Goal: Information Seeking & Learning: Learn about a topic

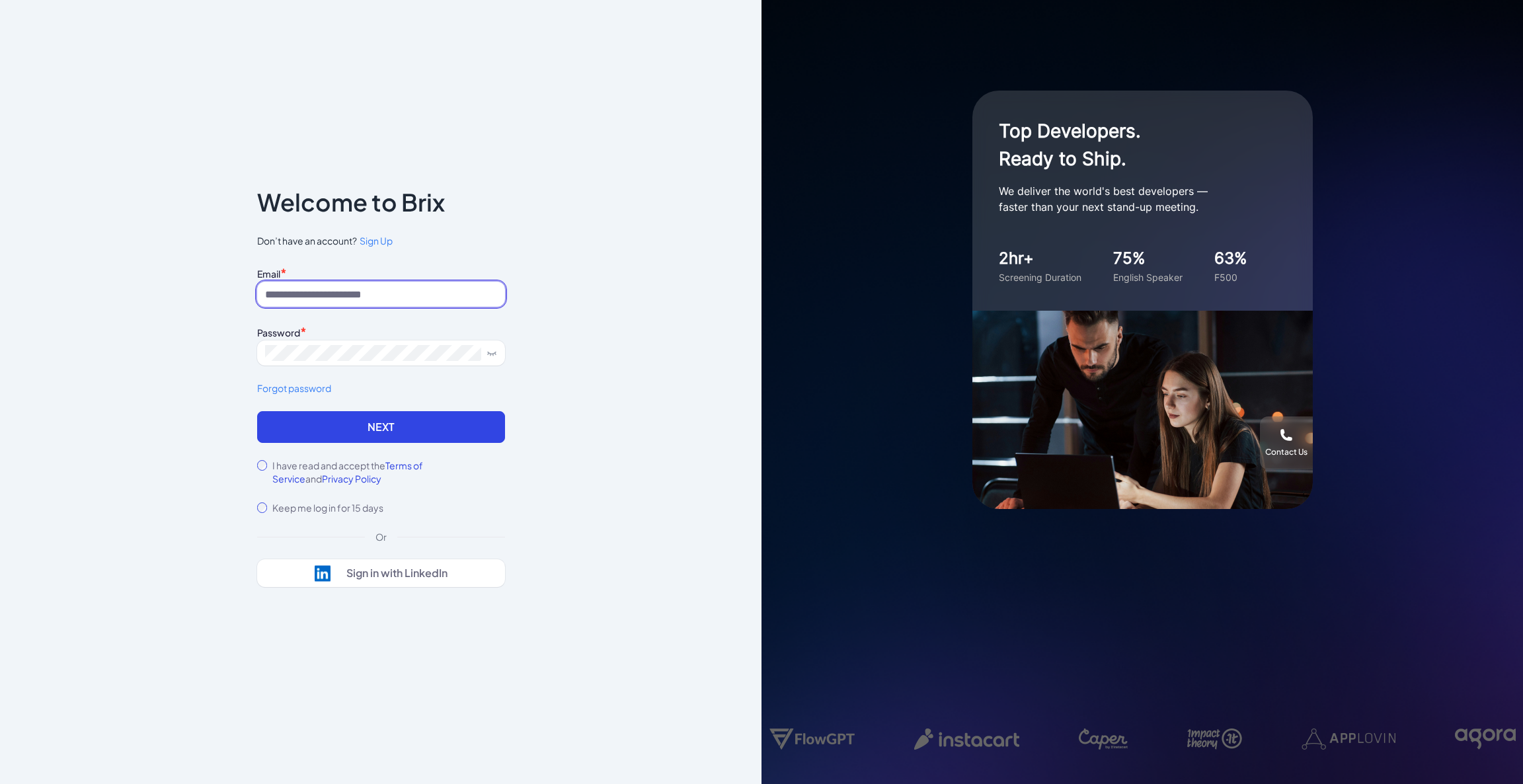
click at [334, 285] on input at bounding box center [381, 294] width 248 height 25
type input "**********"
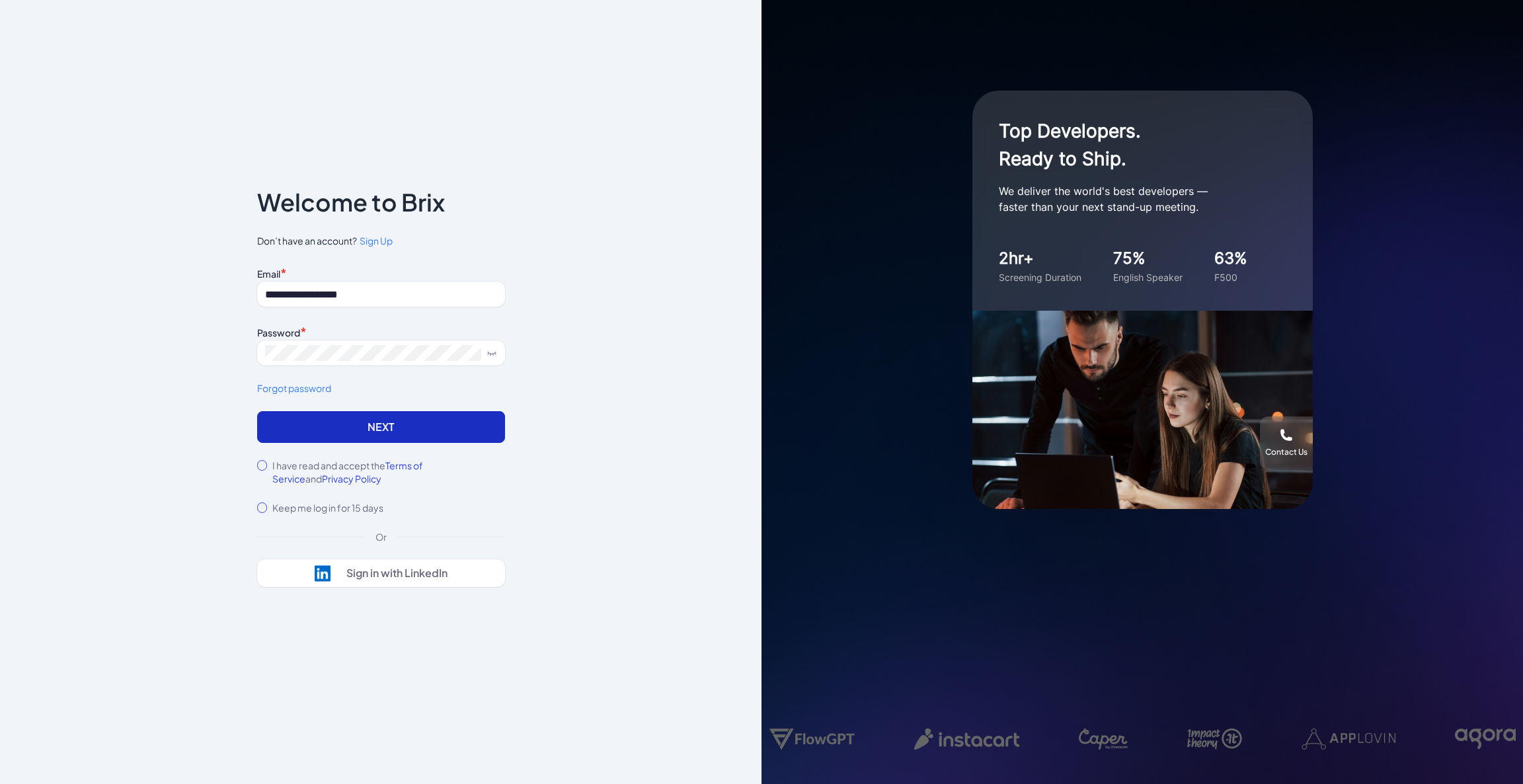
click at [425, 440] on button "Next" at bounding box center [381, 426] width 248 height 32
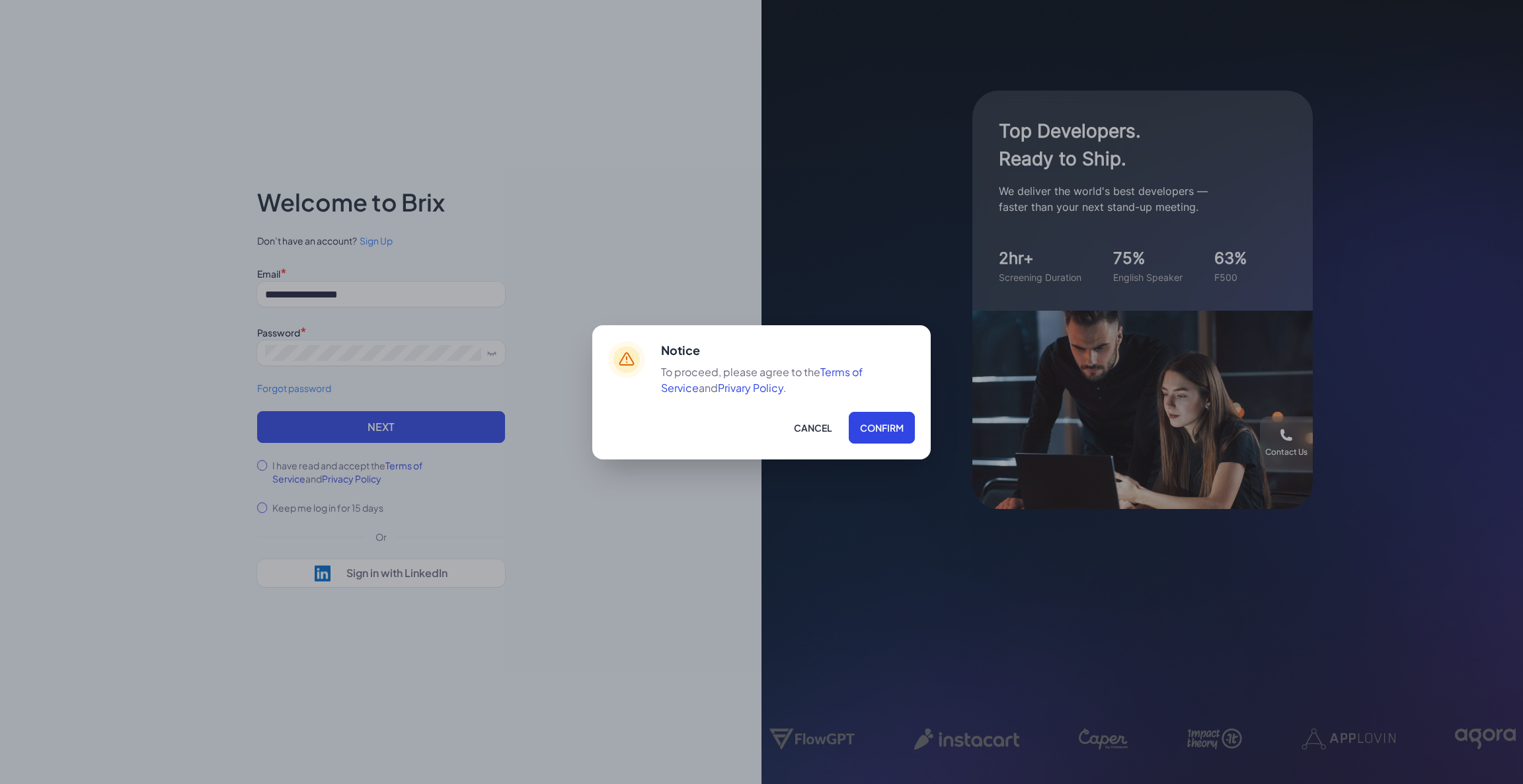
drag, startPoint x: 897, startPoint y: 426, endPoint x: 630, endPoint y: 431, distance: 267.0
click at [867, 431] on button "Confirm" at bounding box center [881, 427] width 66 height 32
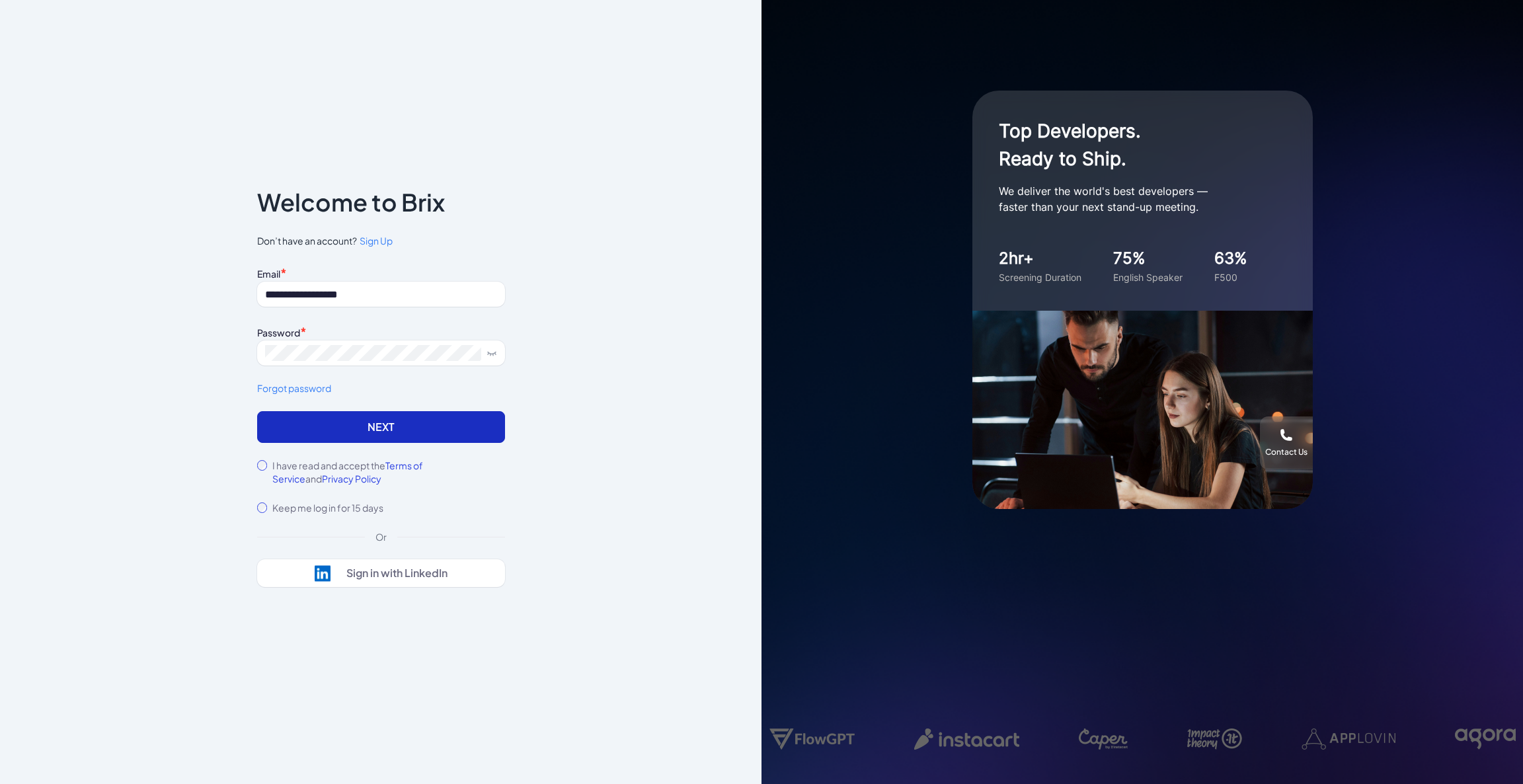
click at [388, 433] on button "Next" at bounding box center [381, 426] width 248 height 32
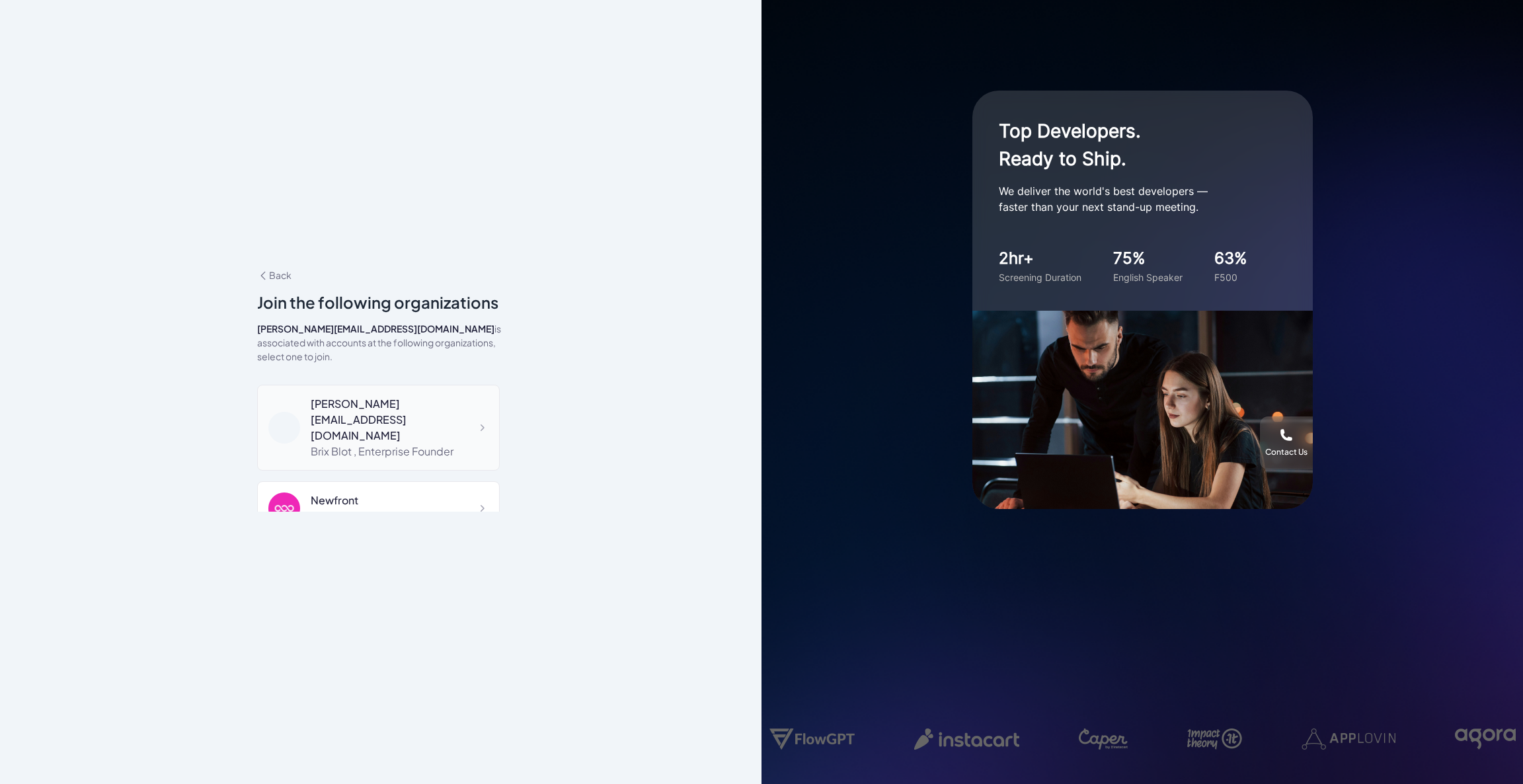
click at [415, 443] on div "Brix Blot , Enterprise Founder" at bounding box center [399, 451] width 178 height 16
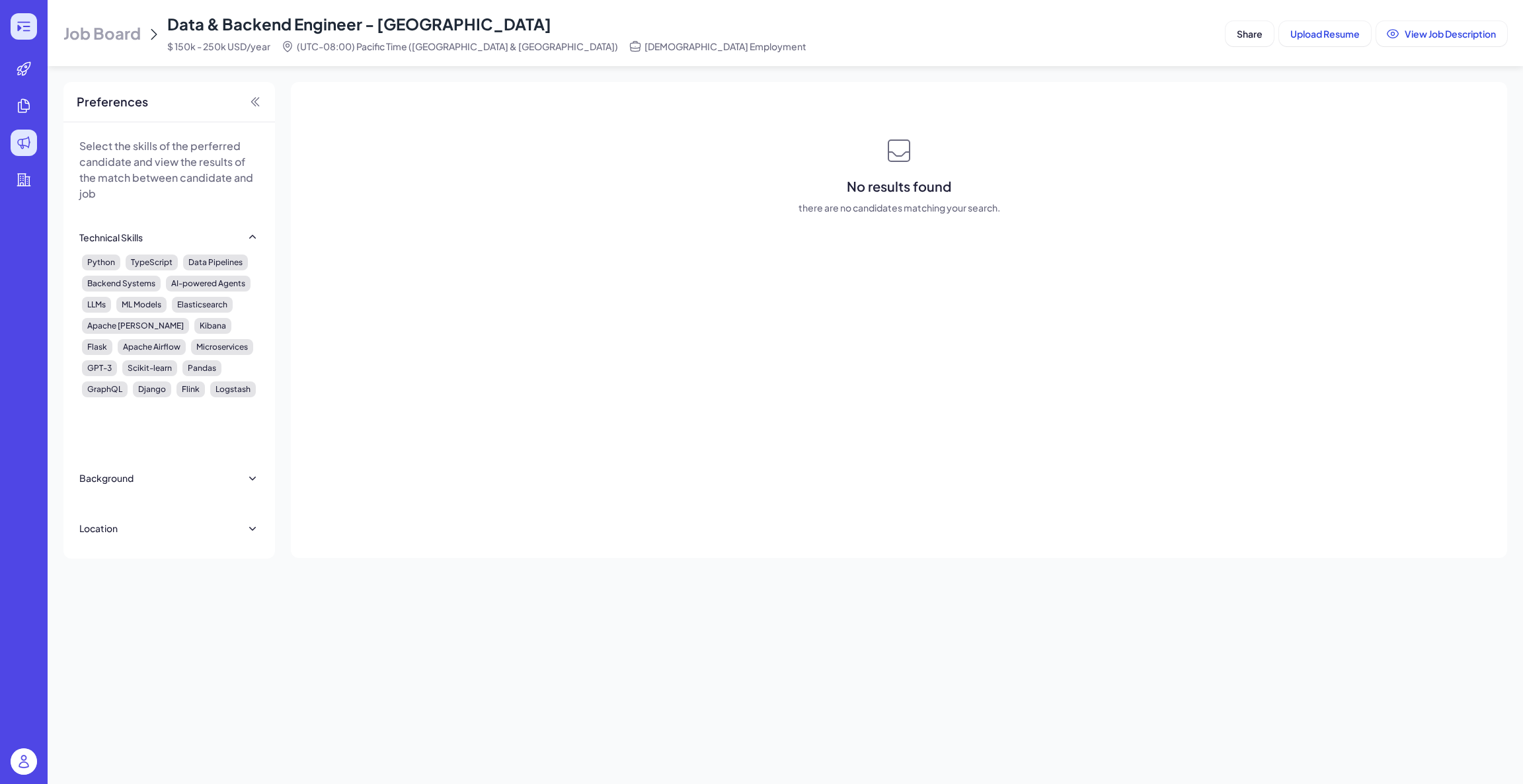
click at [18, 21] on icon at bounding box center [23, 26] width 16 height 16
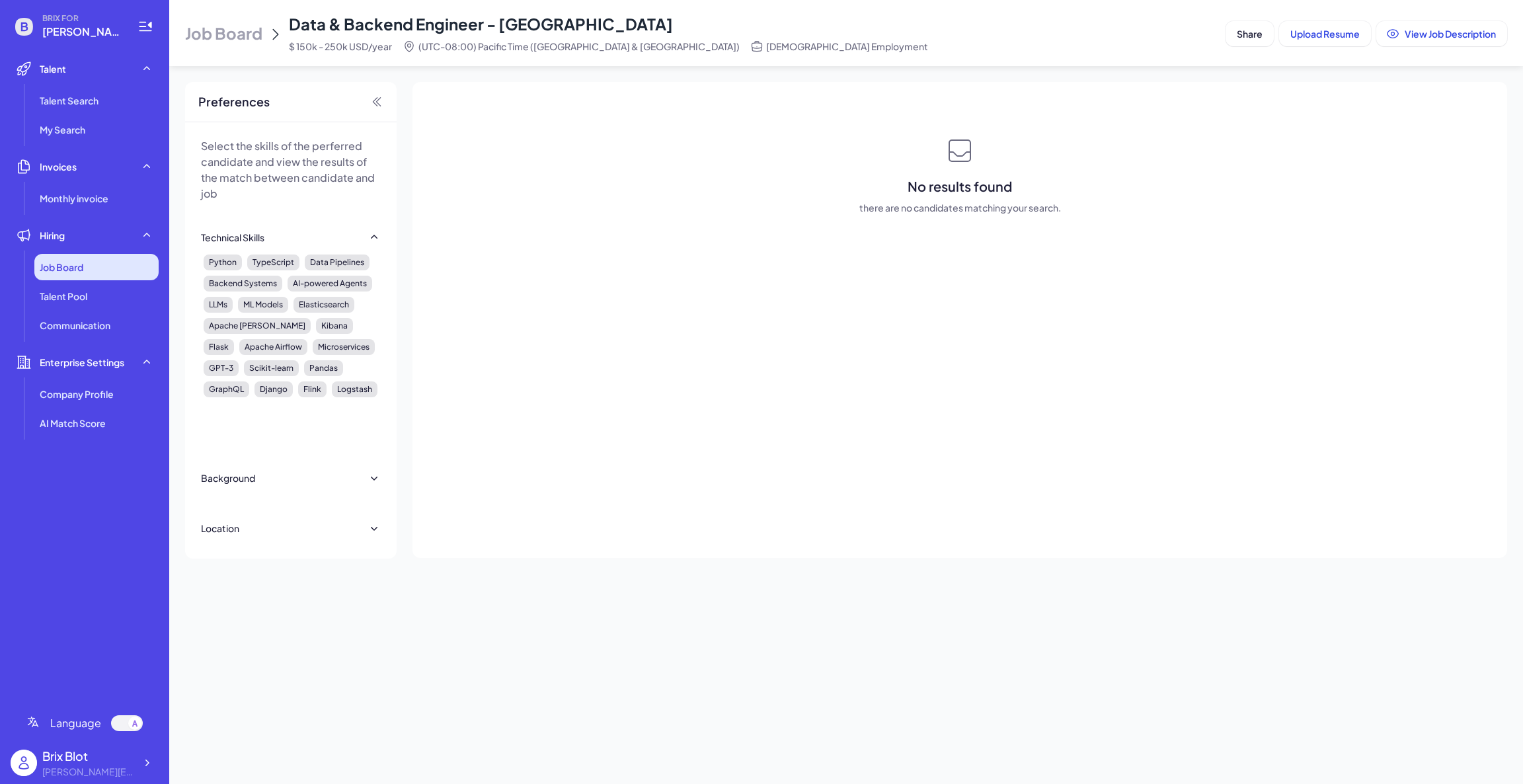
click at [129, 269] on div "Job Board" at bounding box center [97, 267] width 124 height 26
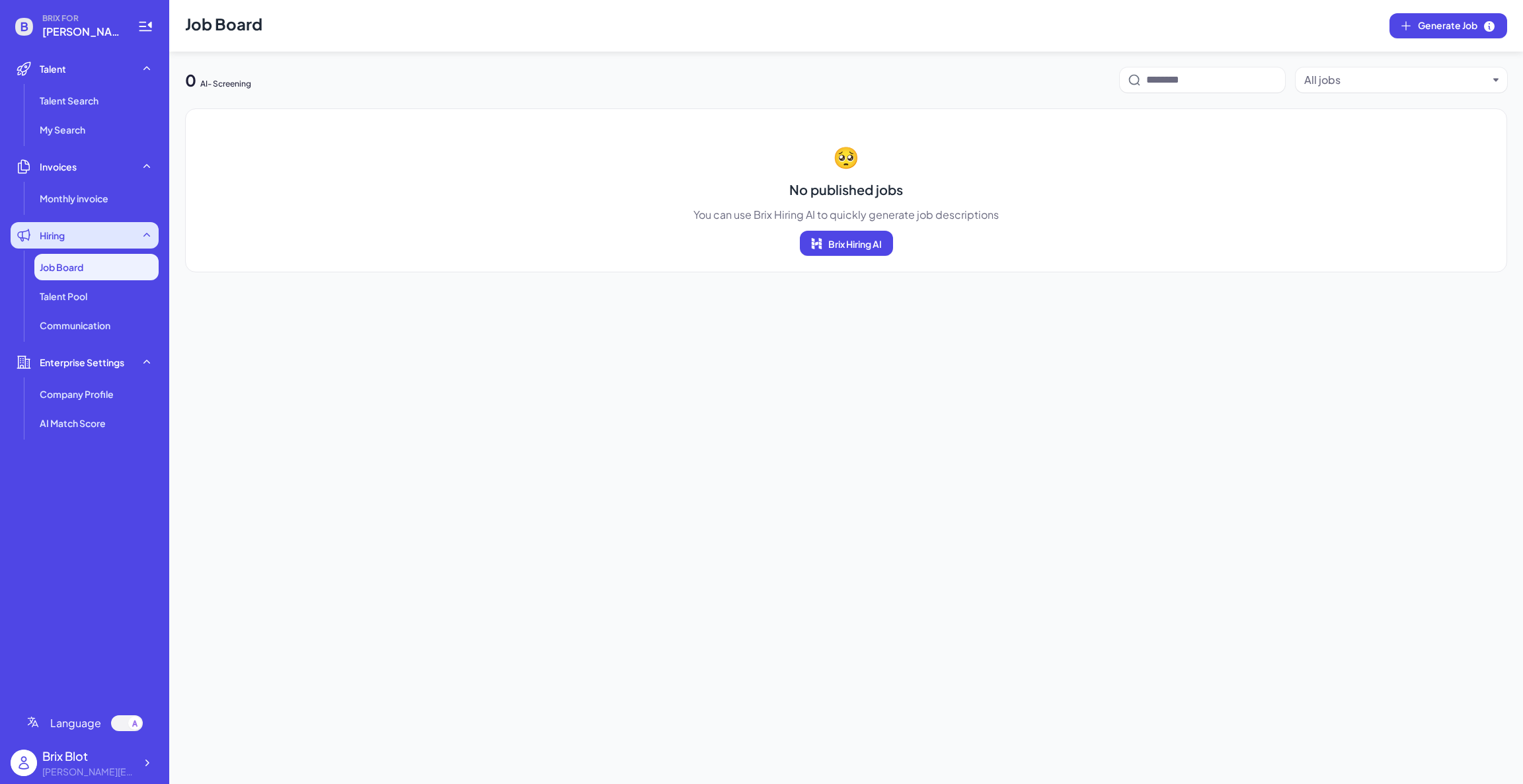
click at [140, 238] on icon at bounding box center [146, 235] width 13 height 13
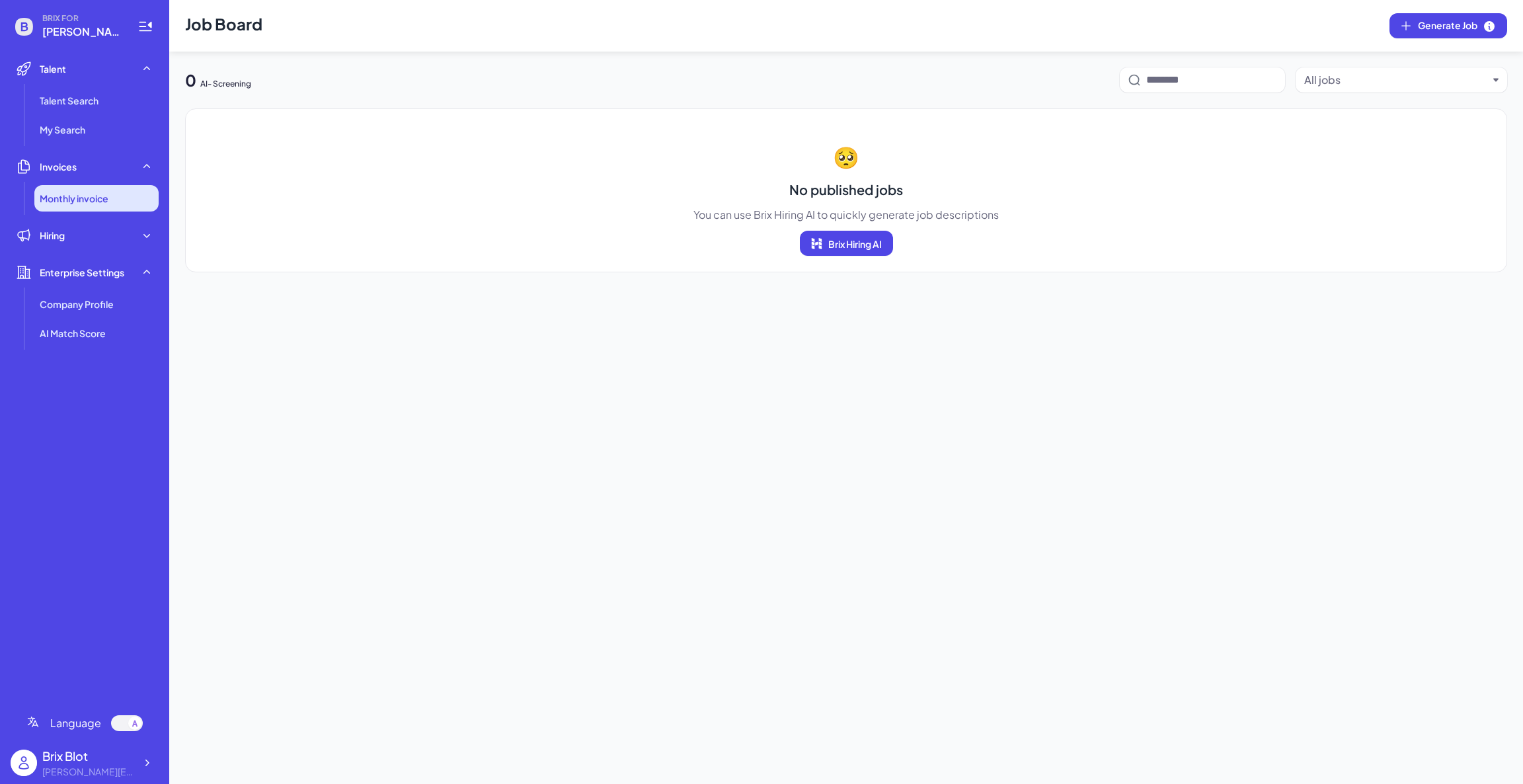
click at [134, 185] on li "Monthly invoice" at bounding box center [97, 198] width 124 height 26
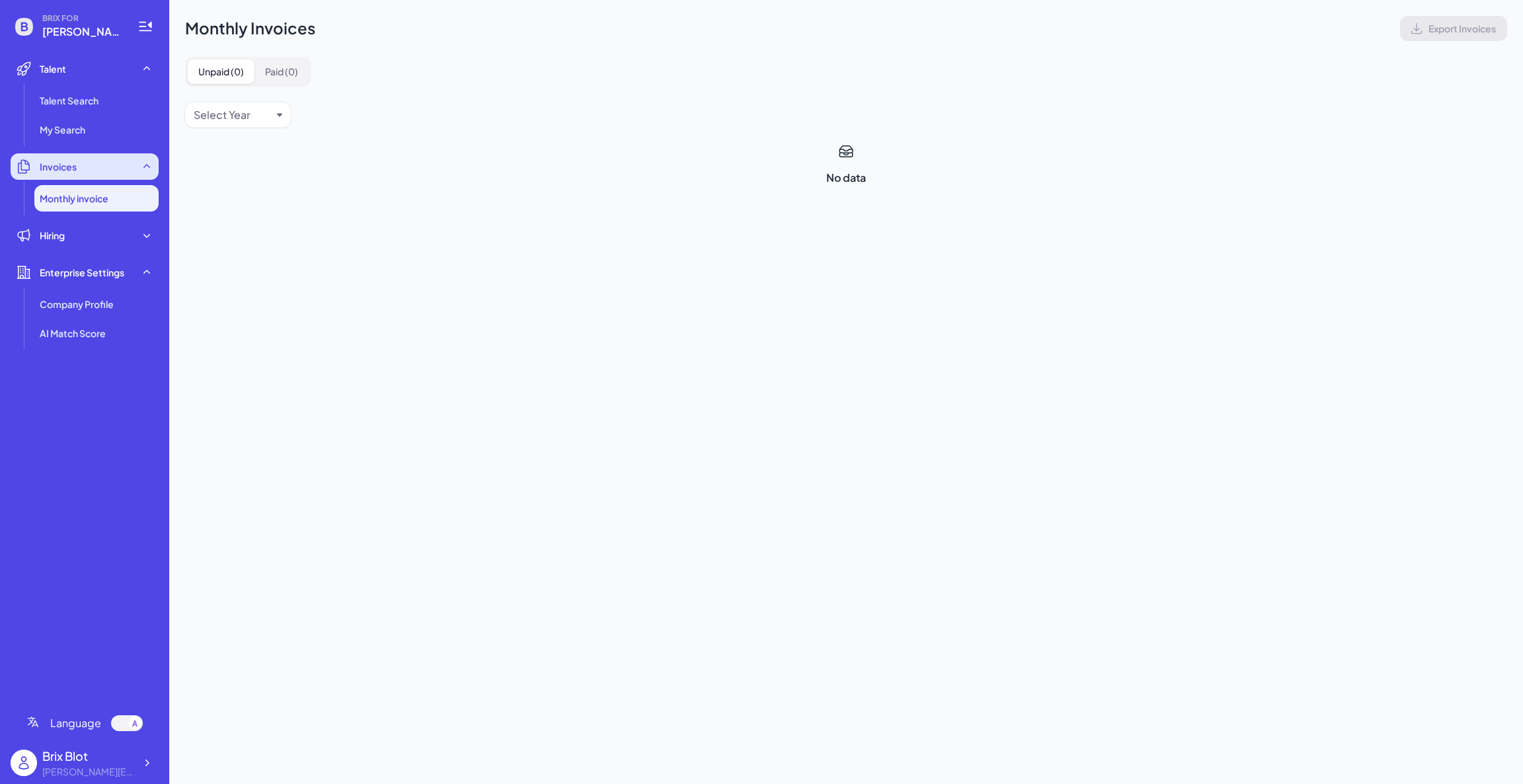
click at [134, 162] on div "Invoices" at bounding box center [84, 166] width 148 height 26
click at [144, 747] on div "Brix Blot blake@joinbrix.com" at bounding box center [84, 763] width 148 height 42
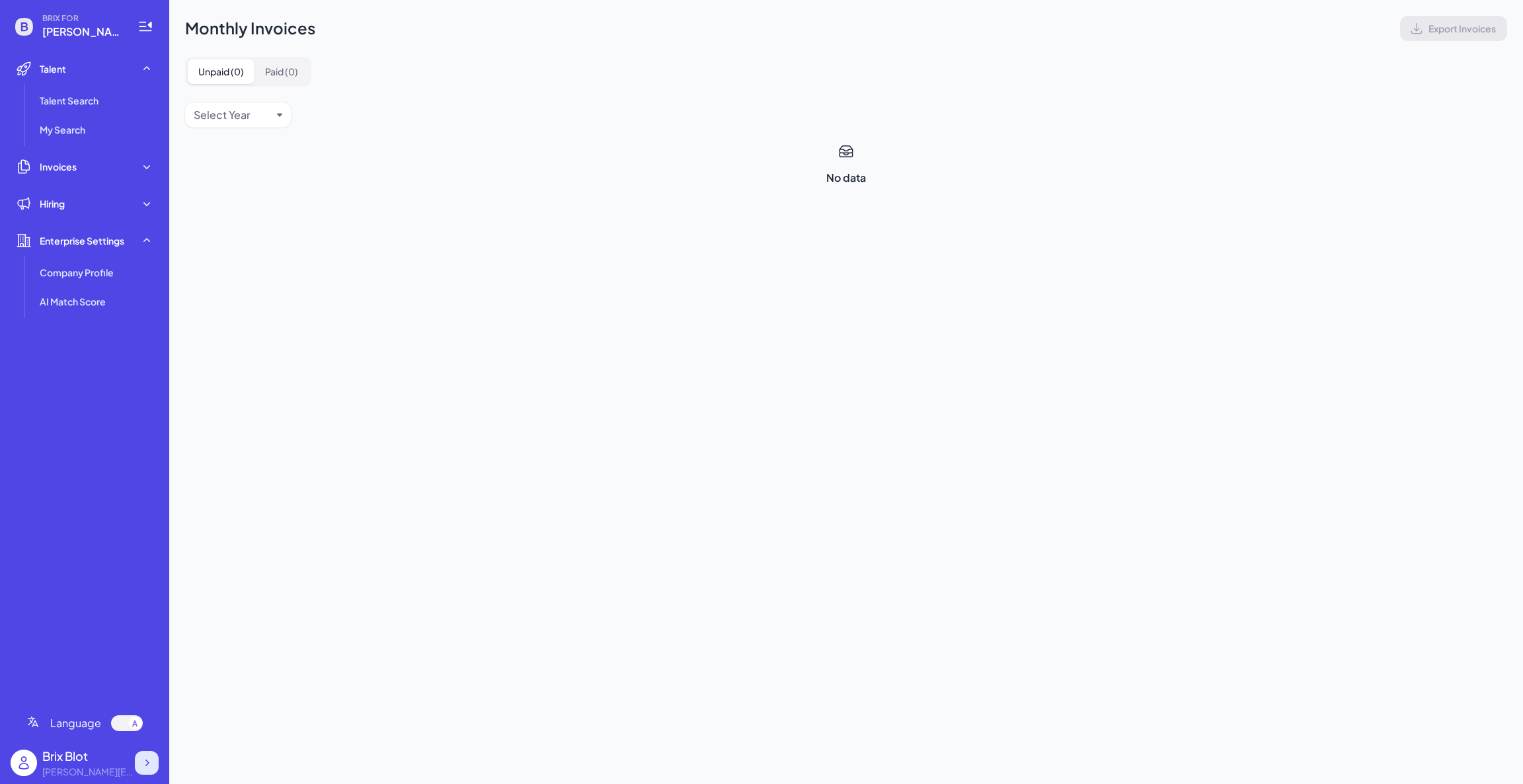
click at [146, 757] on icon at bounding box center [146, 762] width 13 height 13
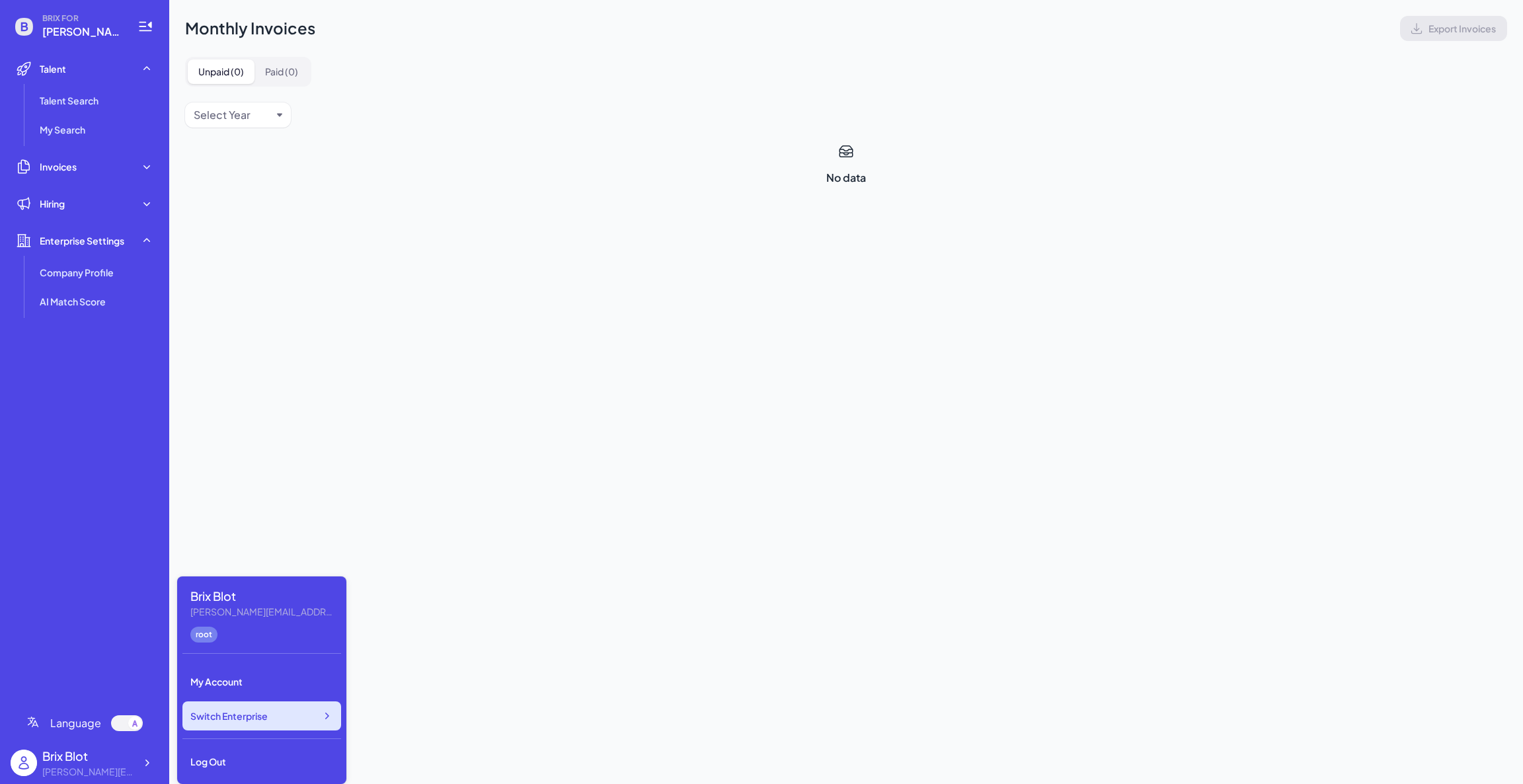
click at [251, 715] on span "Switch Enterprise" at bounding box center [228, 715] width 77 height 13
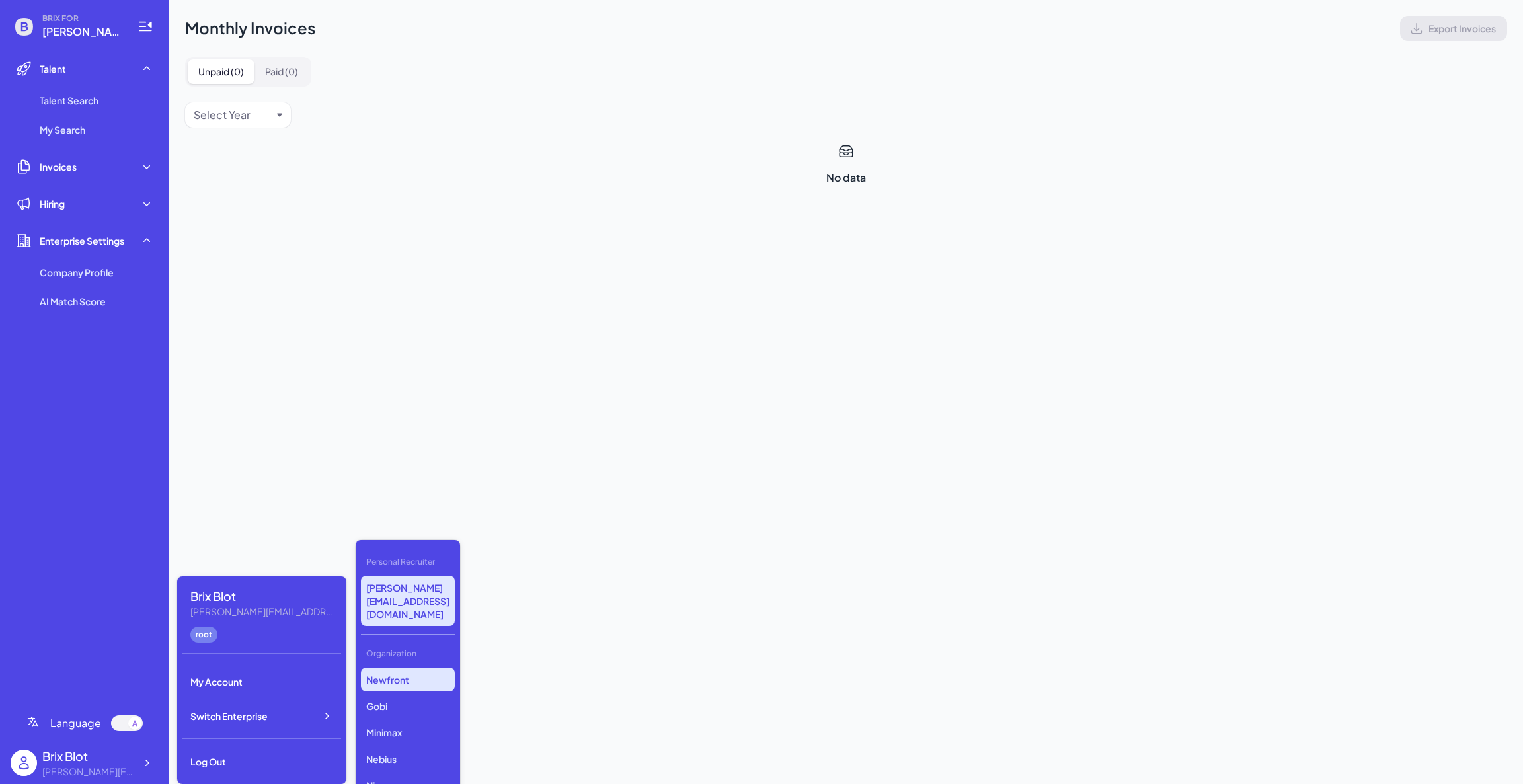
click at [412, 667] on p "Newfront" at bounding box center [407, 679] width 94 height 24
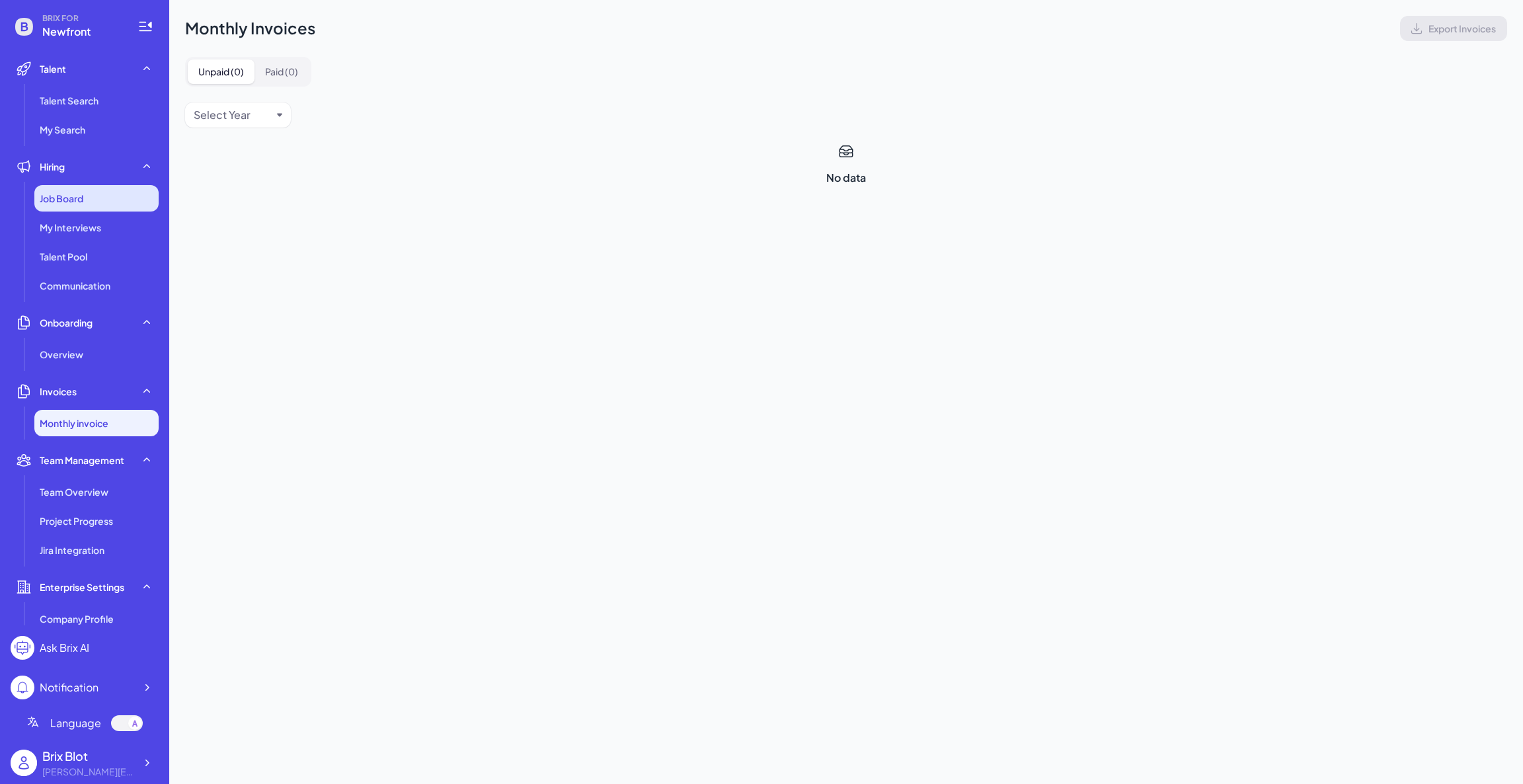
click at [91, 201] on div "Job Board" at bounding box center [97, 198] width 124 height 26
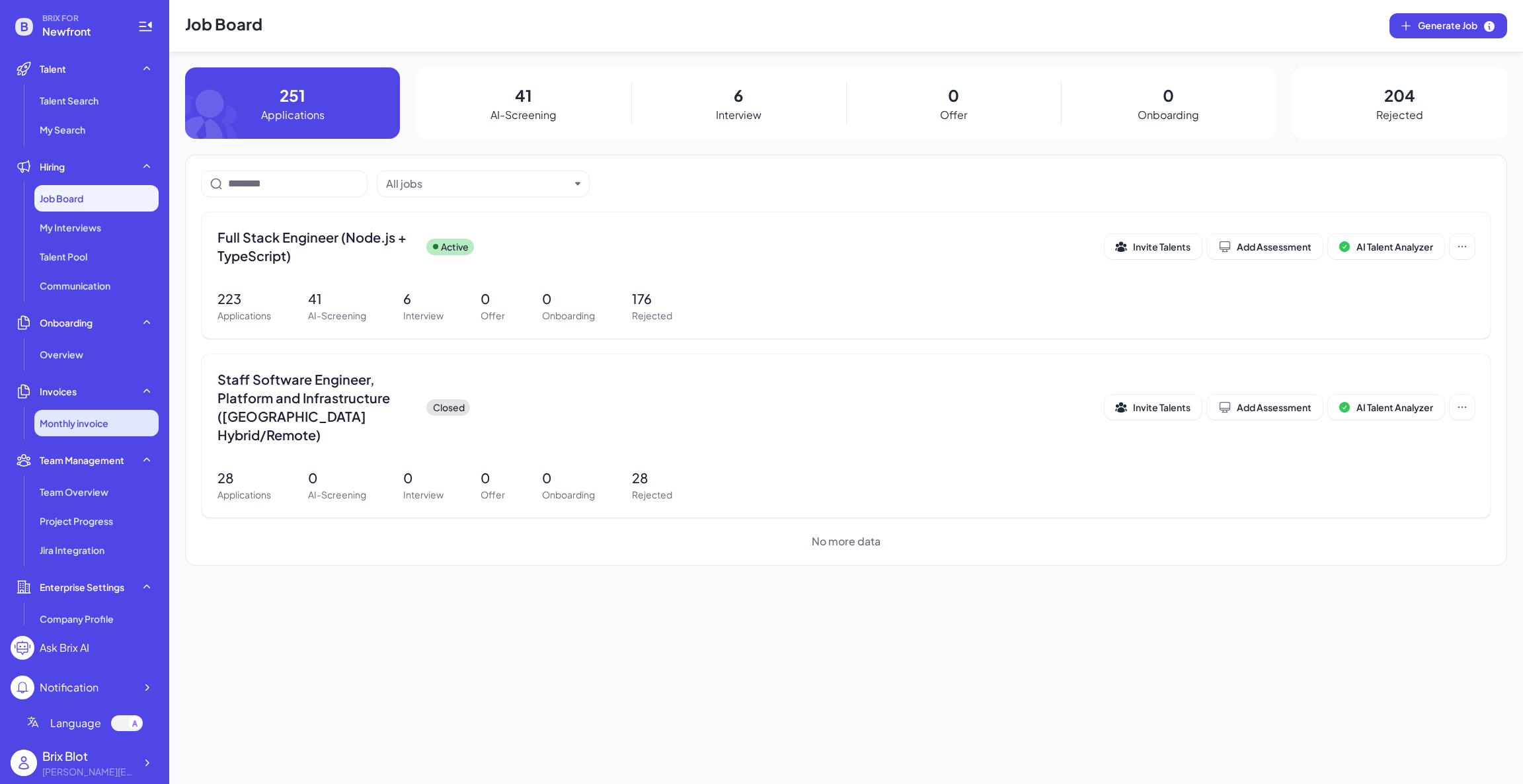
click at [102, 423] on span "Monthly invoice" at bounding box center [74, 423] width 69 height 13
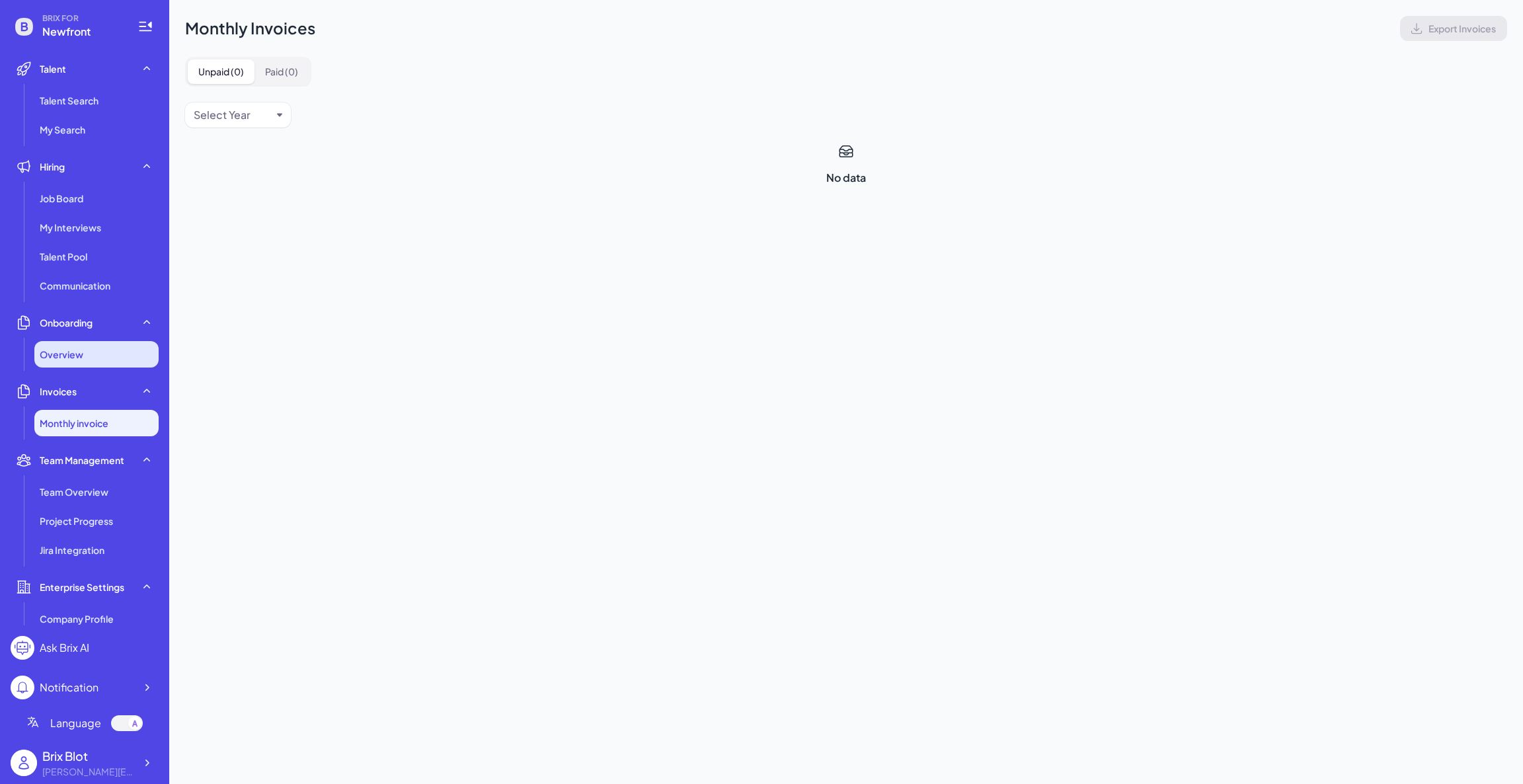
click at [101, 352] on div "Overview" at bounding box center [97, 353] width 124 height 26
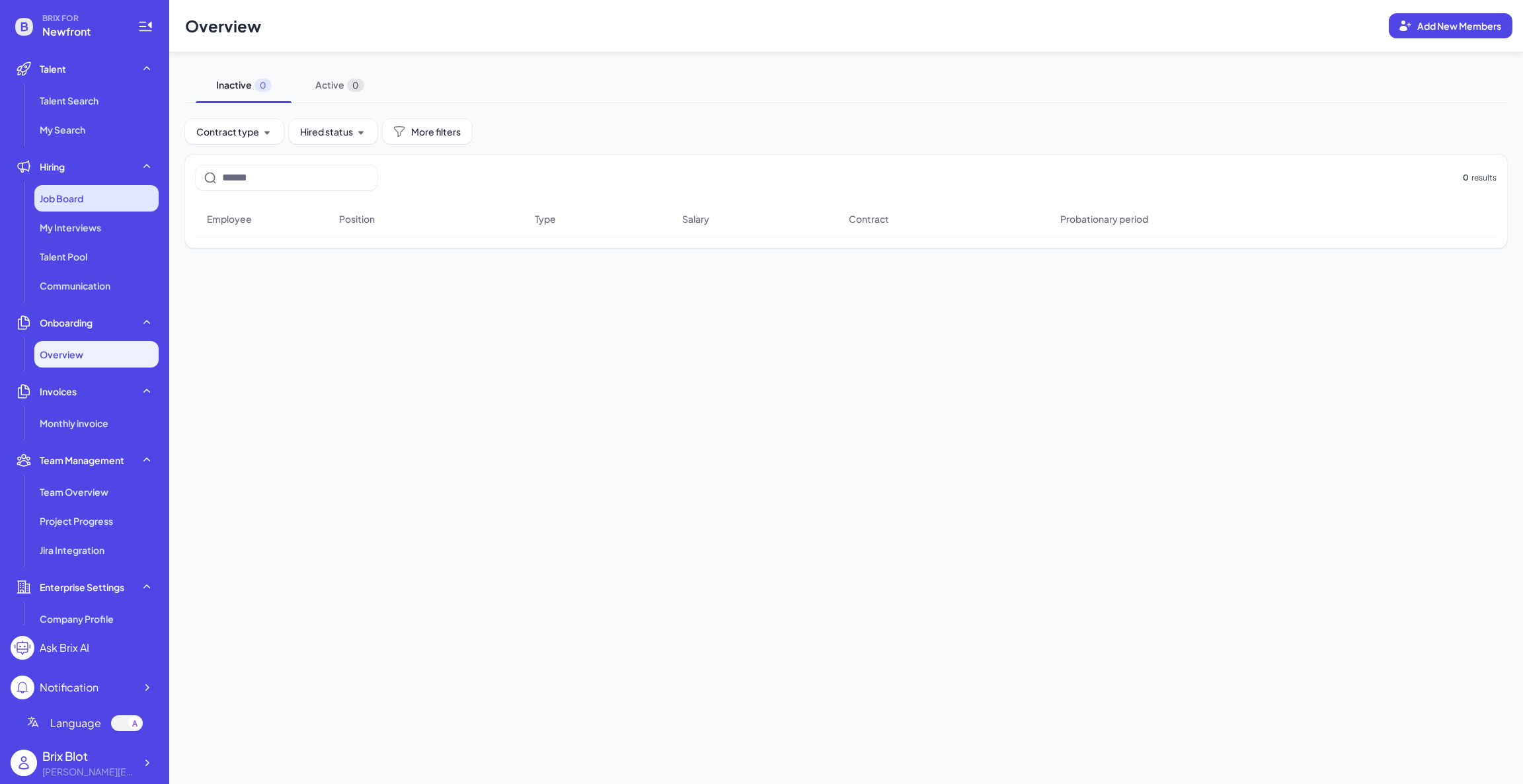
click at [105, 198] on div "Job Board" at bounding box center [97, 198] width 124 height 26
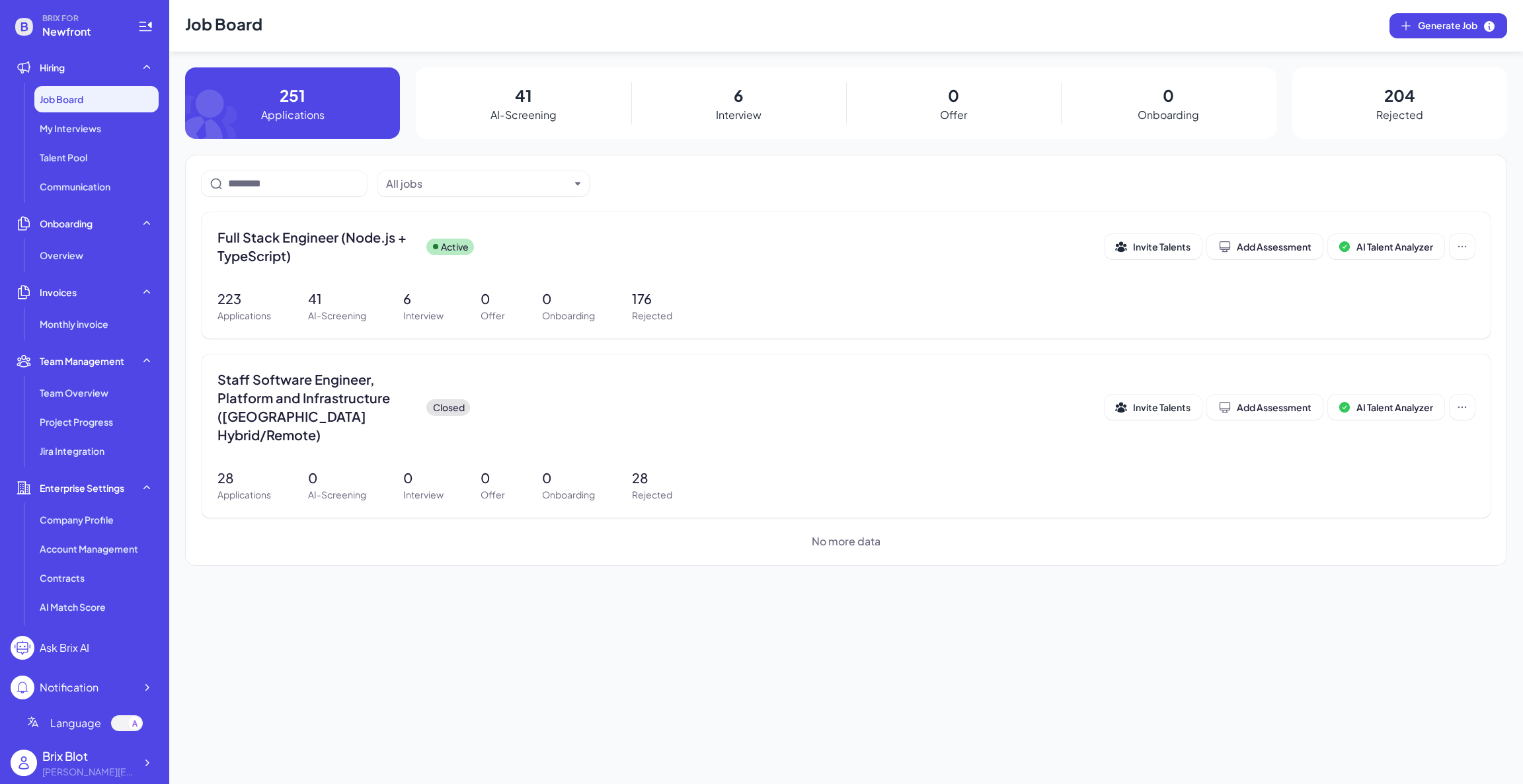
scroll to position [125, 0]
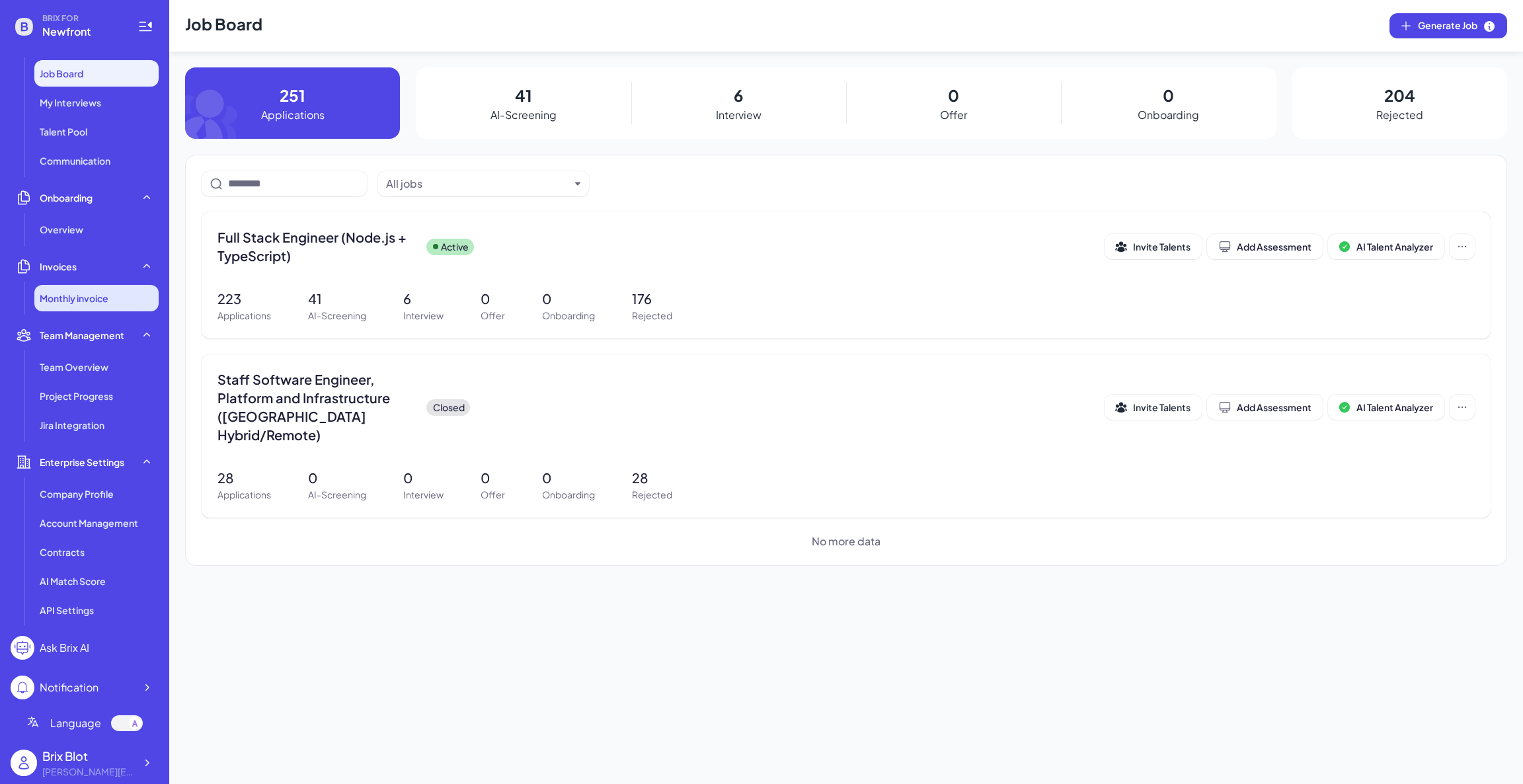
click at [72, 303] on span "Monthly invoice" at bounding box center [74, 298] width 69 height 13
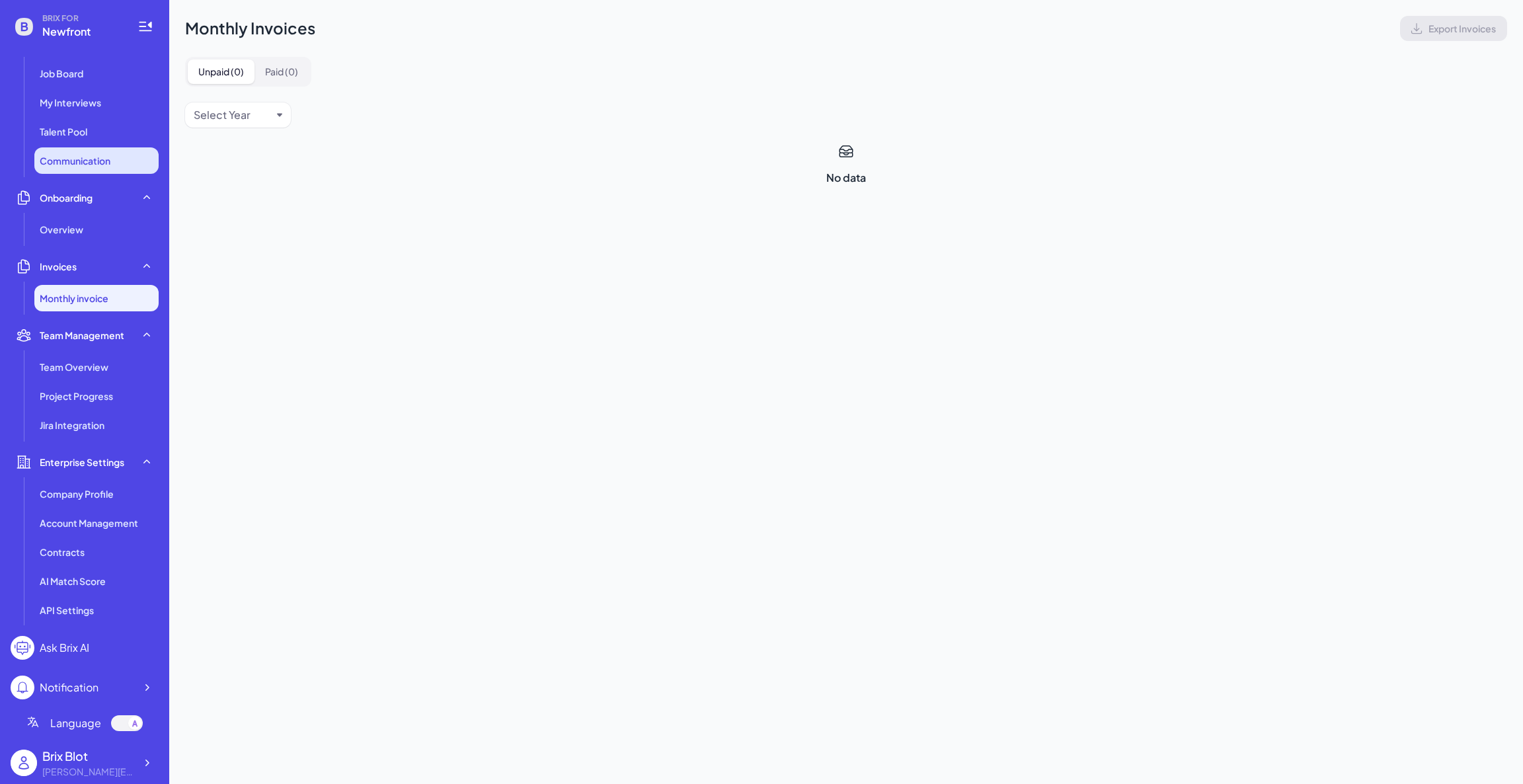
click at [74, 154] on span "Communication" at bounding box center [75, 160] width 71 height 13
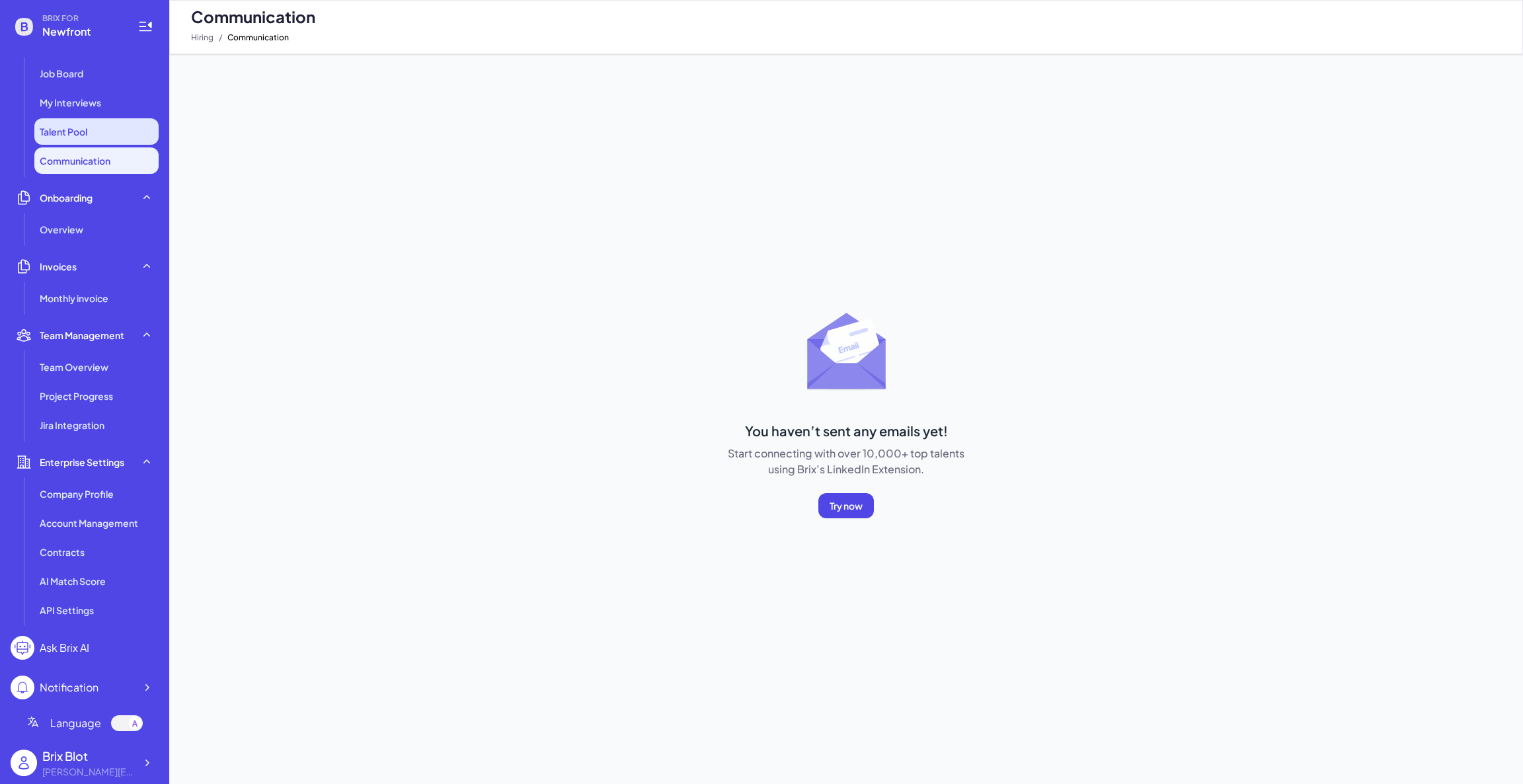
click at [93, 120] on li "Talent Pool" at bounding box center [97, 131] width 124 height 26
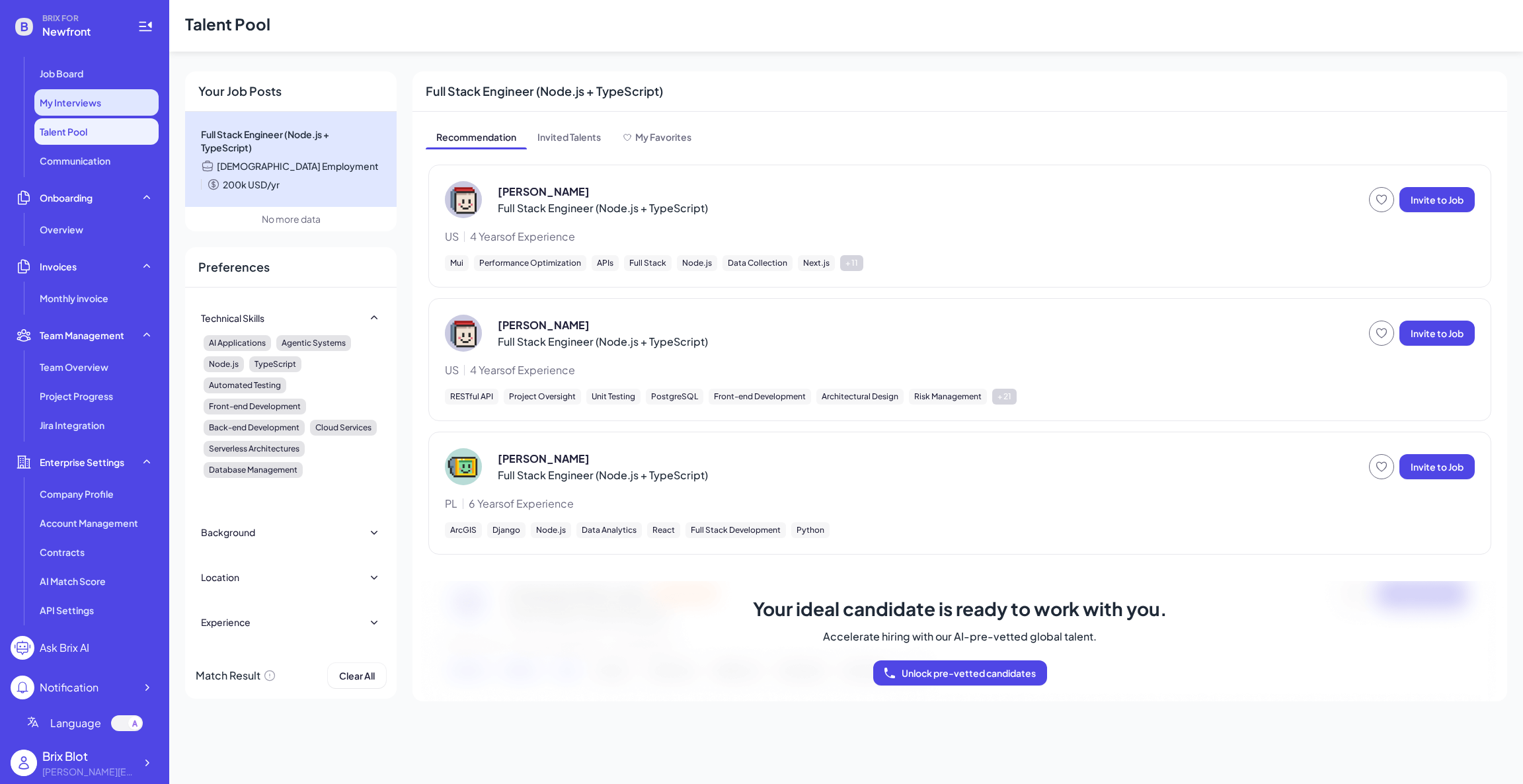
click at [101, 101] on div "My Interviews" at bounding box center [97, 102] width 124 height 26
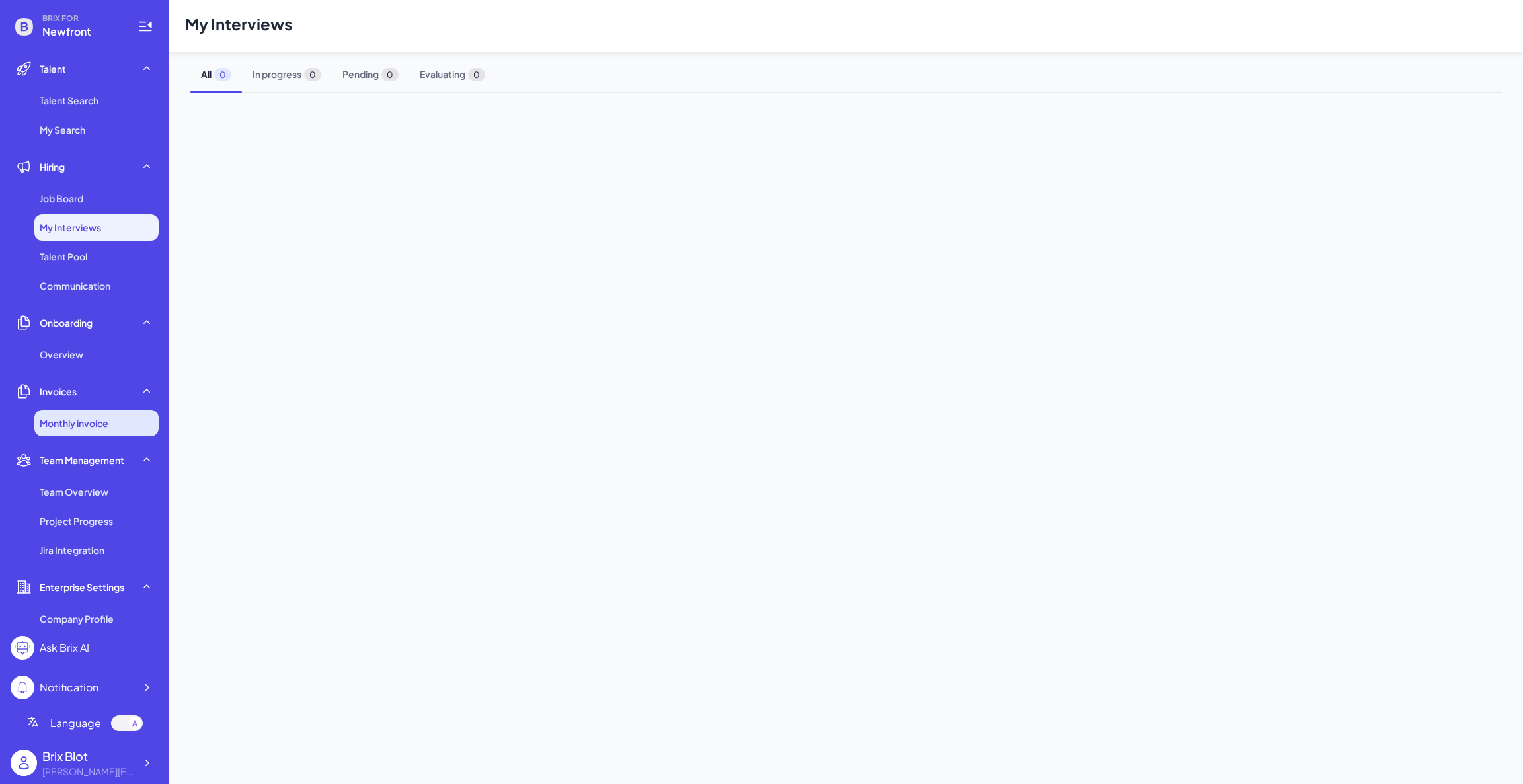
click at [90, 416] on span "Monthly invoice" at bounding box center [74, 423] width 69 height 13
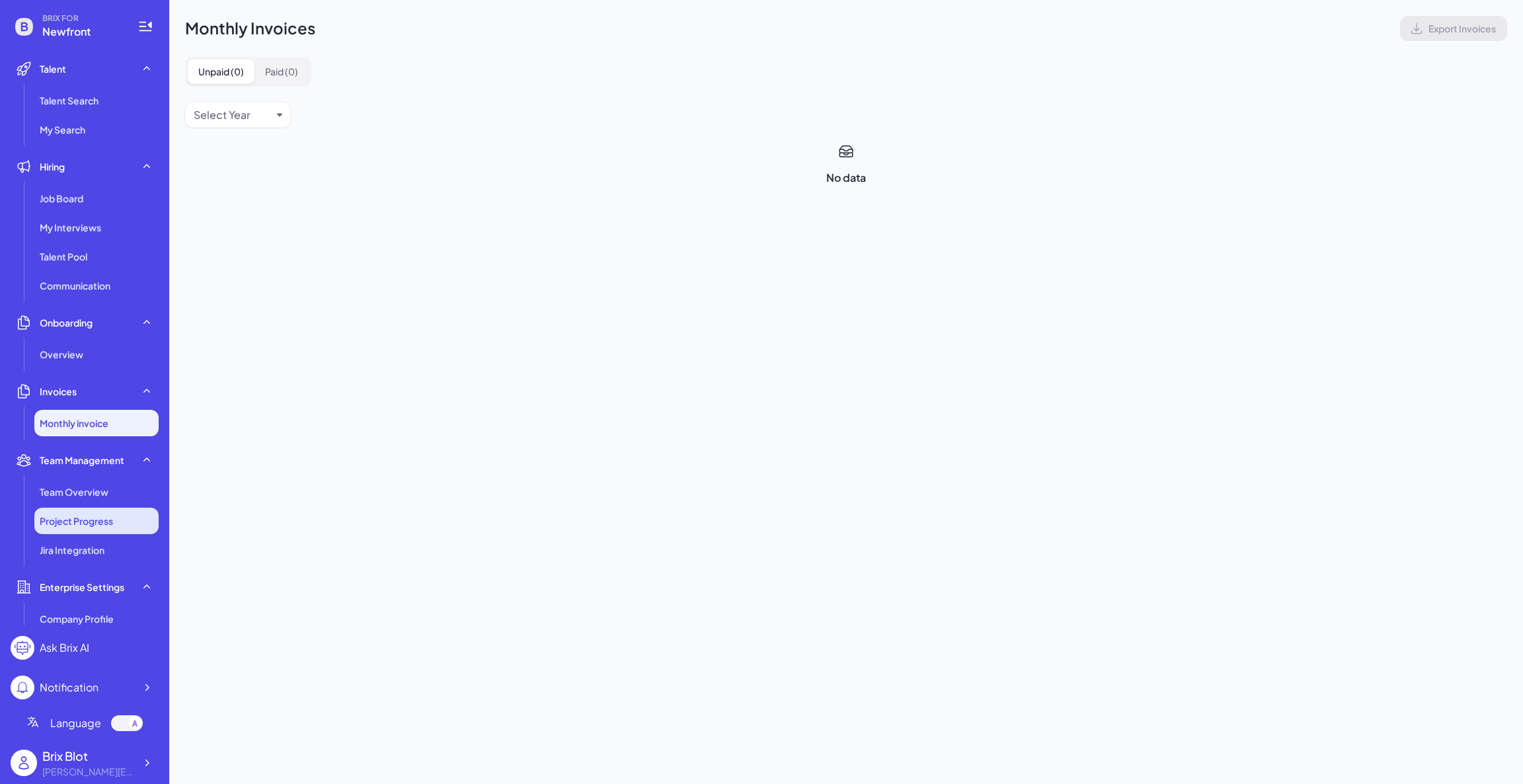
drag, startPoint x: 100, startPoint y: 489, endPoint x: 98, endPoint y: 530, distance: 41.0
click at [100, 489] on span "Team Overview" at bounding box center [74, 491] width 69 height 13
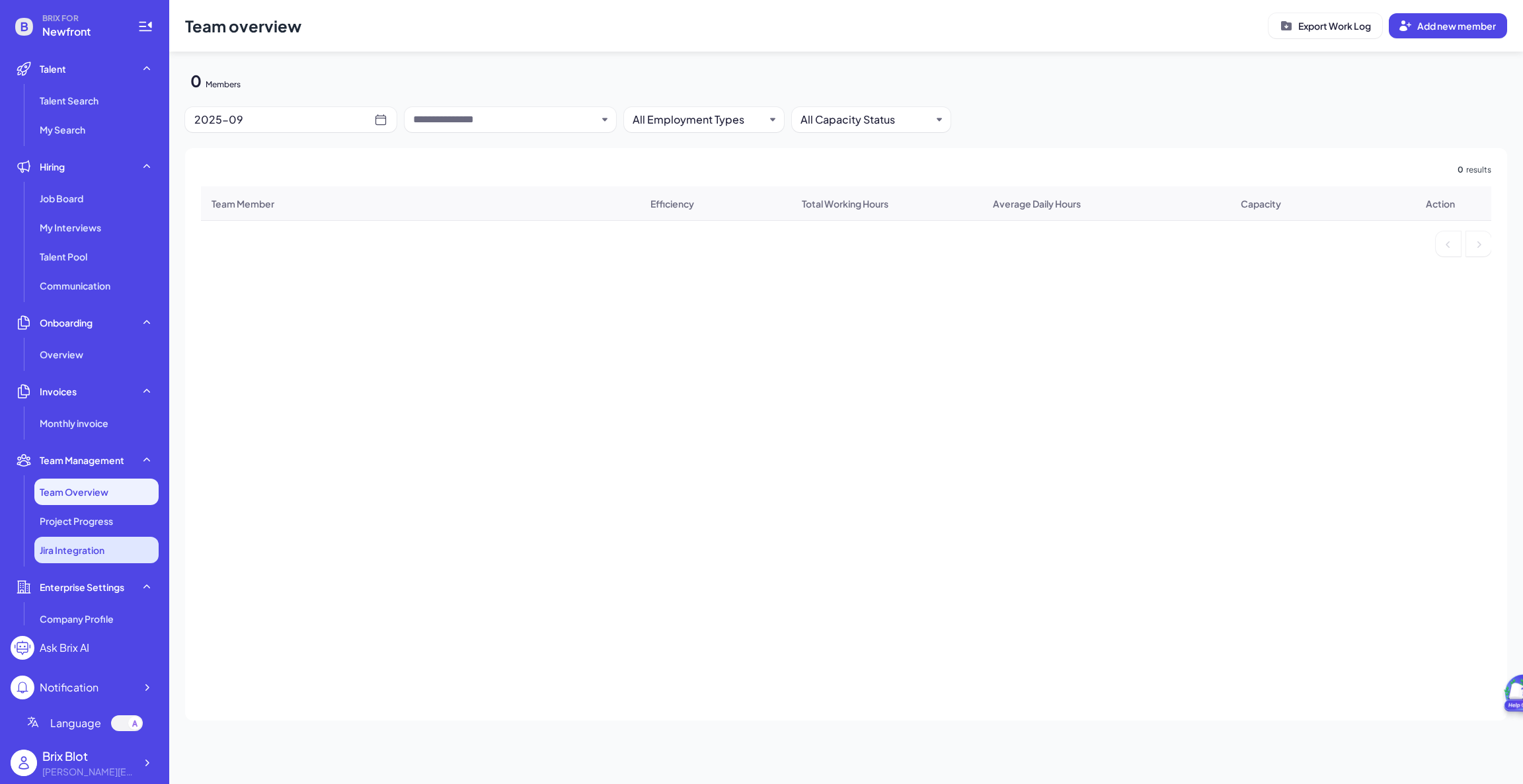
click at [98, 538] on li "Jira Integration" at bounding box center [97, 549] width 124 height 26
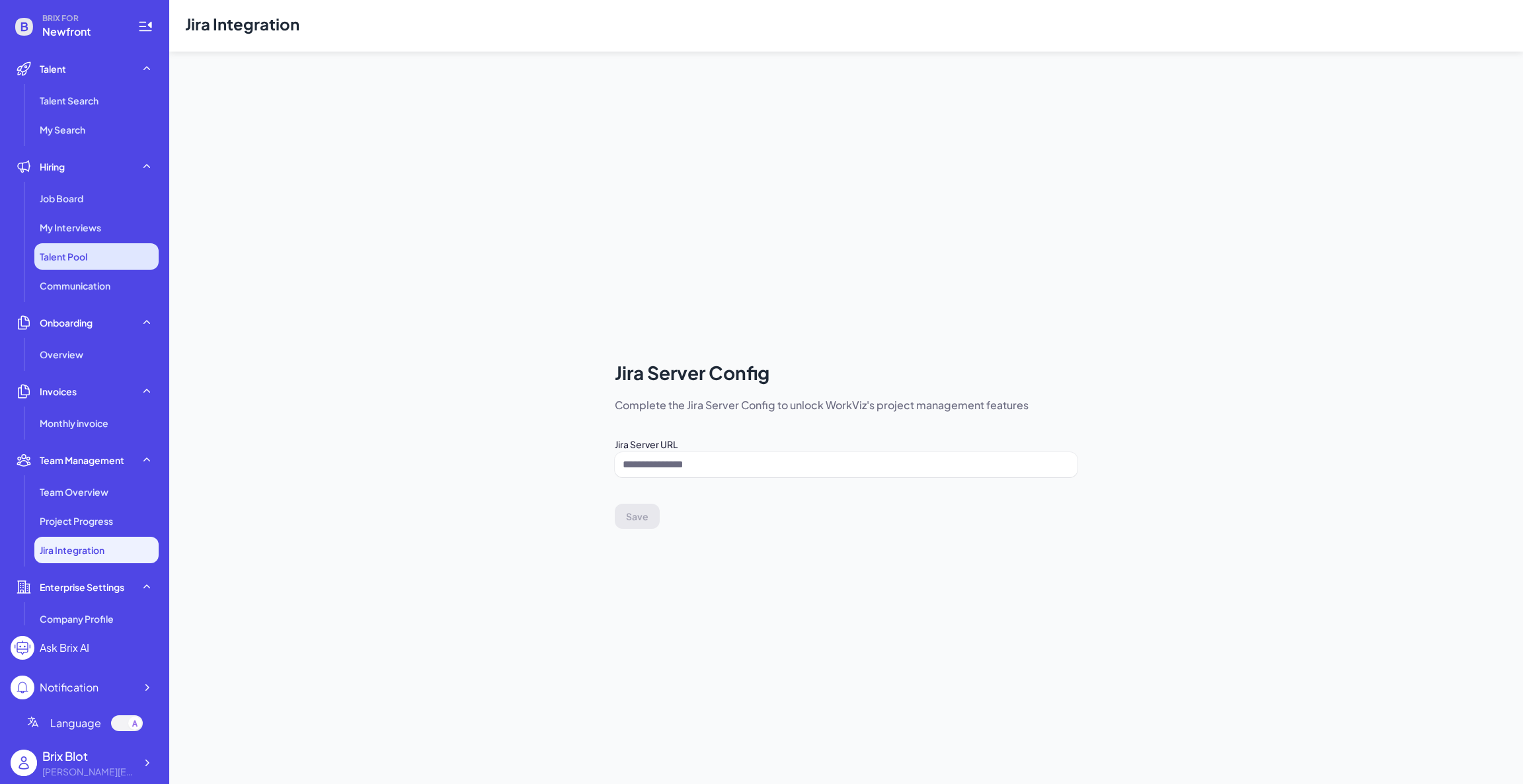
click at [93, 249] on li "Talent Pool" at bounding box center [97, 256] width 124 height 26
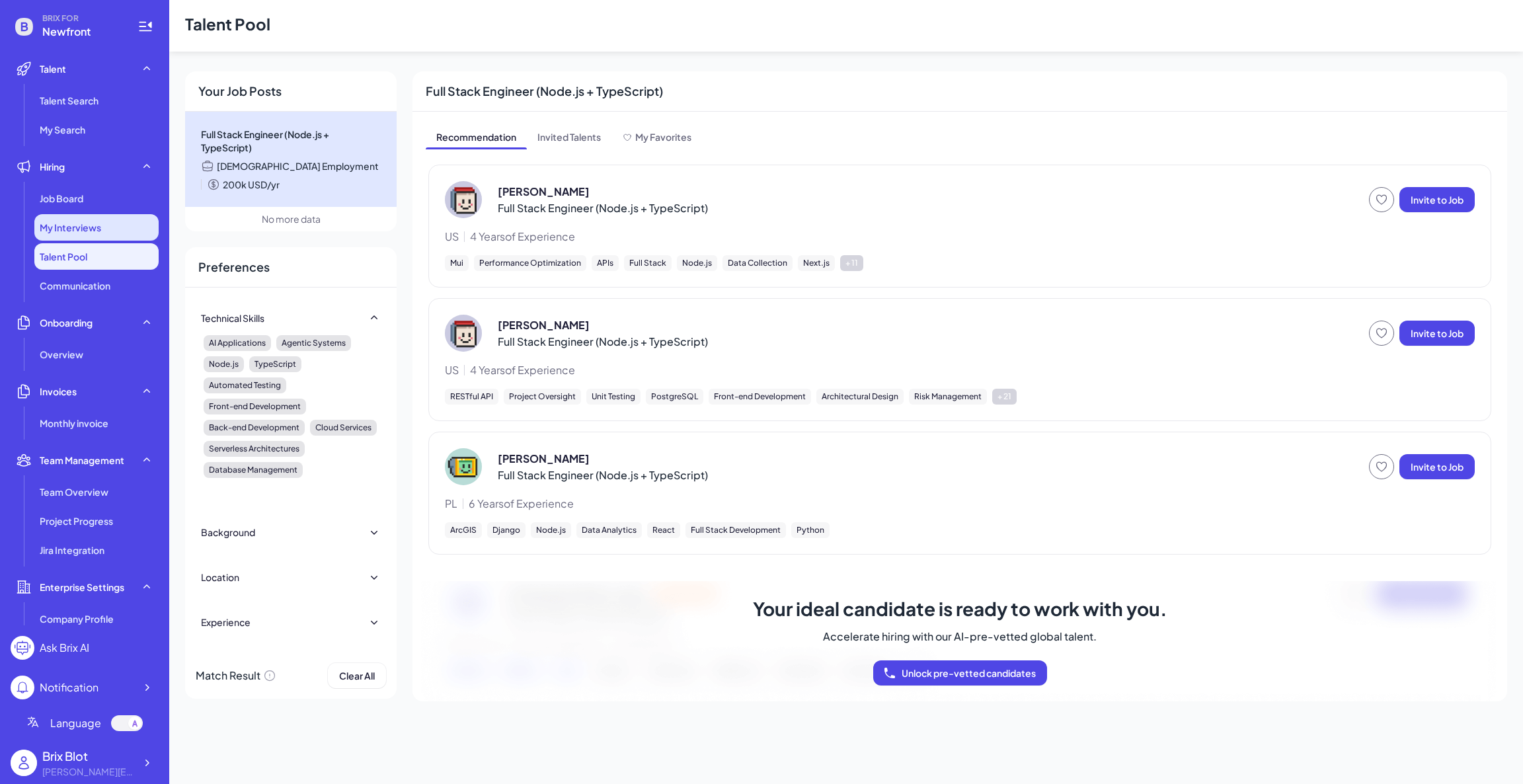
click at [97, 217] on div "My Interviews" at bounding box center [97, 227] width 124 height 26
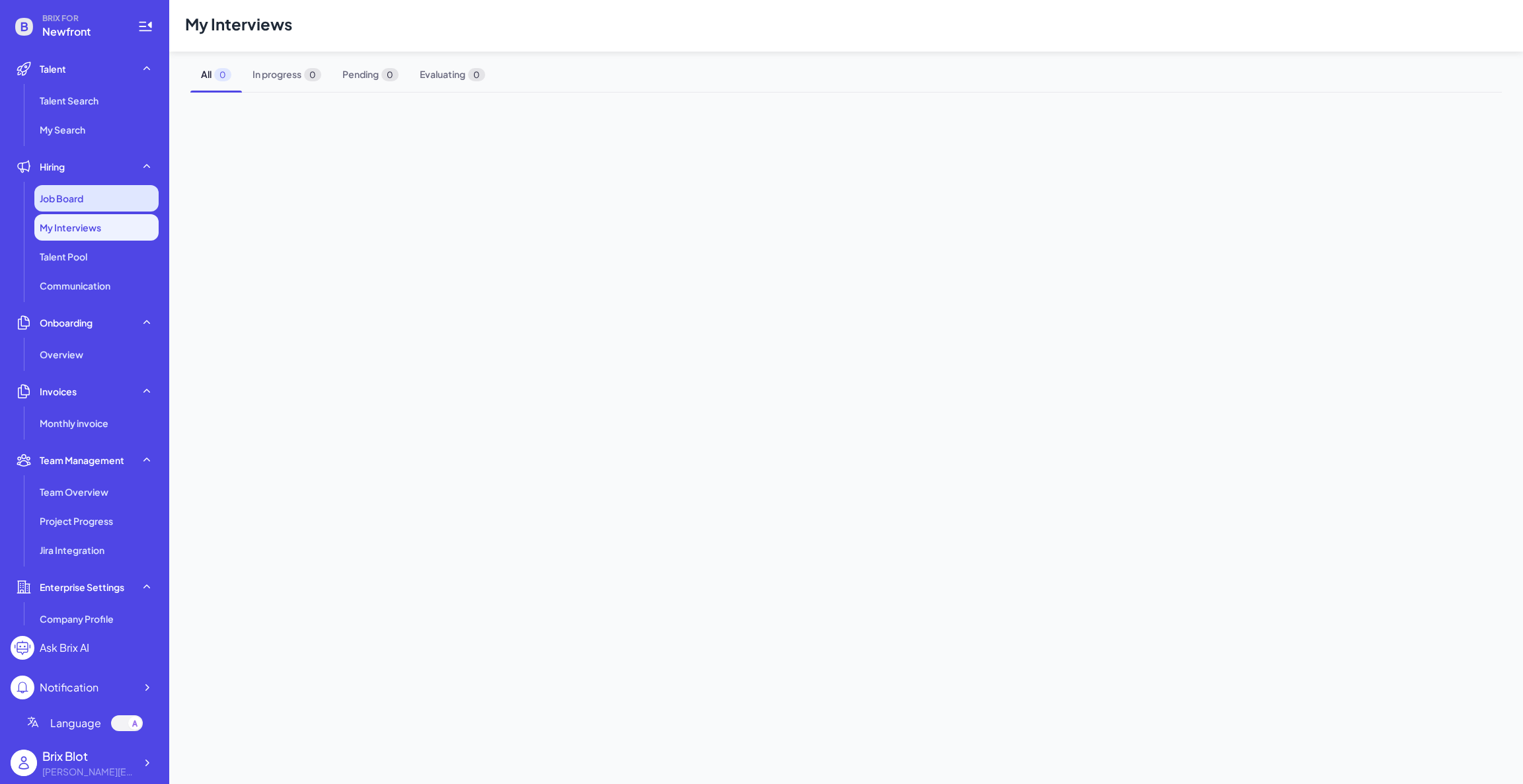
click at [98, 200] on div "Job Board" at bounding box center [97, 198] width 124 height 26
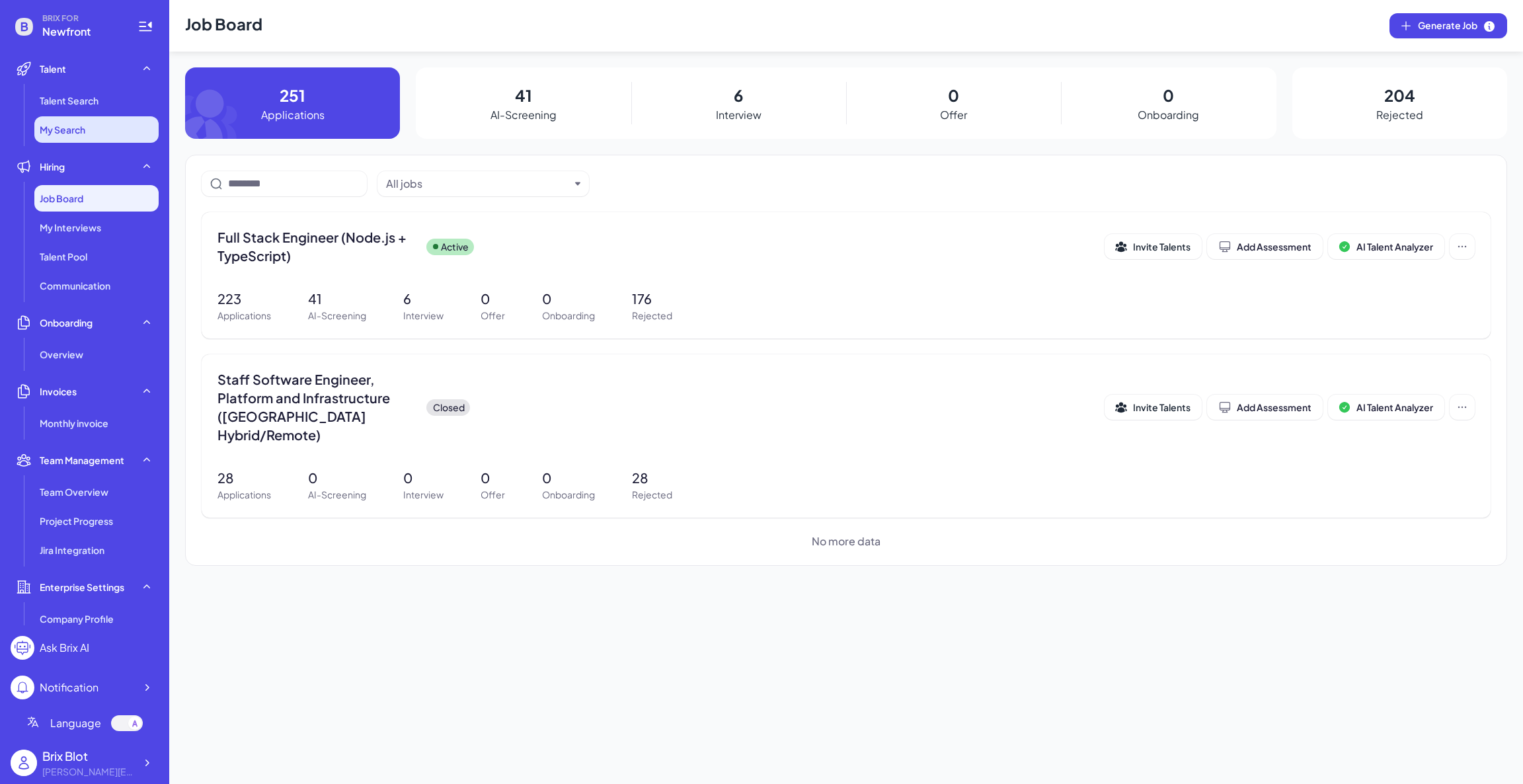
click at [88, 122] on li "My Search" at bounding box center [97, 129] width 124 height 26
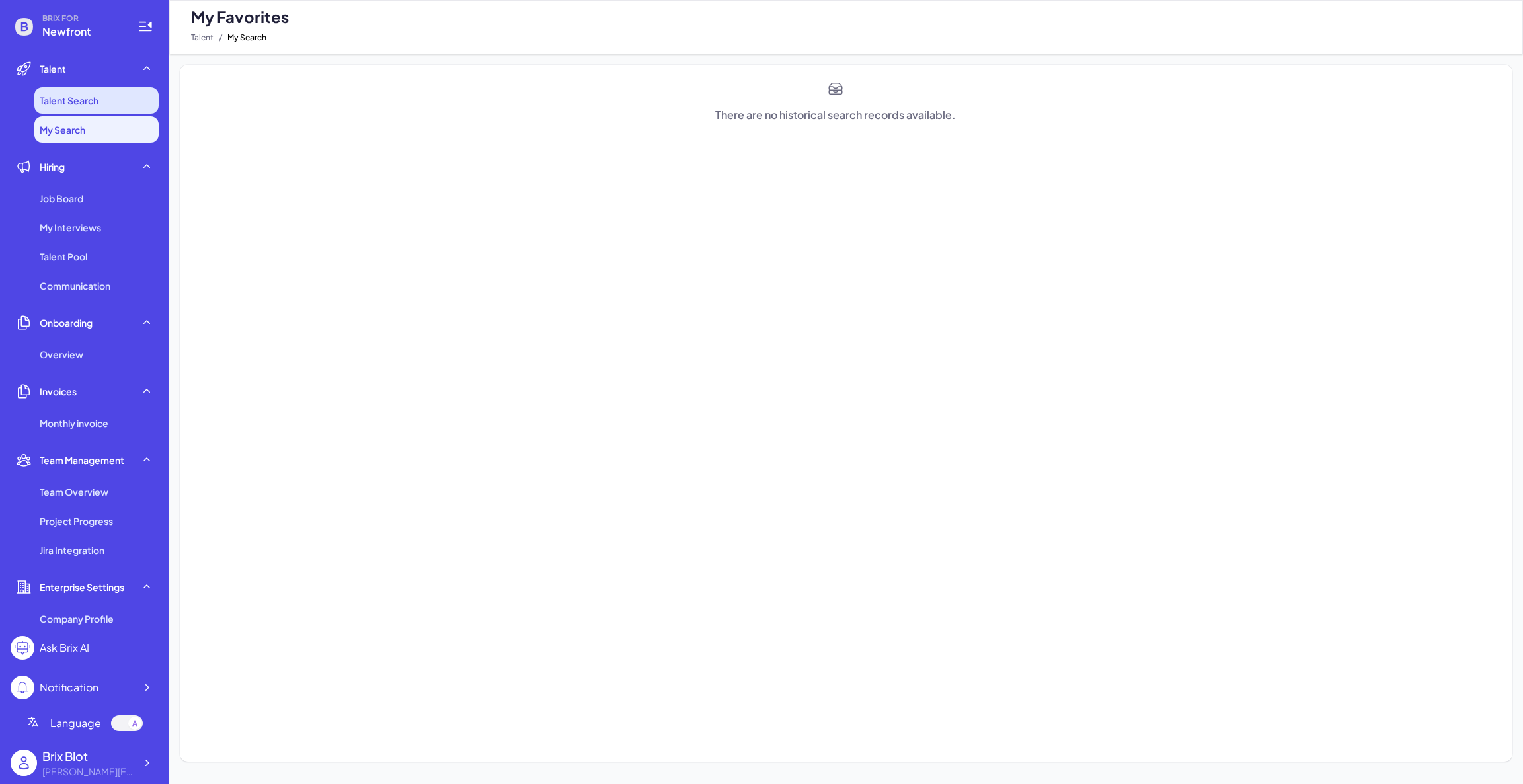
click at [105, 93] on li "Talent Search" at bounding box center [97, 100] width 124 height 26
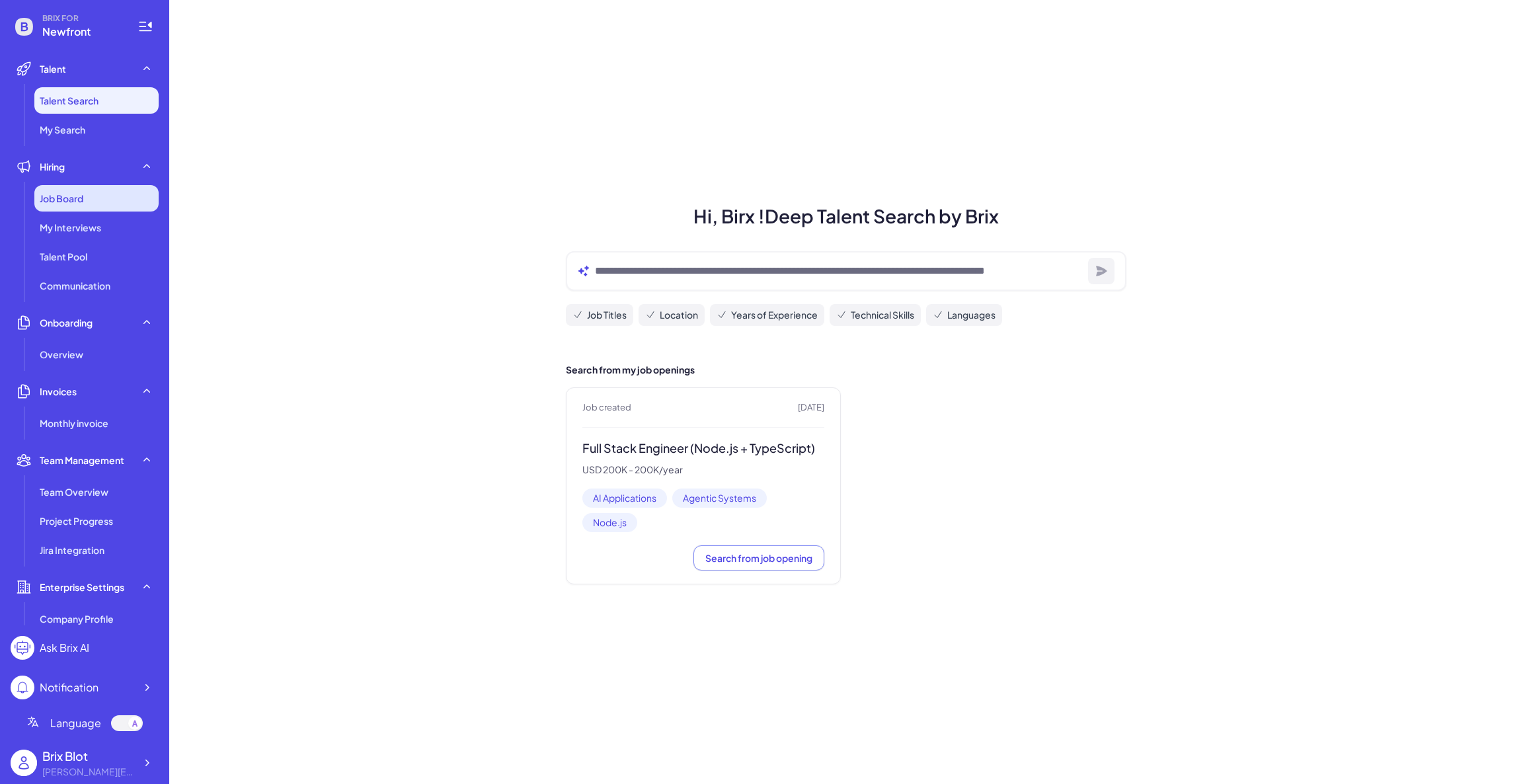
click at [110, 210] on div "Job Board" at bounding box center [97, 198] width 124 height 26
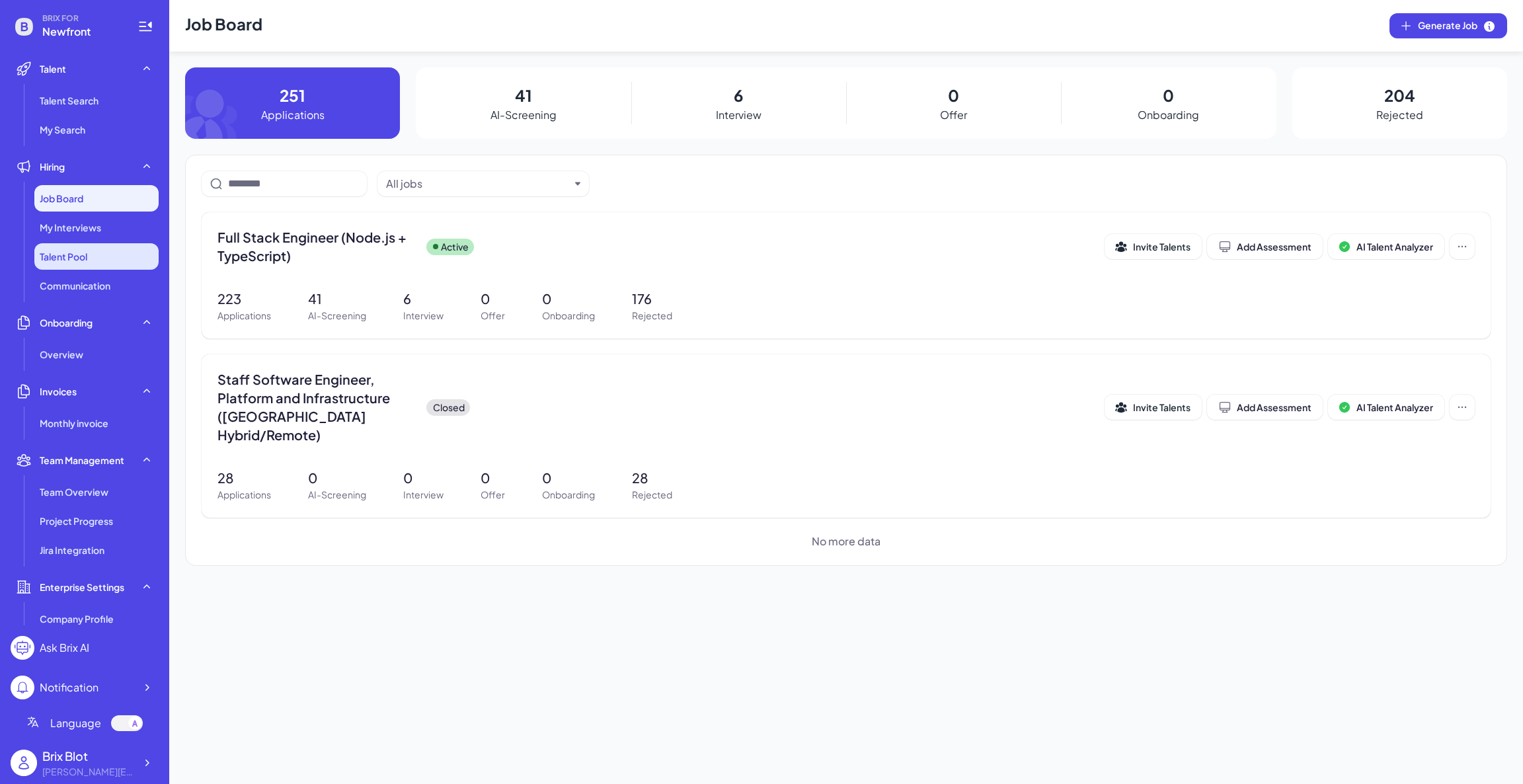
click at [92, 263] on li "Talent Pool" at bounding box center [97, 256] width 124 height 26
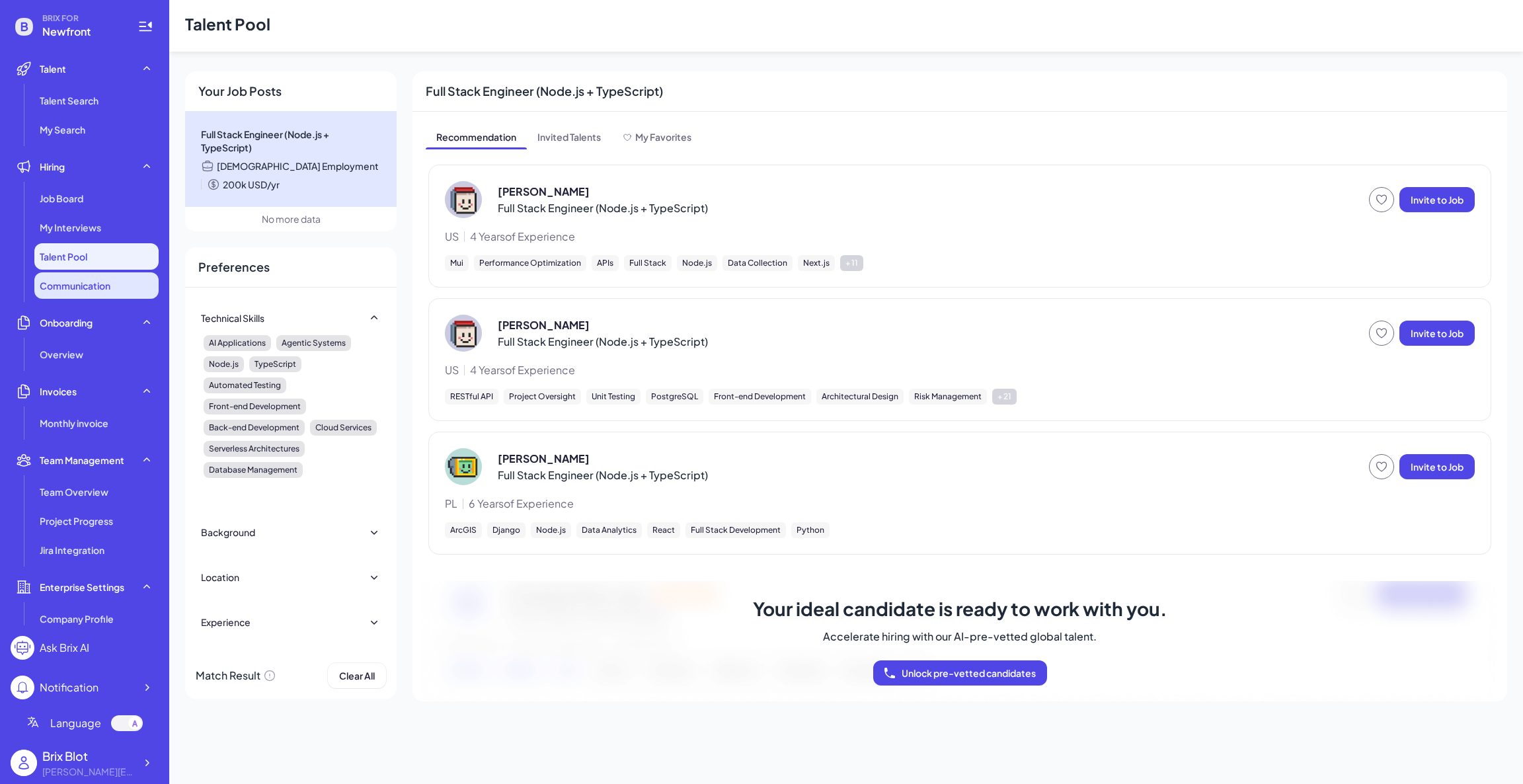
click at [86, 281] on span "Communication" at bounding box center [75, 285] width 71 height 13
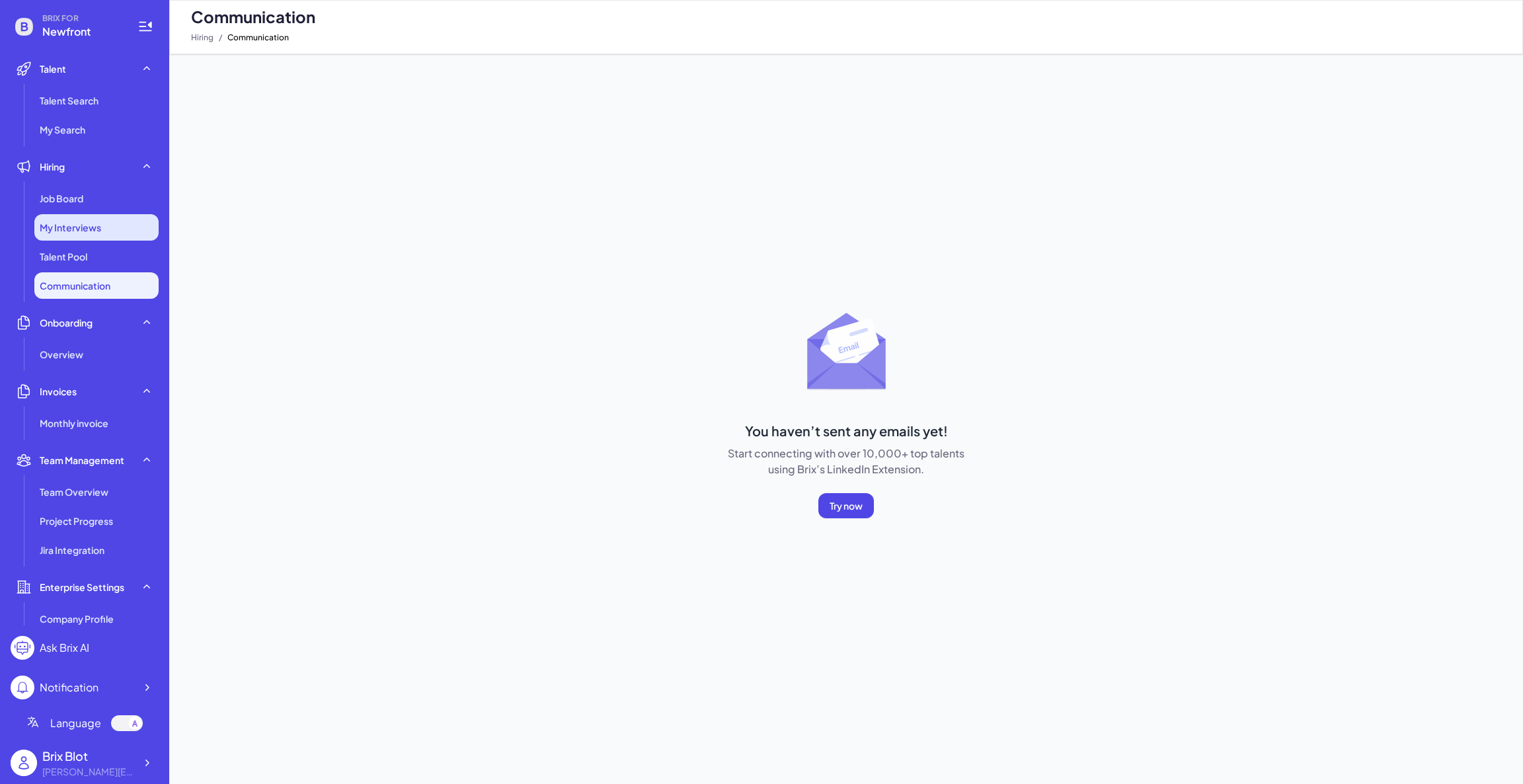
click at [103, 225] on div "My Interviews" at bounding box center [97, 227] width 124 height 26
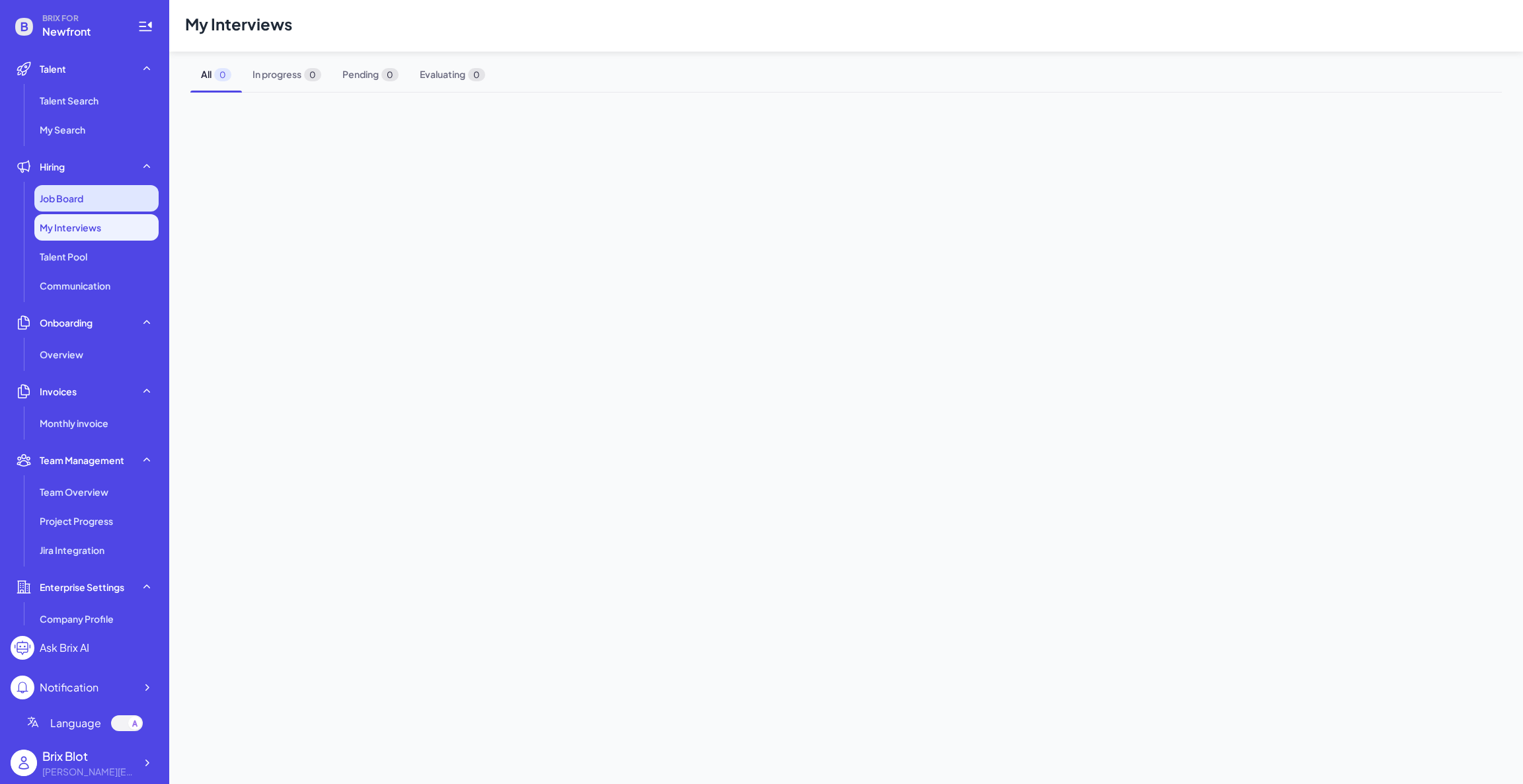
click at [101, 197] on div "Job Board" at bounding box center [97, 198] width 124 height 26
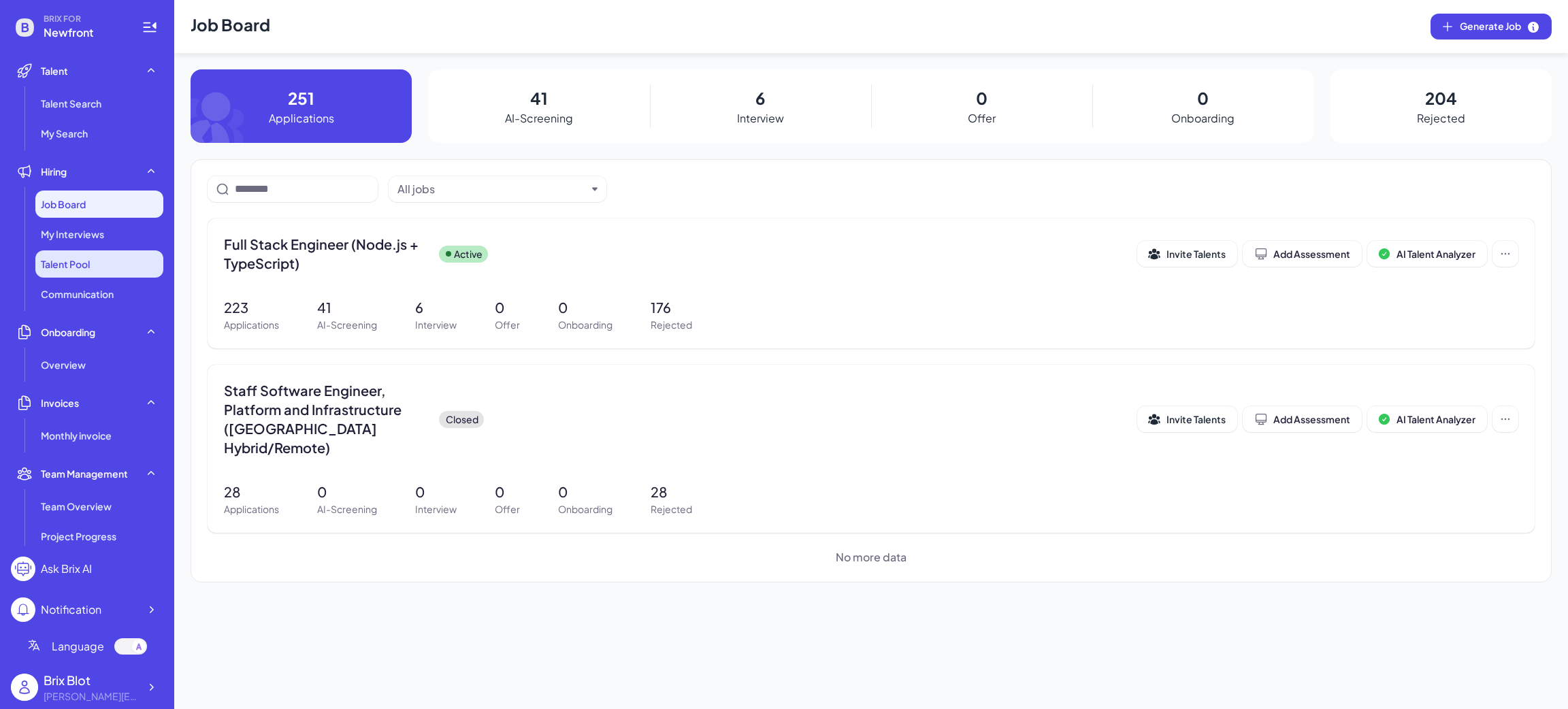
click at [105, 256] on li "Talent Pool" at bounding box center [100, 264] width 128 height 27
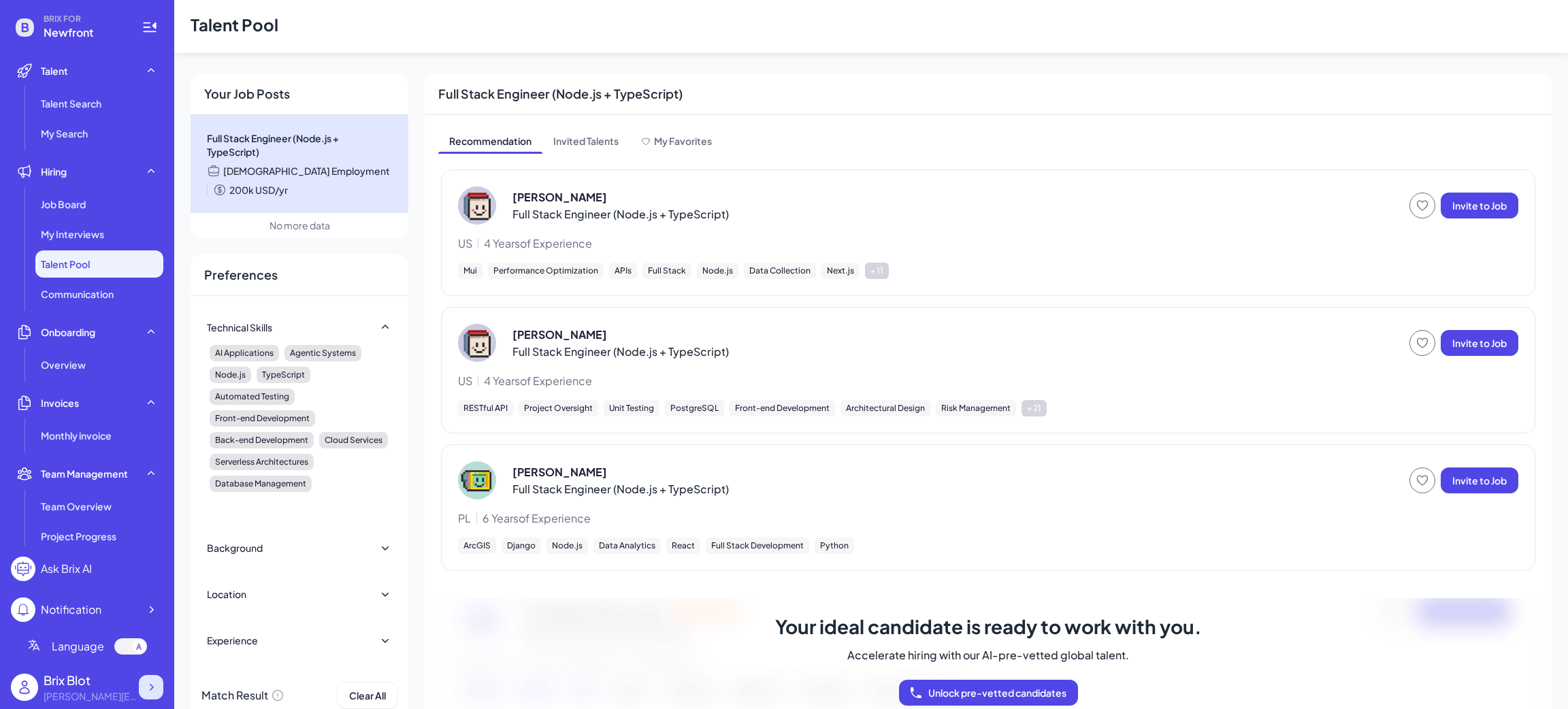
click at [148, 688] on icon at bounding box center [151, 687] width 14 height 14
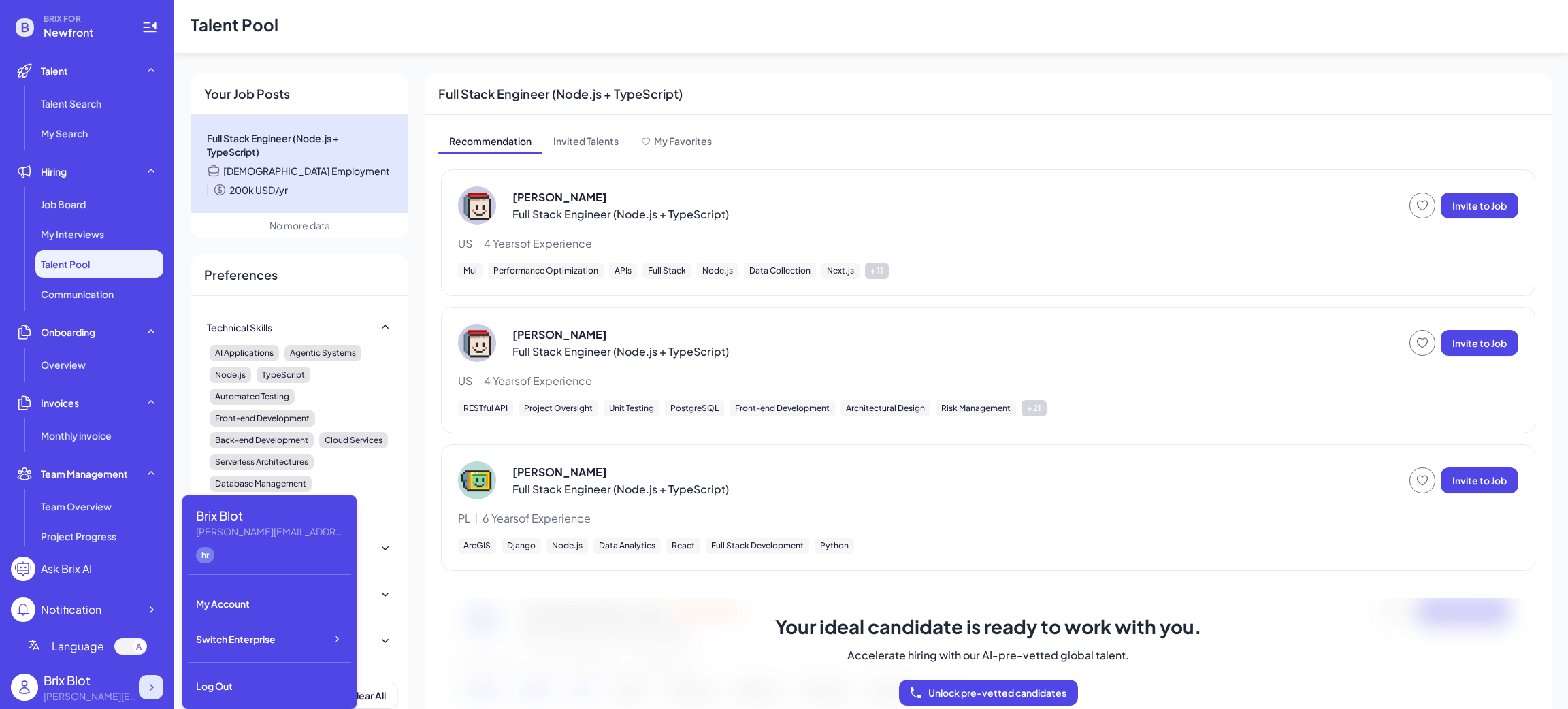
click at [150, 685] on icon at bounding box center [151, 687] width 14 height 14
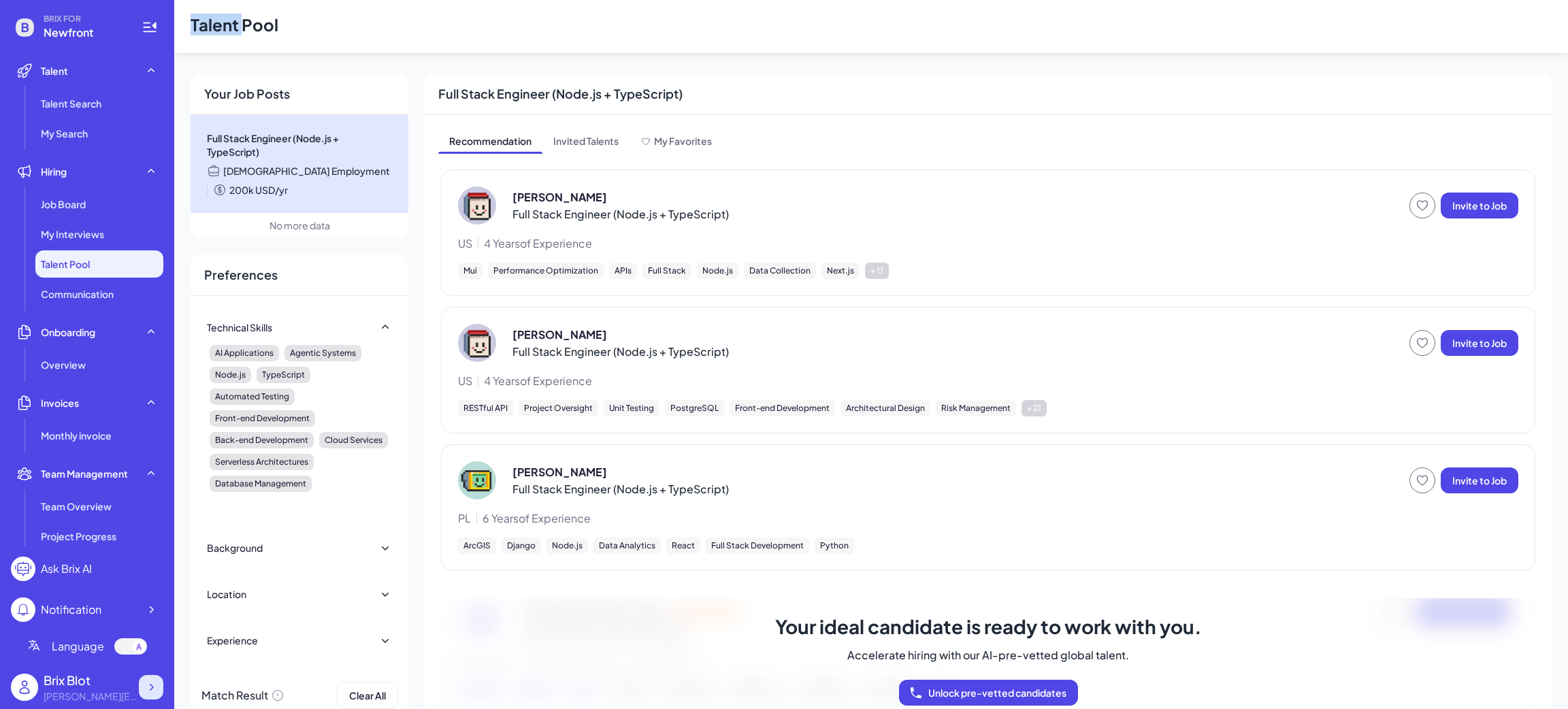
click at [150, 685] on icon at bounding box center [151, 687] width 14 height 14
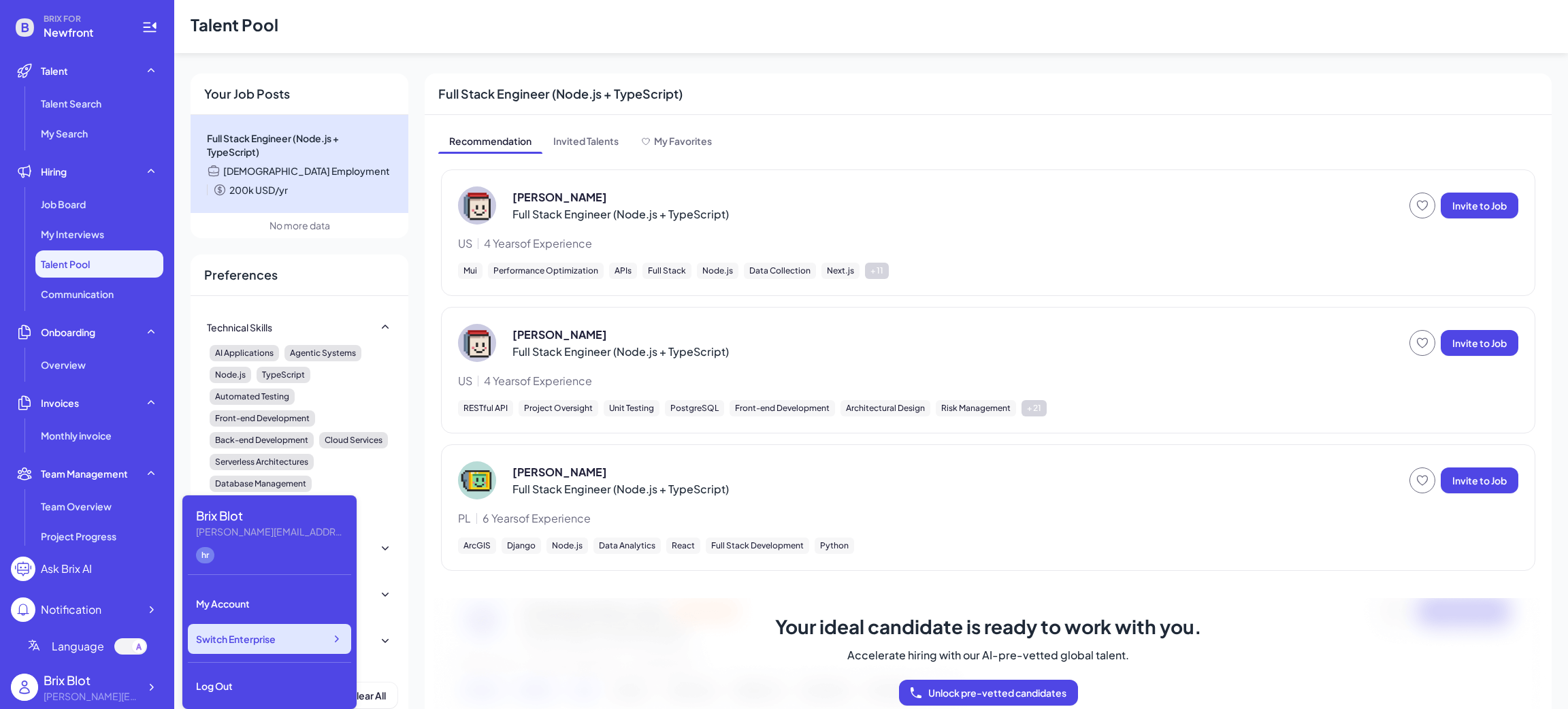
click at [248, 640] on span "Switch Enterprise" at bounding box center [235, 638] width 79 height 14
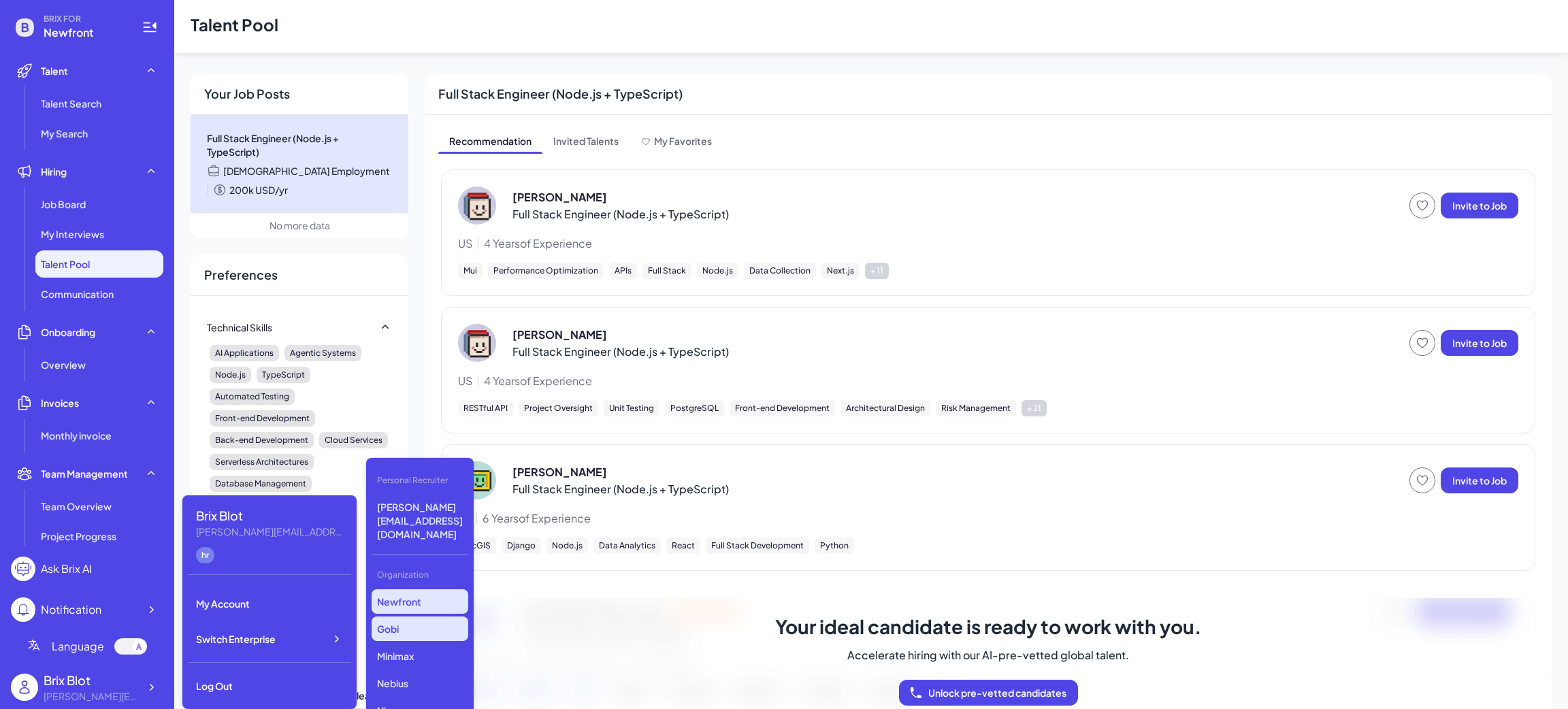
click at [418, 617] on p "Gobi" at bounding box center [419, 629] width 97 height 25
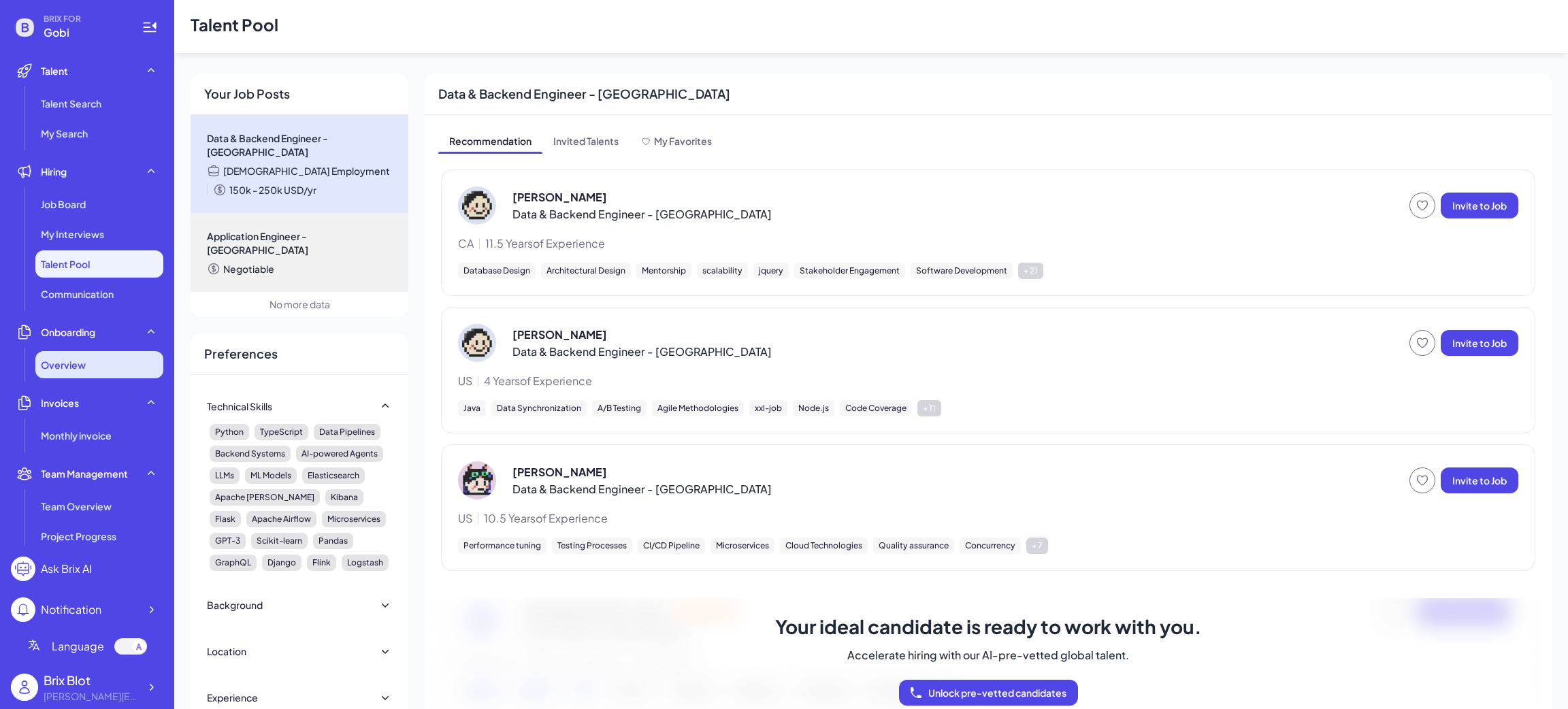
click at [65, 351] on div "Overview" at bounding box center [100, 364] width 128 height 27
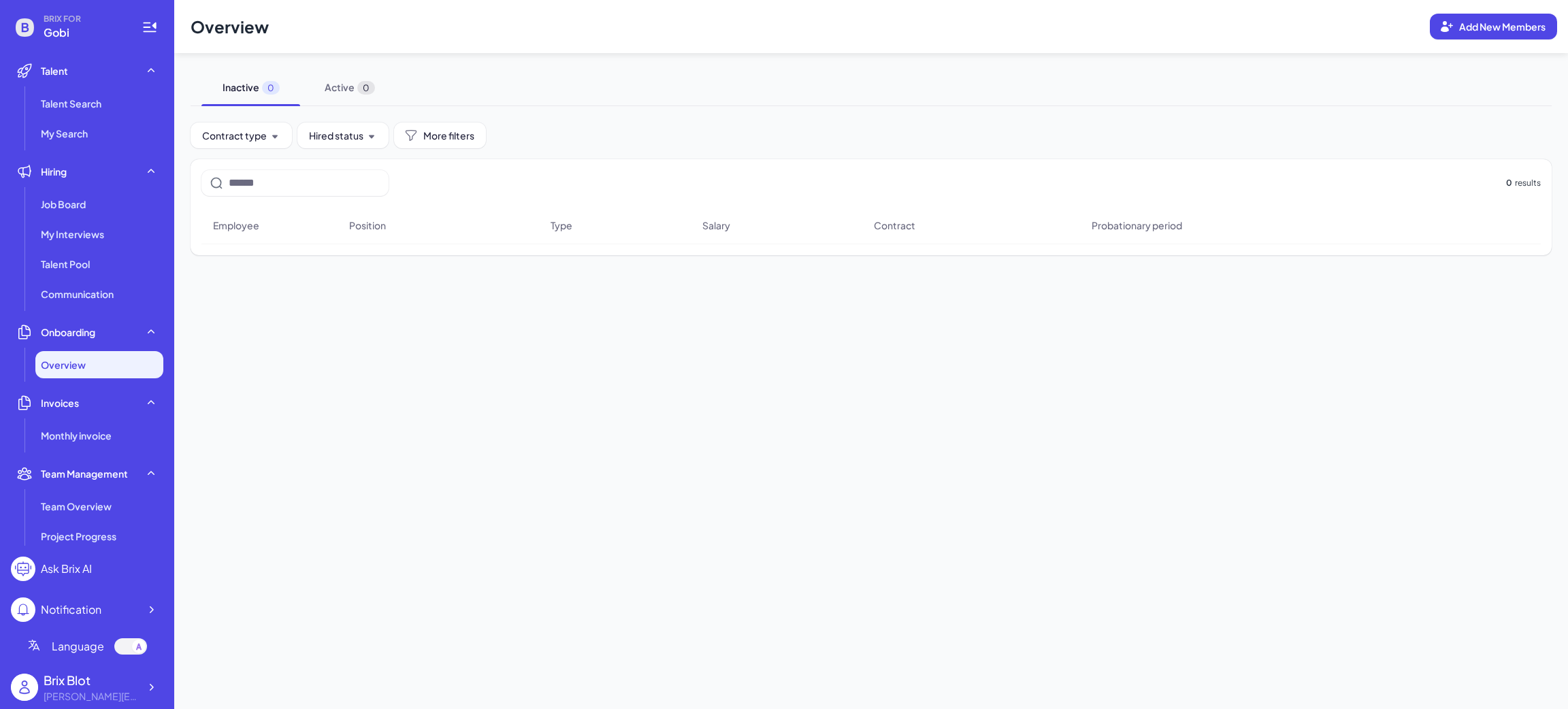
click at [337, 342] on main "Overview Add New Members Inactive 0 Active 0 Contract type Hired status More fi…" at bounding box center [871, 354] width 1394 height 709
click at [58, 264] on span "Talent Pool" at bounding box center [65, 264] width 49 height 14
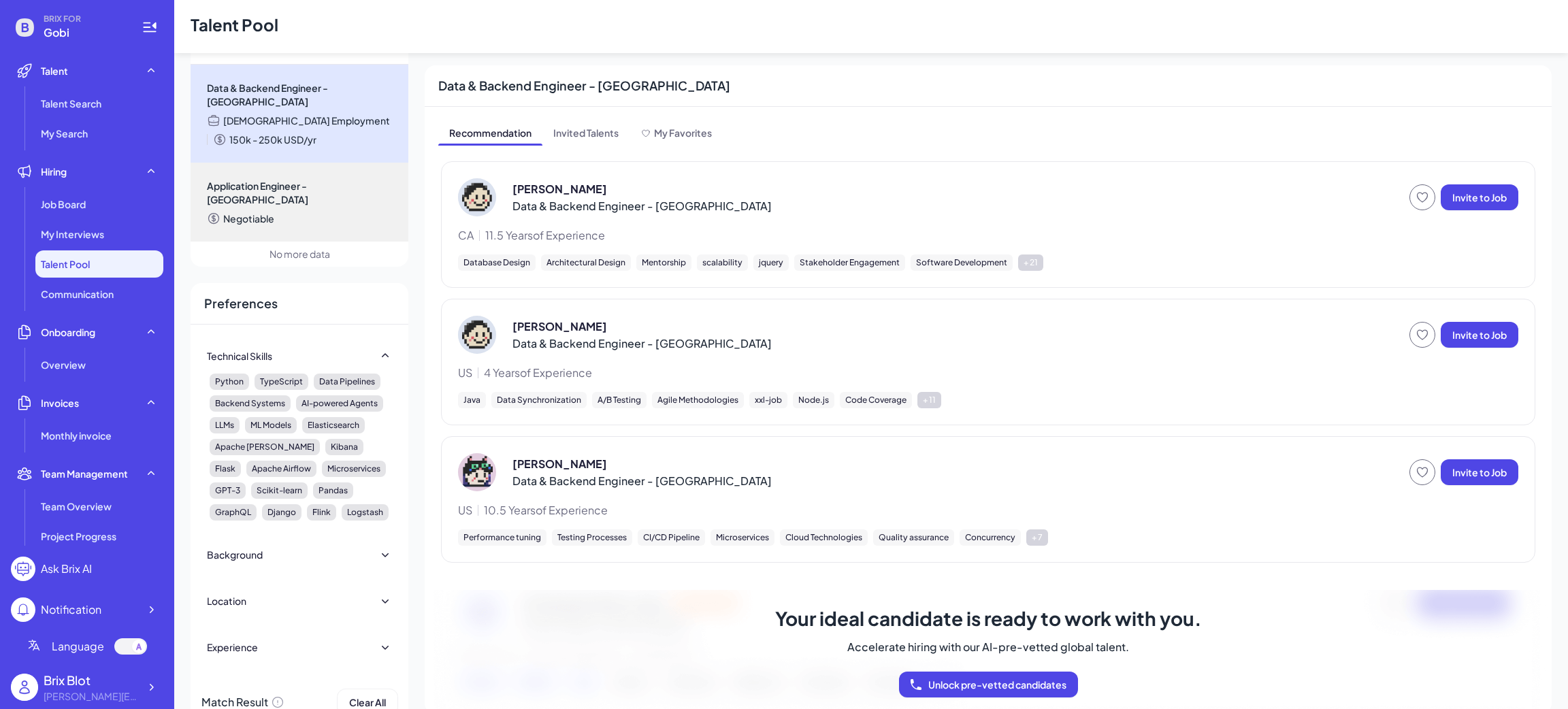
scroll to position [73, 0]
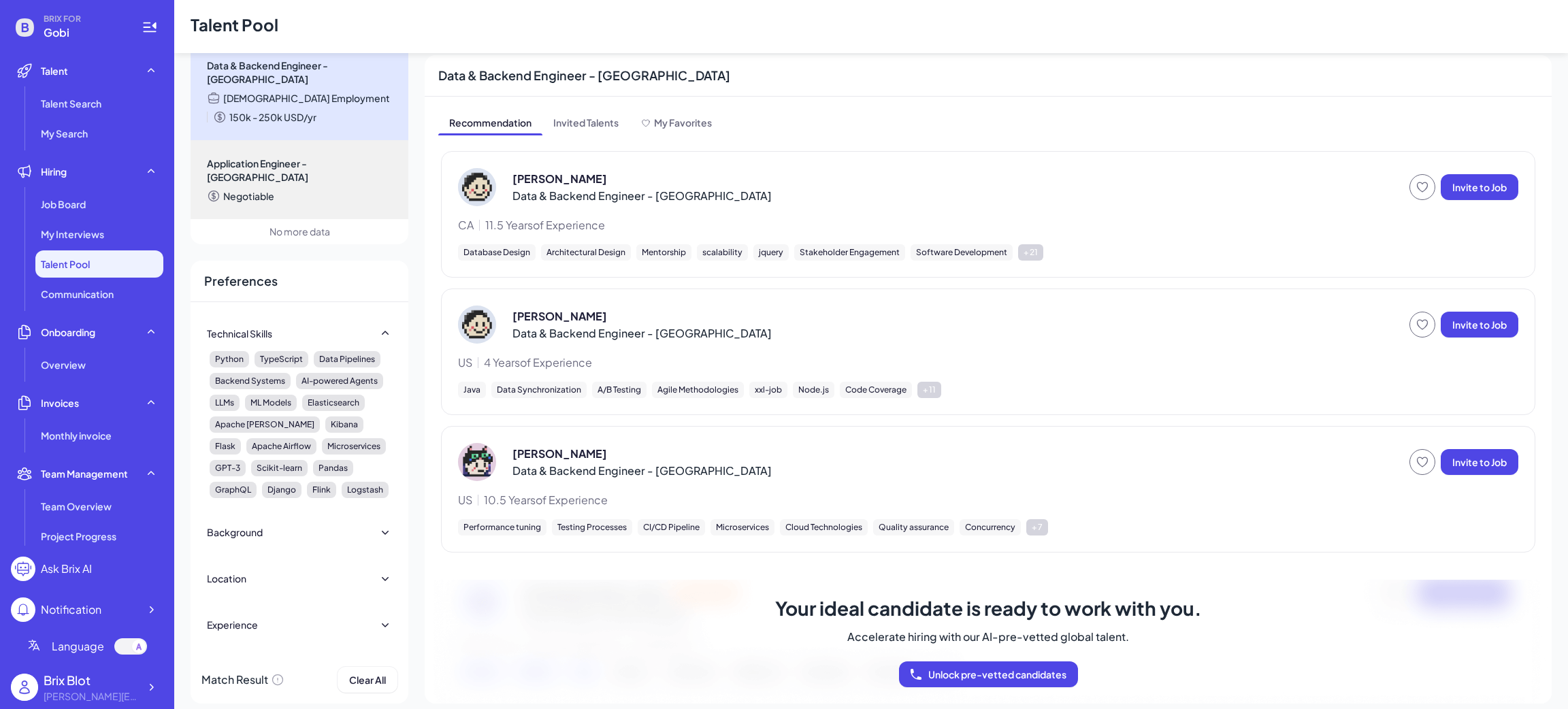
click at [382, 526] on icon at bounding box center [385, 532] width 14 height 14
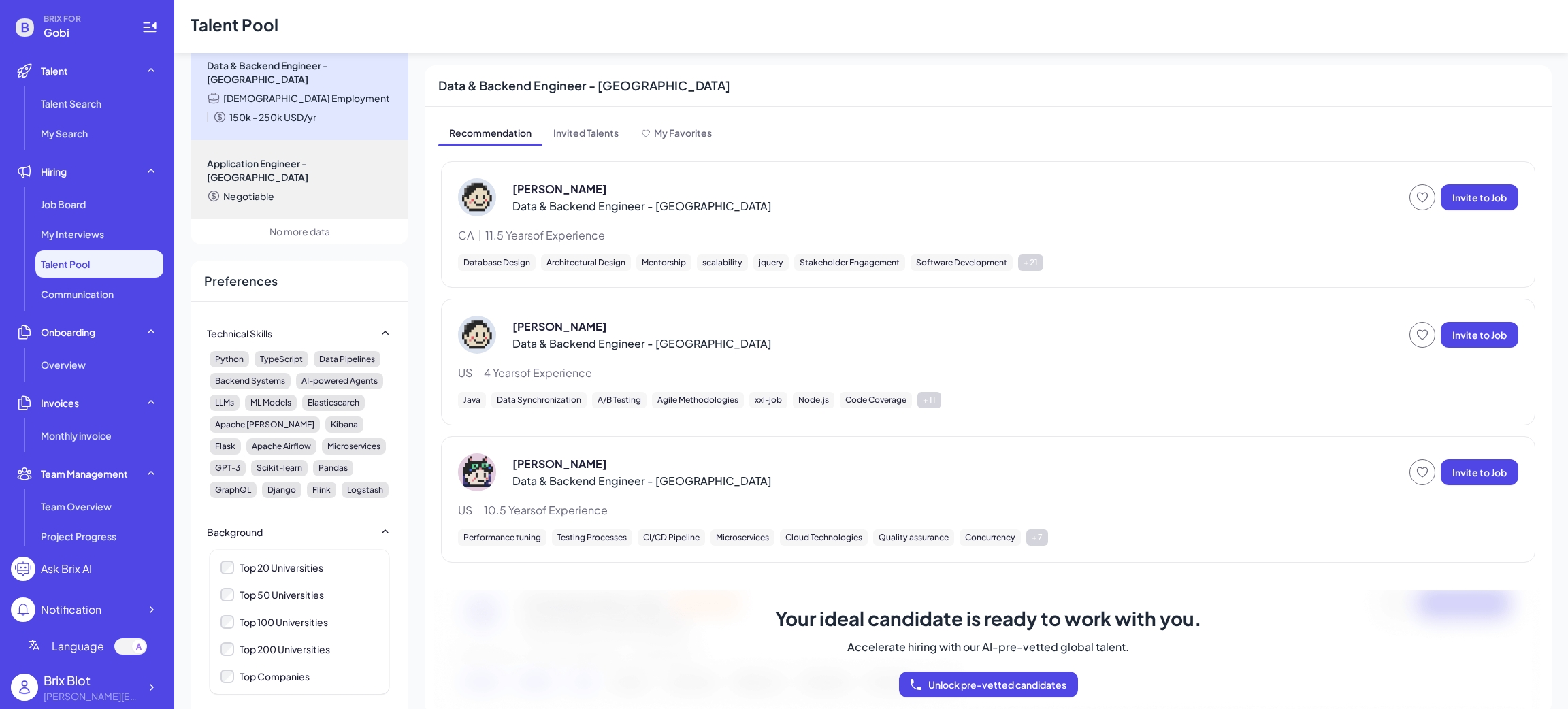
click at [318, 518] on div "Background" at bounding box center [299, 531] width 185 height 30
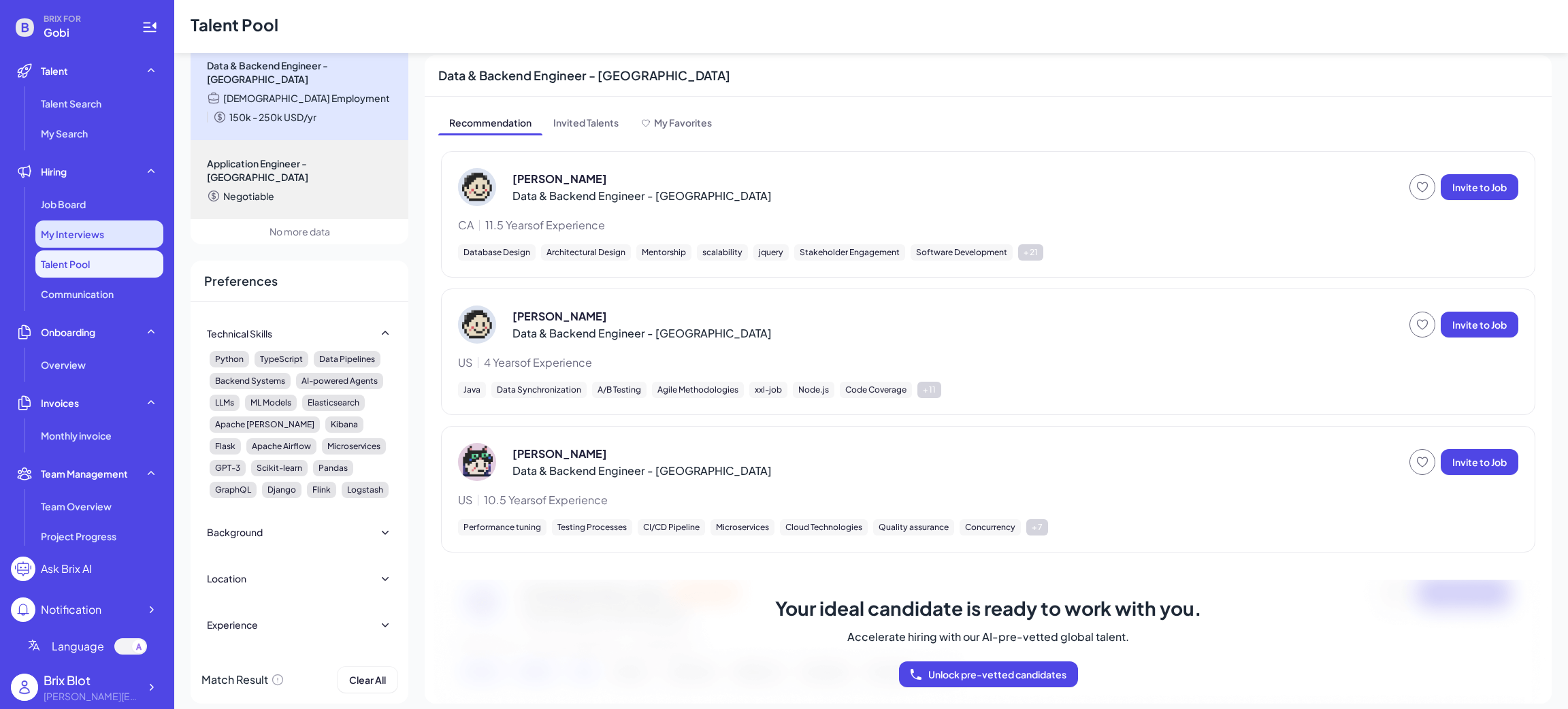
click at [84, 236] on span "My Interviews" at bounding box center [72, 234] width 63 height 14
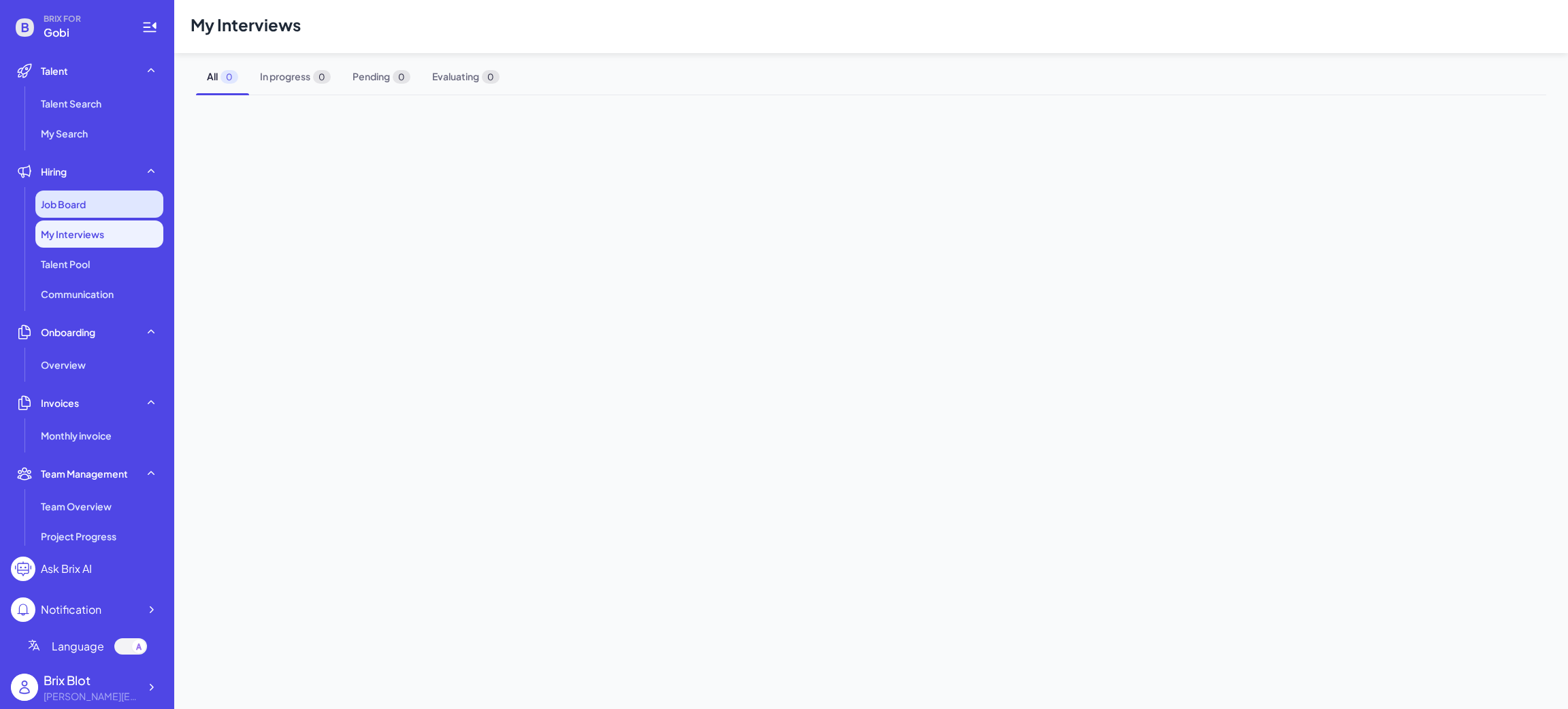
click at [101, 202] on div "Job Board" at bounding box center [100, 204] width 128 height 27
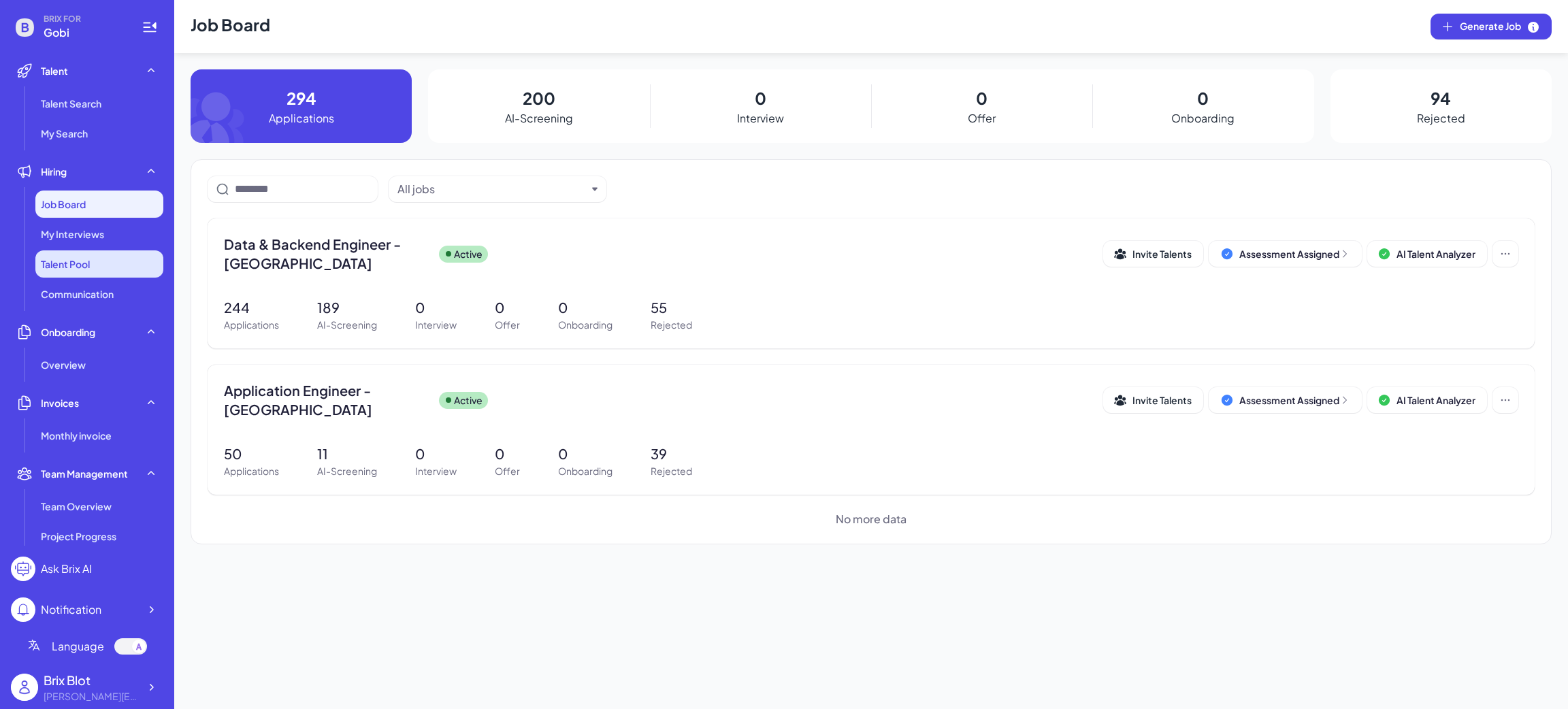
click at [90, 268] on span "Talent Pool" at bounding box center [65, 264] width 49 height 14
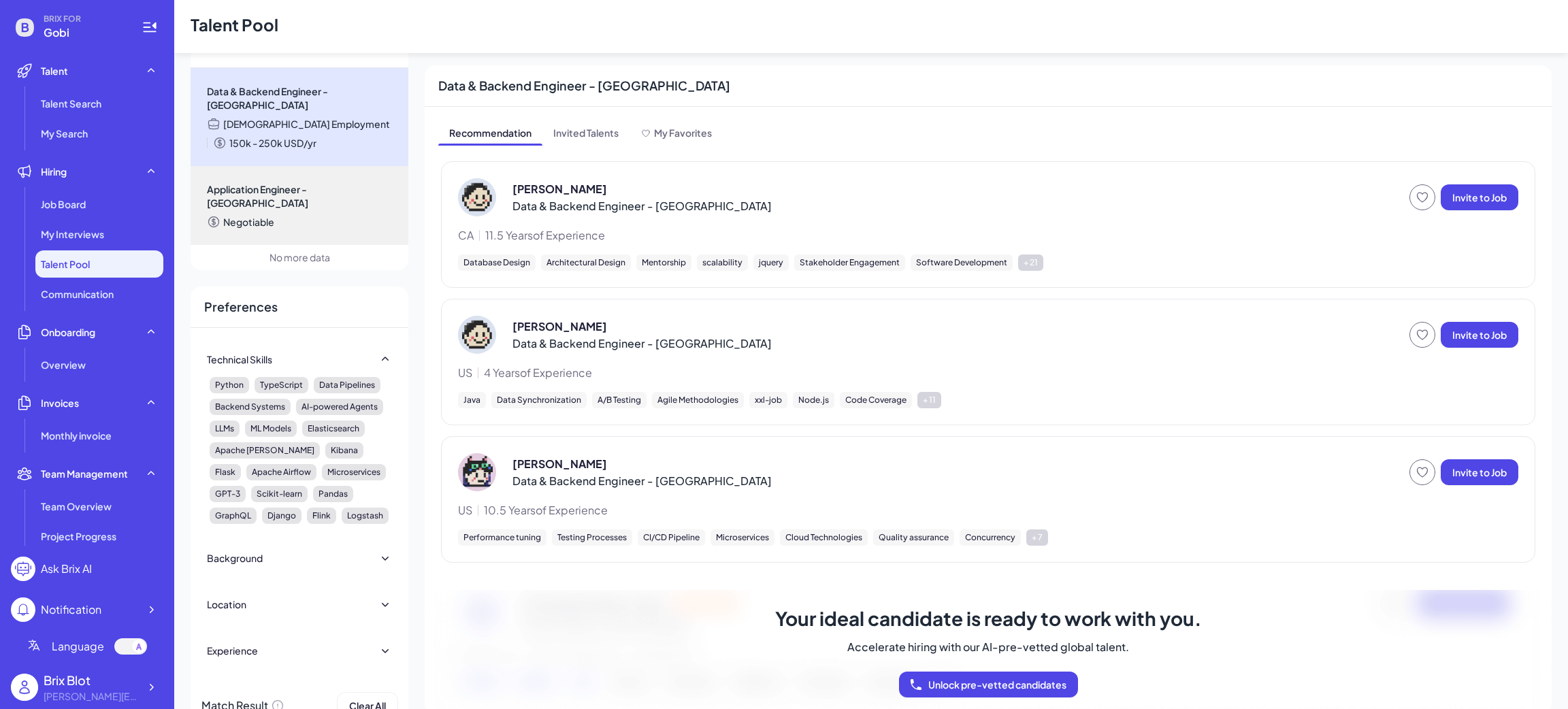
scroll to position [73, 0]
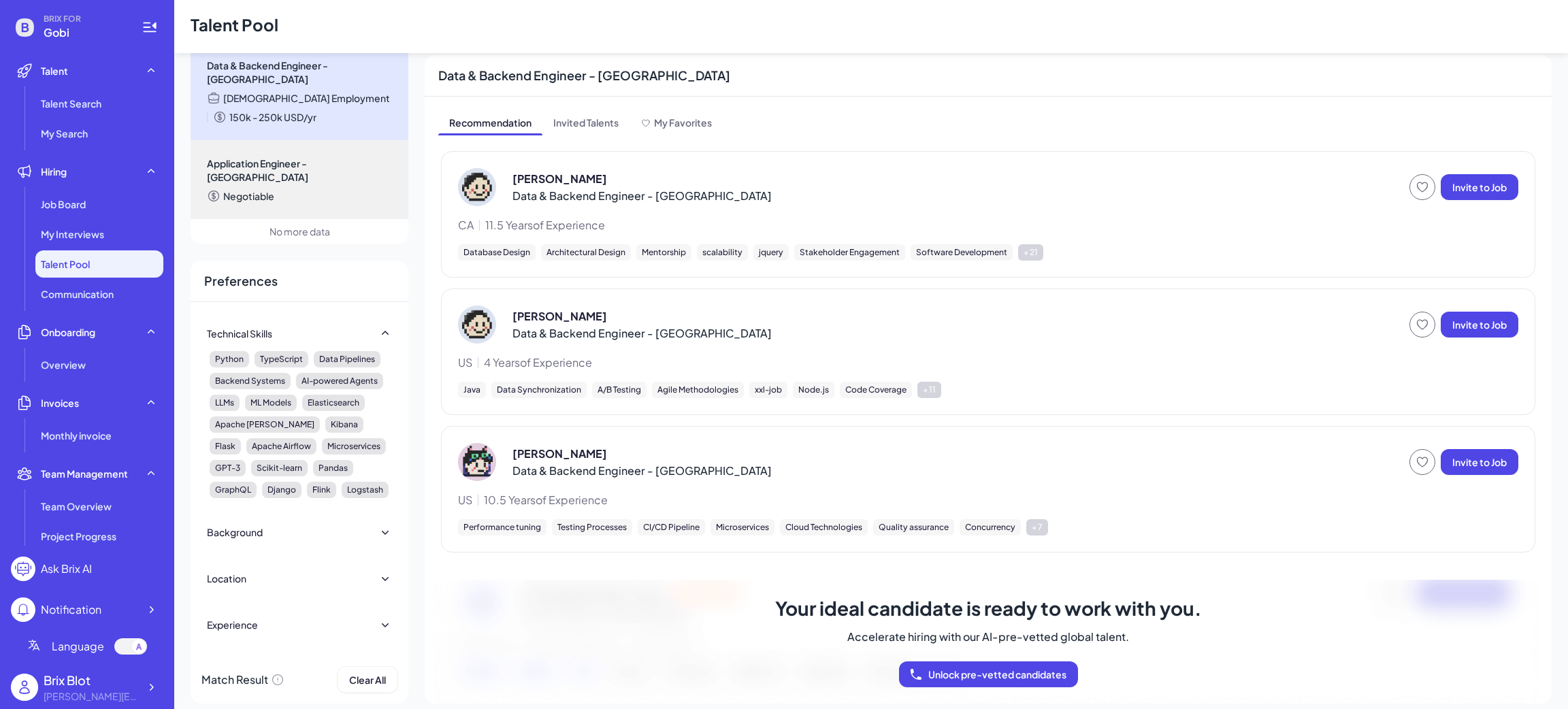
click at [391, 505] on div "Technical Skills Python TypeScript Data Pipelines Backend Systems AI-powered Ag…" at bounding box center [299, 479] width 218 height 354
click at [383, 526] on icon at bounding box center [385, 532] width 14 height 14
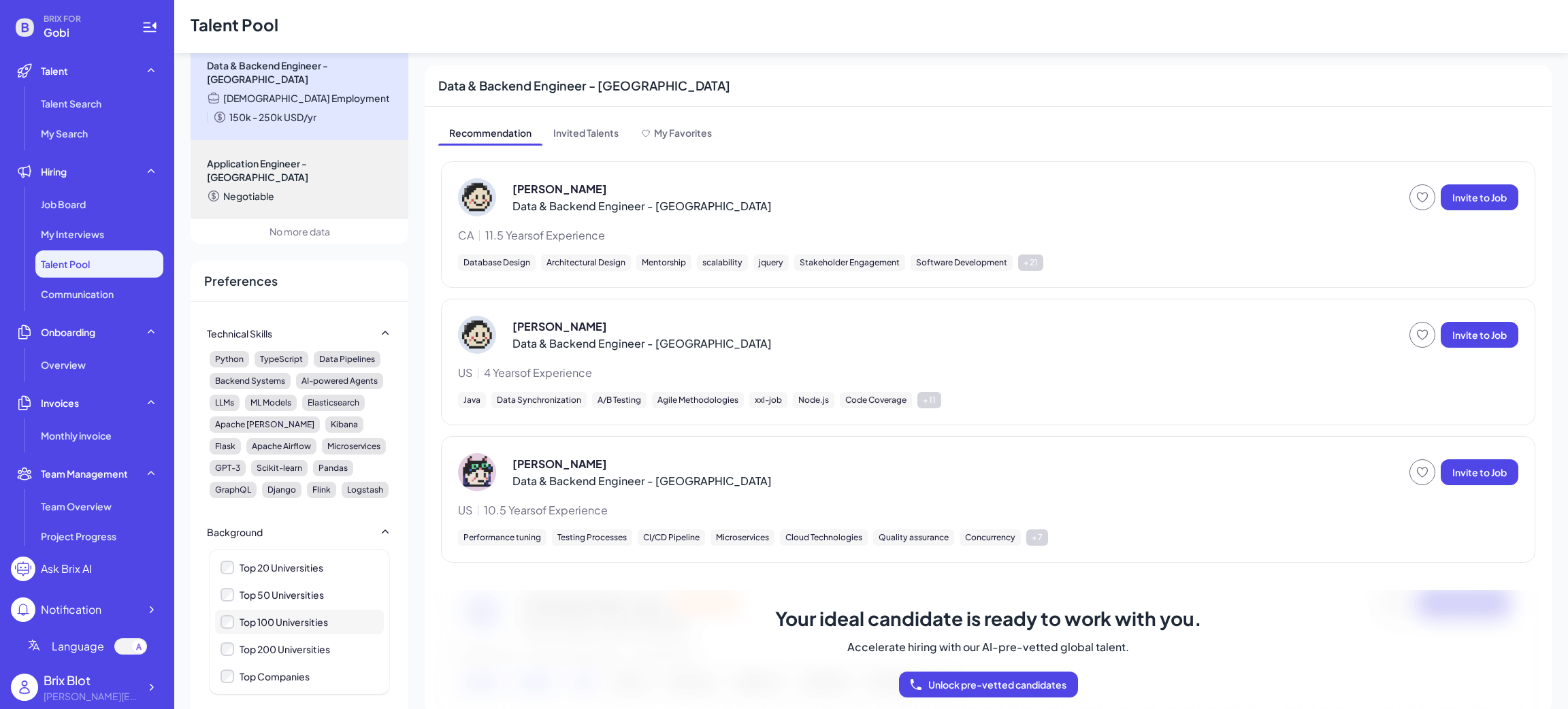
click at [370, 609] on div "Top 100 Universities" at bounding box center [299, 622] width 169 height 25
click at [379, 618] on div "Top 100 Universities" at bounding box center [299, 622] width 169 height 25
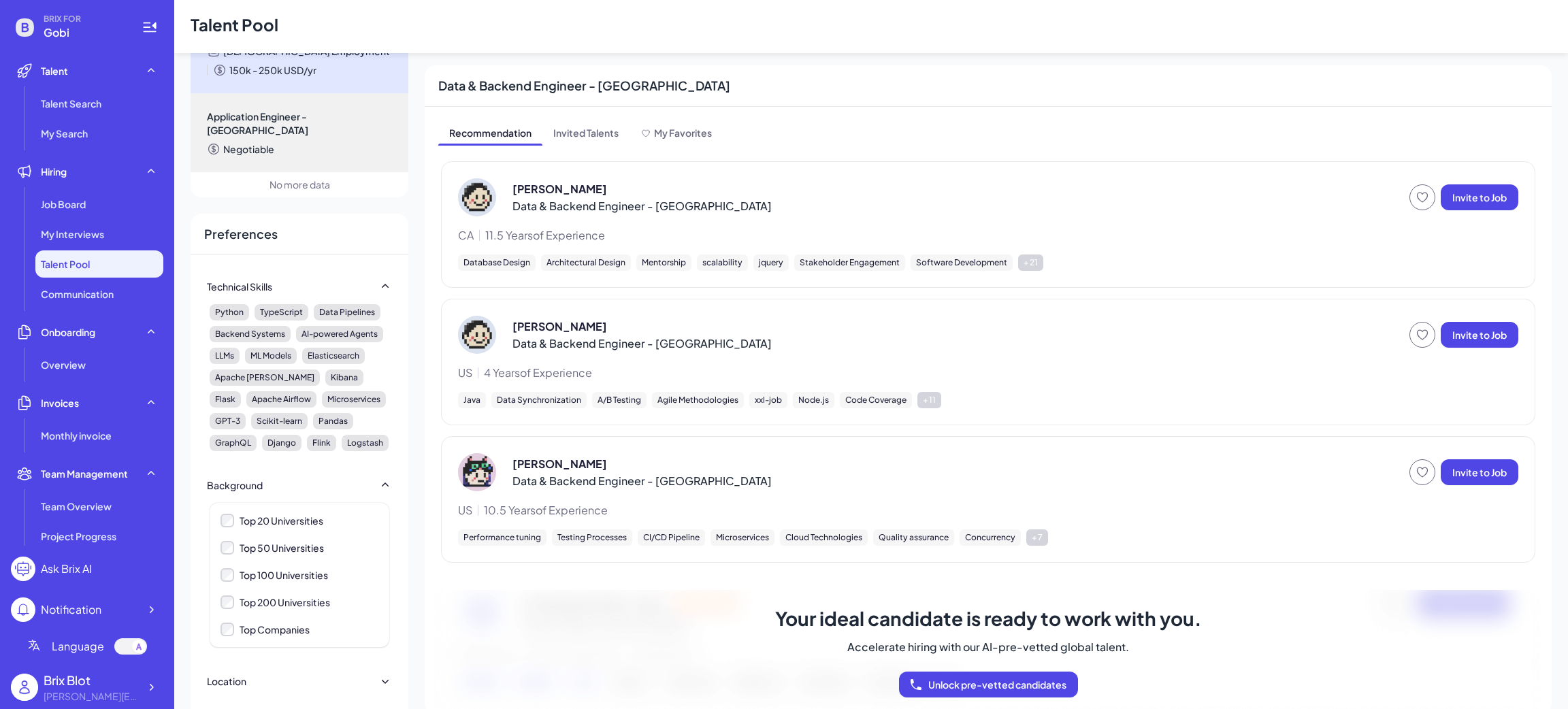
scroll to position [0, 0]
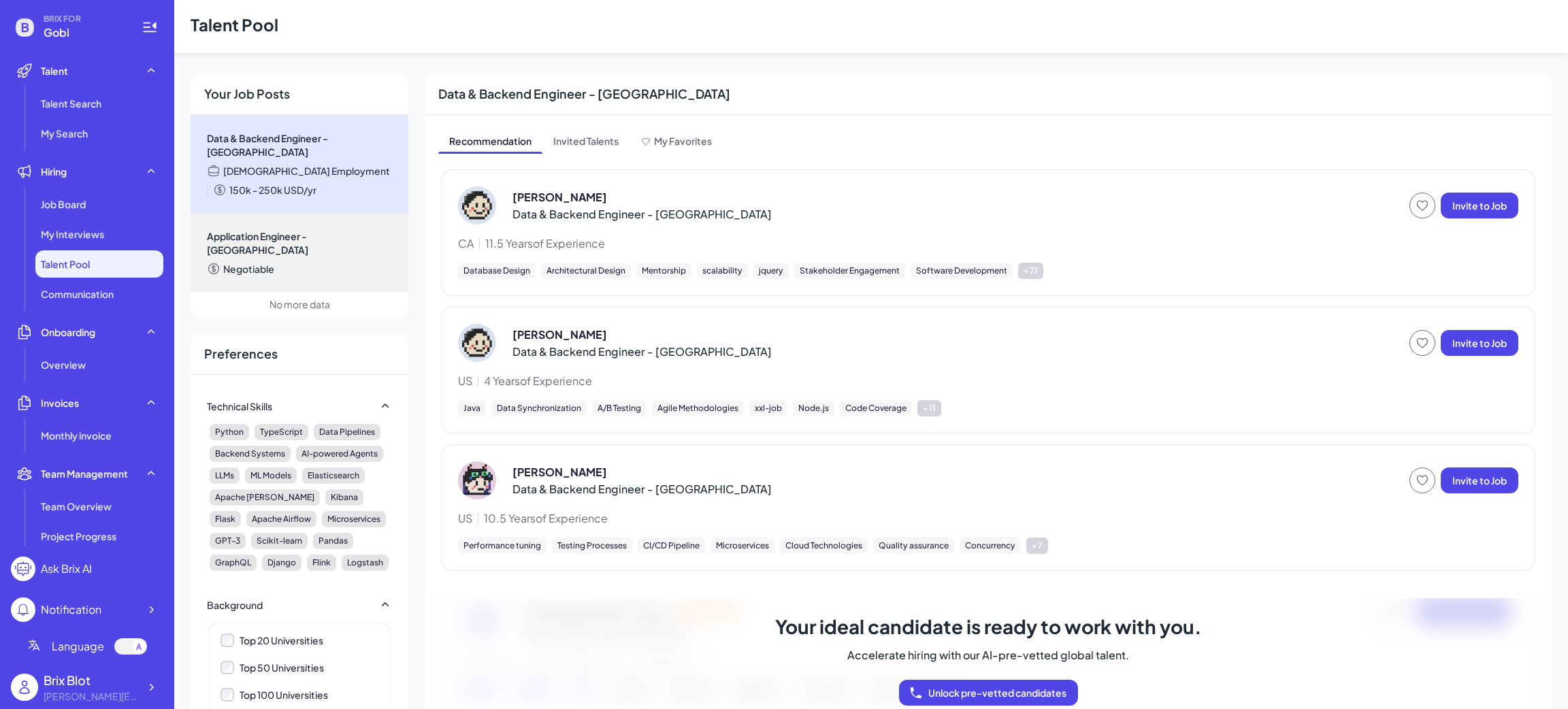
click at [59, 218] on ul "Job Board My Interviews Talent Pool Communication" at bounding box center [87, 249] width 152 height 117
click at [63, 234] on span "My Interviews" at bounding box center [72, 234] width 63 height 14
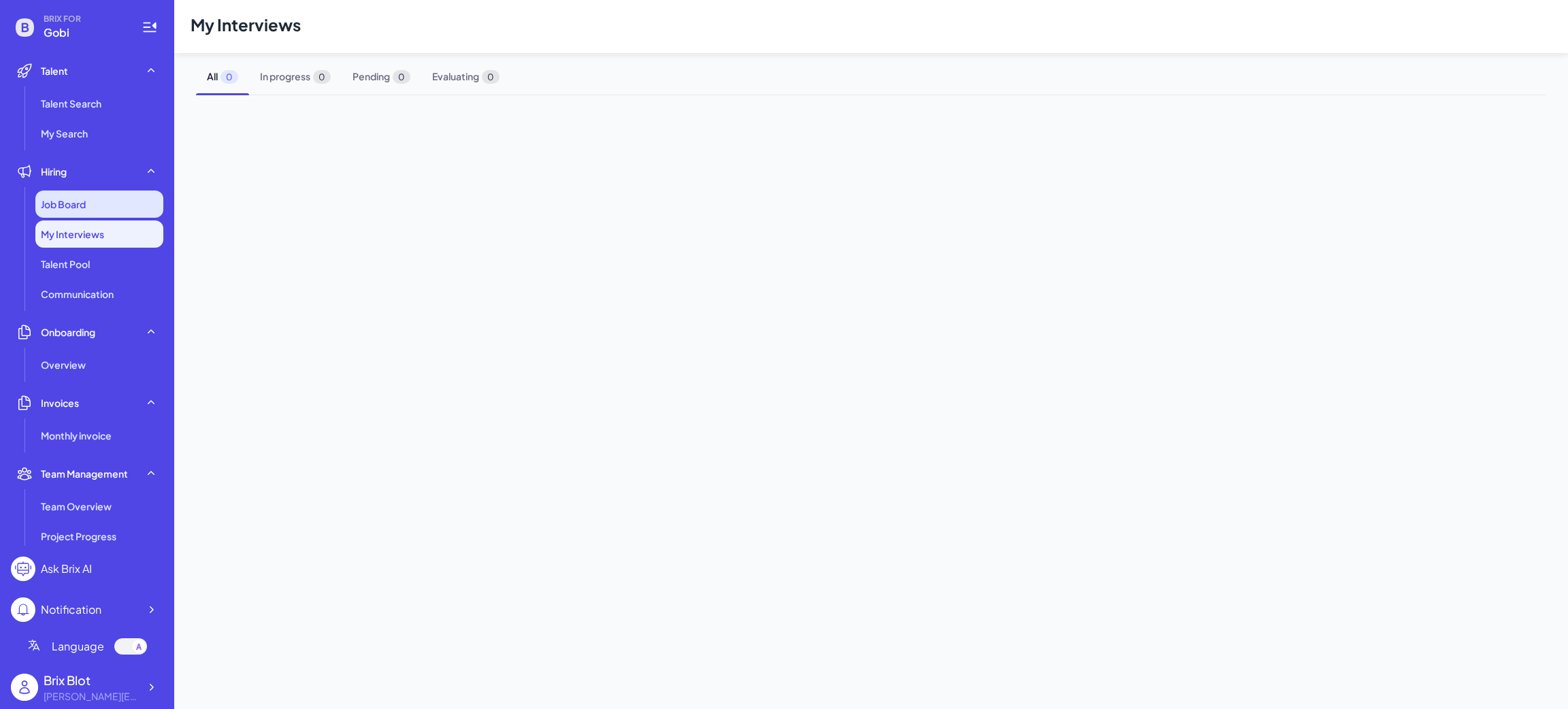
click at [54, 199] on span "Job Board" at bounding box center [63, 204] width 45 height 14
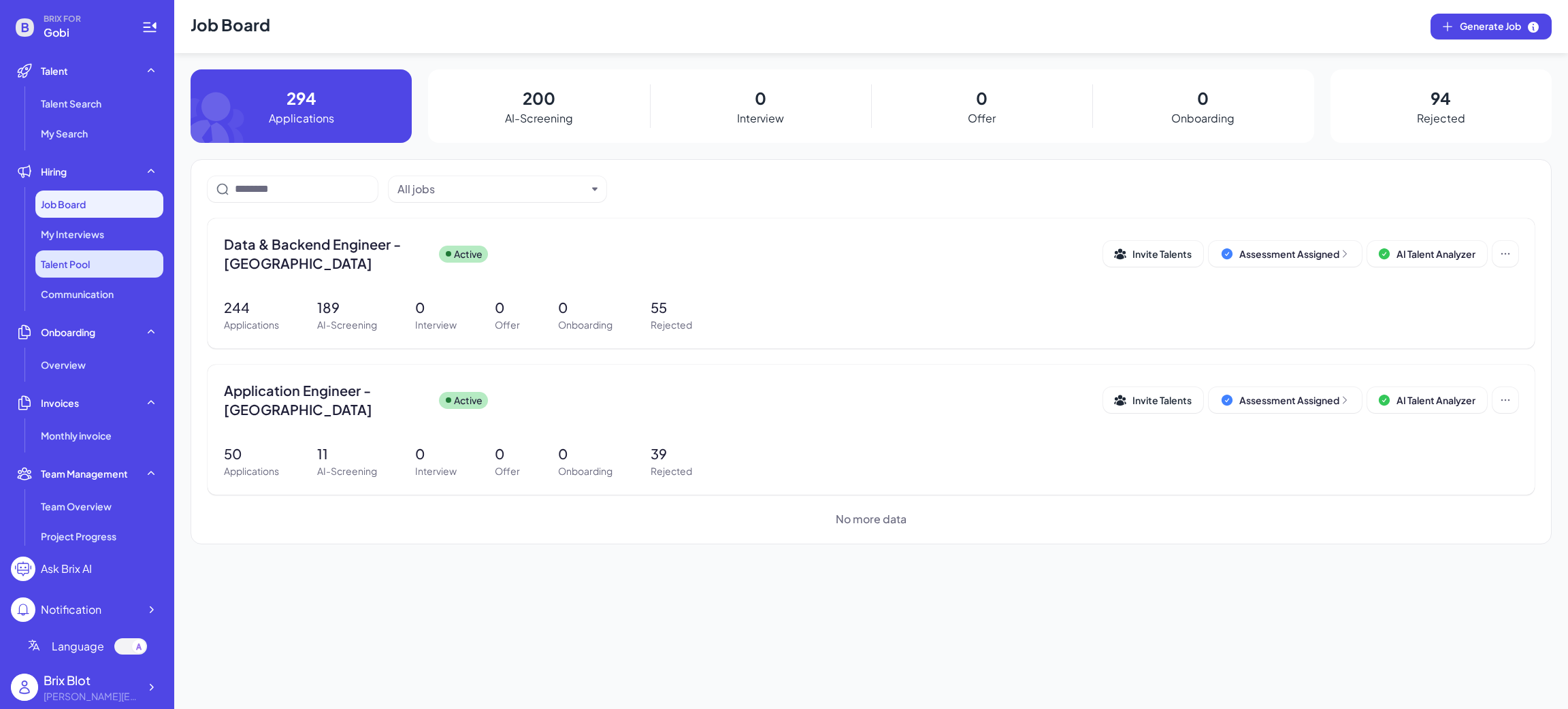
click at [90, 261] on span "Talent Pool" at bounding box center [65, 264] width 49 height 14
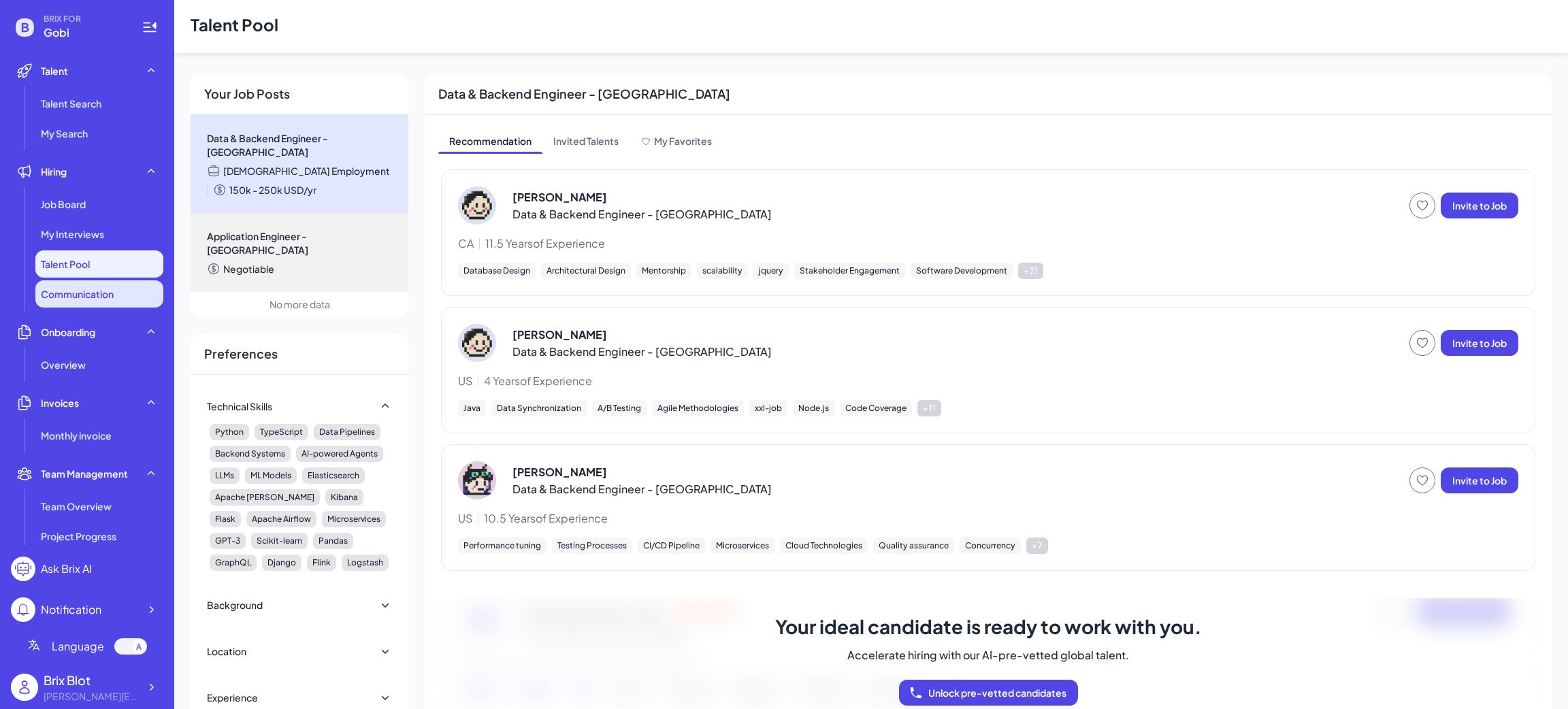
click at [84, 288] on span "Communication" at bounding box center [77, 293] width 73 height 14
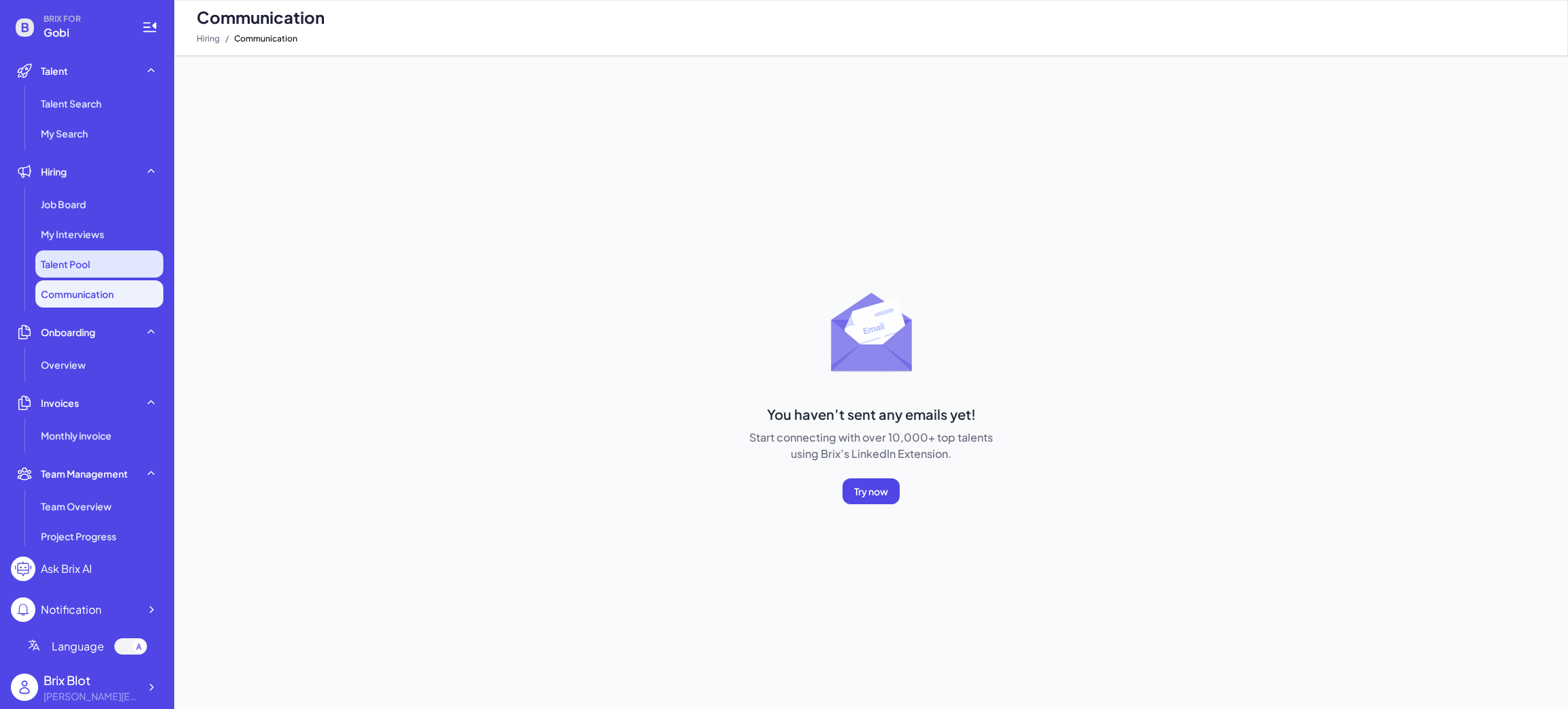
click at [92, 265] on li "Talent Pool" at bounding box center [100, 264] width 128 height 27
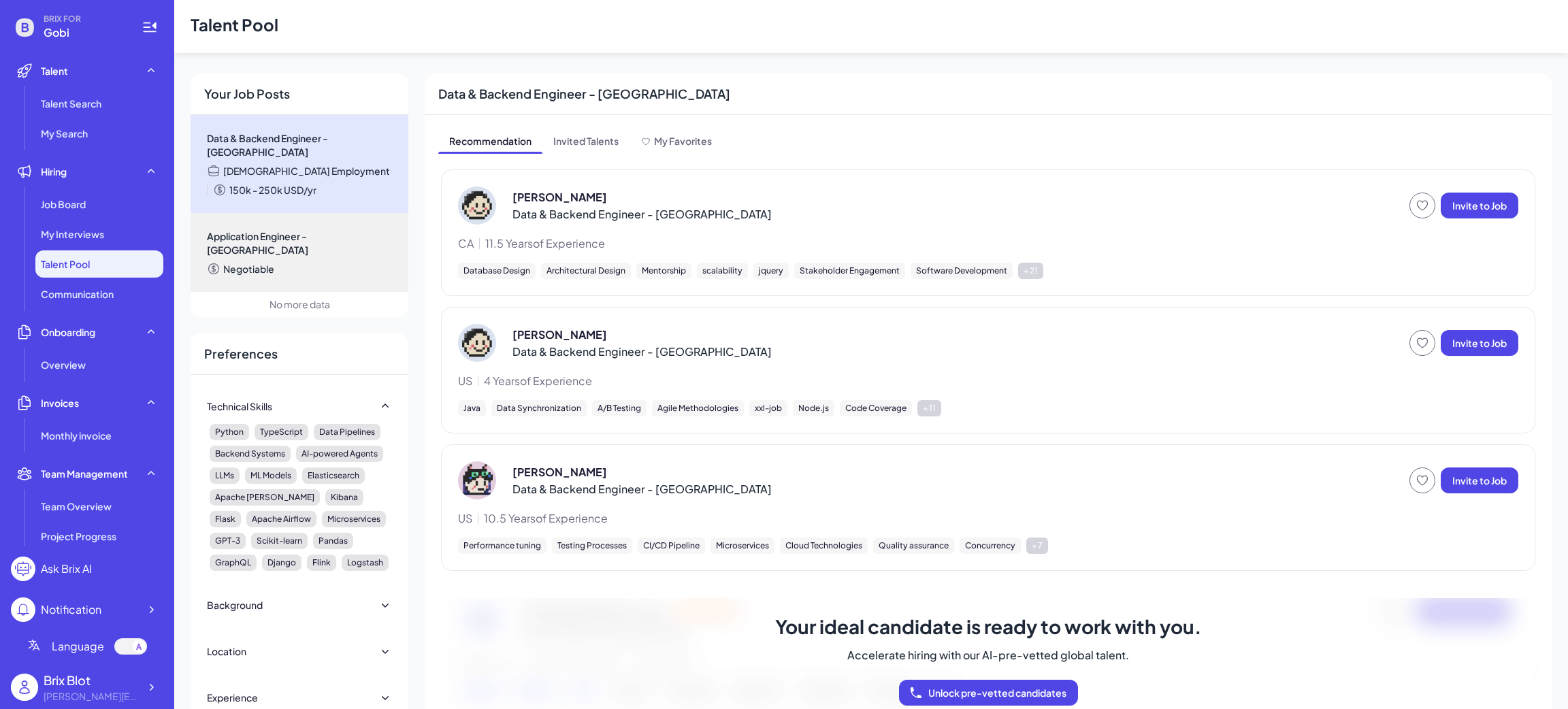
click at [315, 595] on div "Background" at bounding box center [299, 604] width 185 height 30
click at [304, 175] on span "[DEMOGRAPHIC_DATA] Employment" at bounding box center [307, 170] width 167 height 14
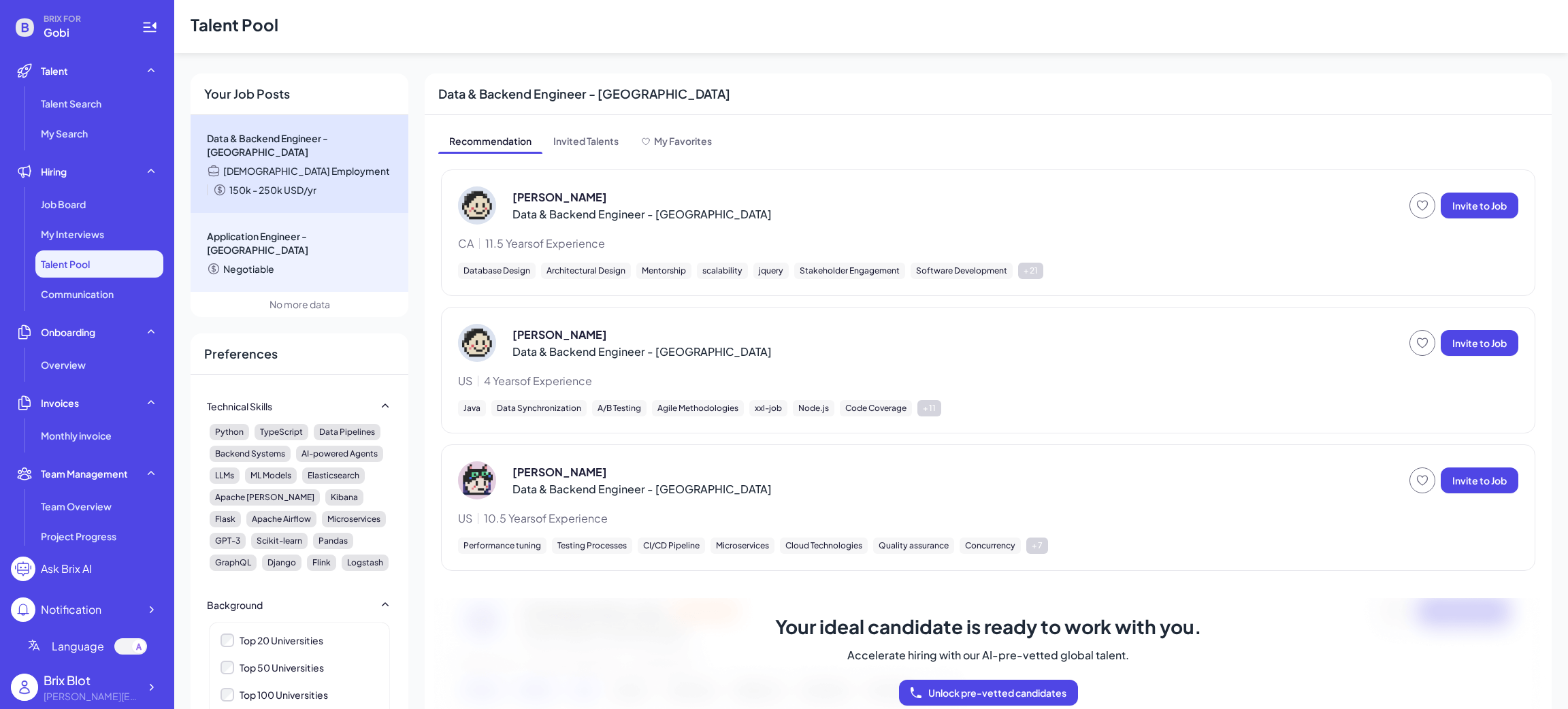
click at [312, 262] on div "Negotiable" at bounding box center [299, 269] width 185 height 14
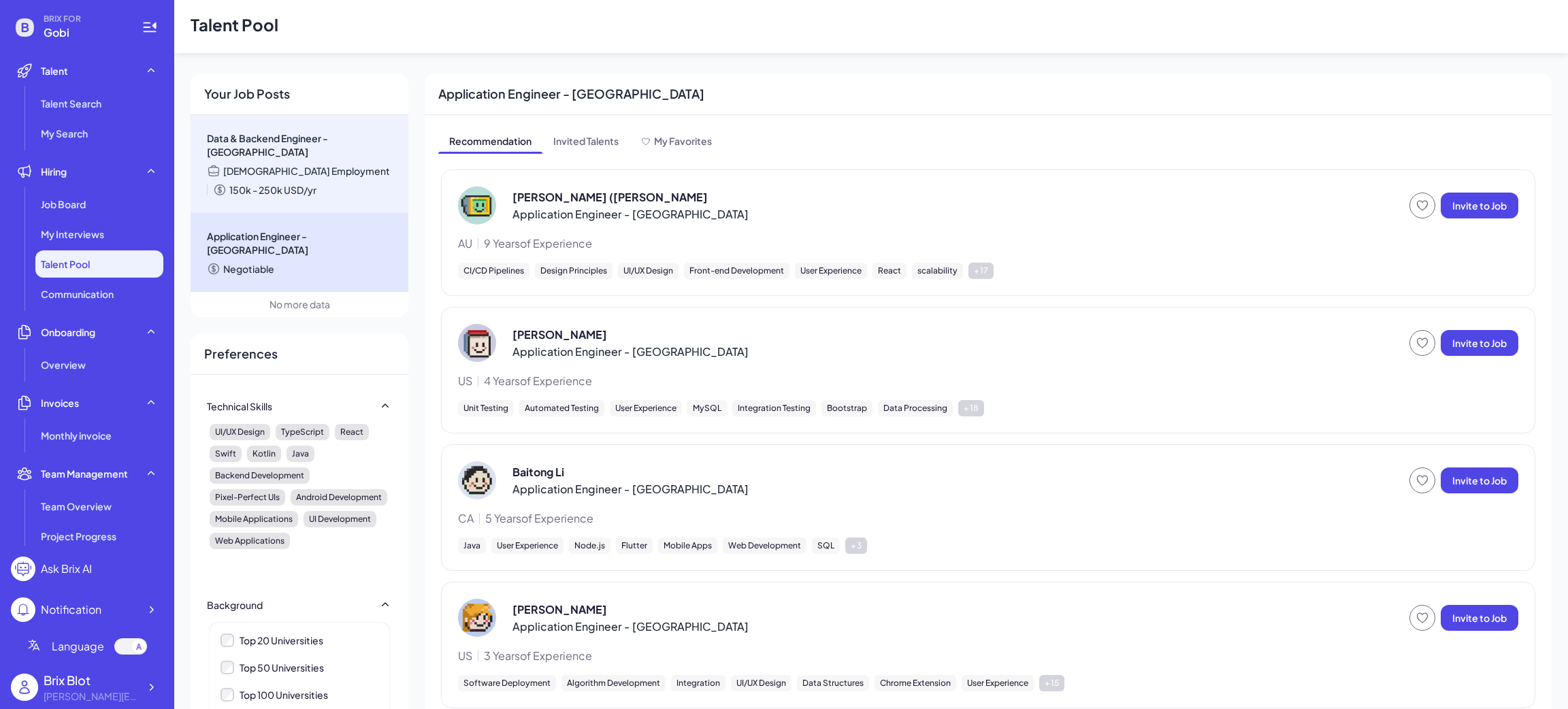
click at [345, 178] on div "[DEMOGRAPHIC_DATA] Employment 150k - 250k USD/yr" at bounding box center [299, 180] width 185 height 33
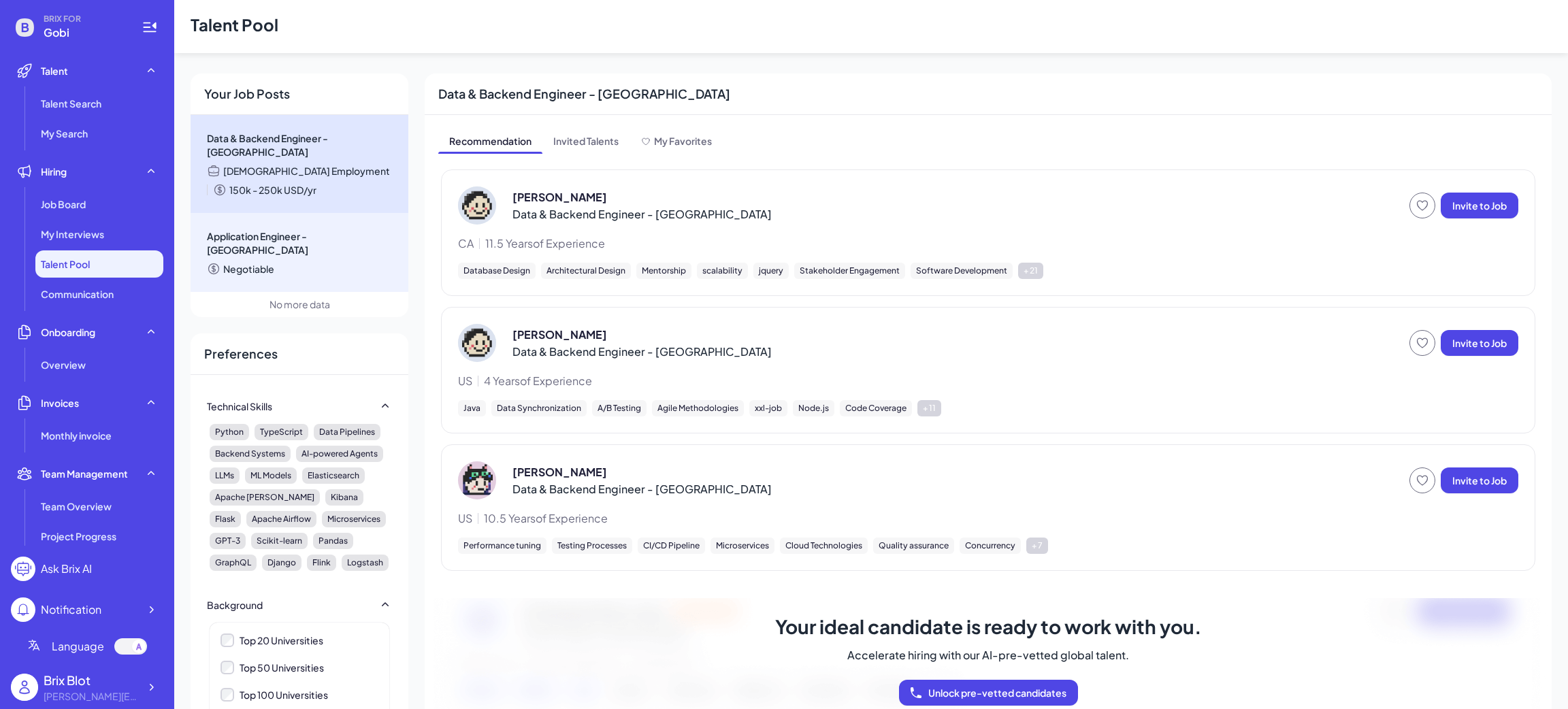
click at [344, 262] on div "Negotiable" at bounding box center [299, 269] width 185 height 14
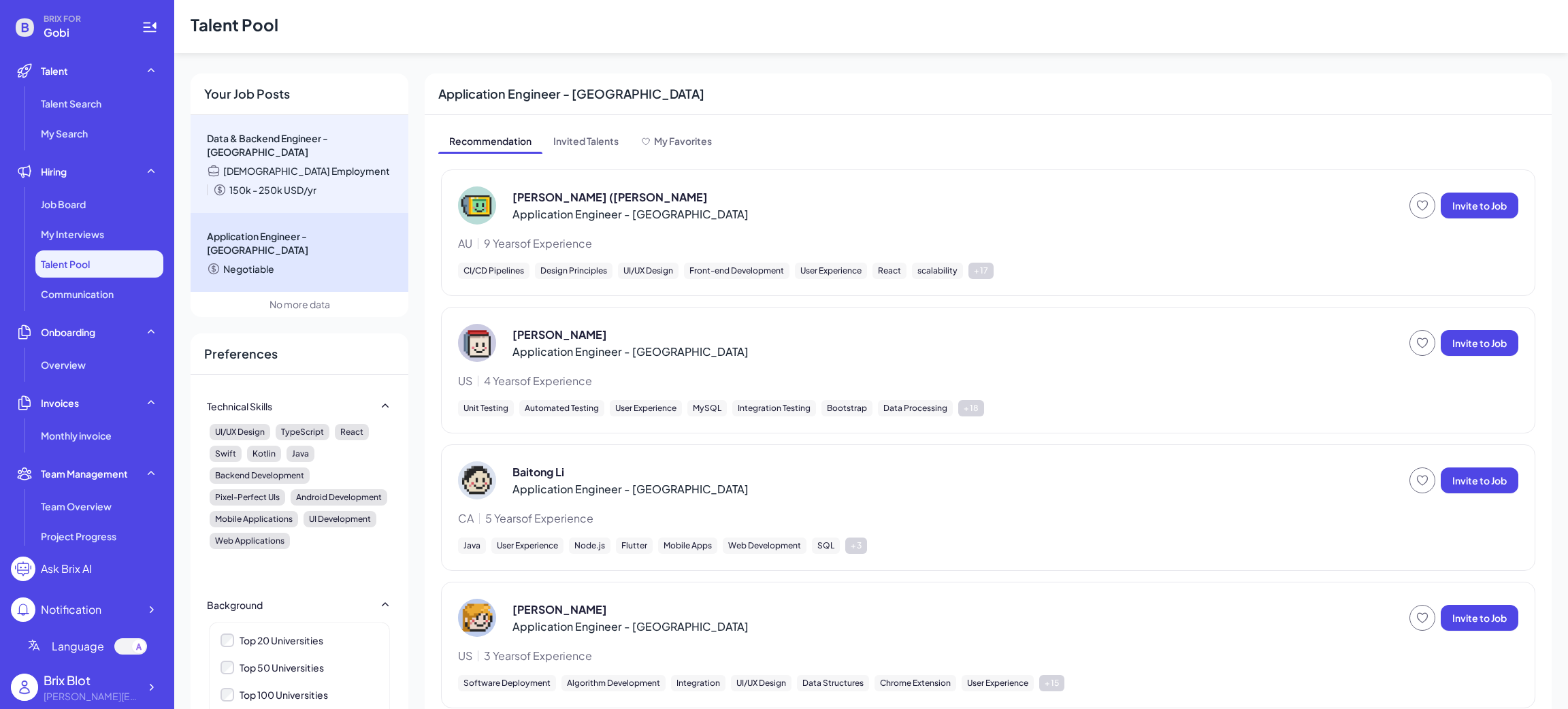
click at [352, 165] on div "[DEMOGRAPHIC_DATA] Employment 150k - 250k USD/yr" at bounding box center [299, 180] width 185 height 33
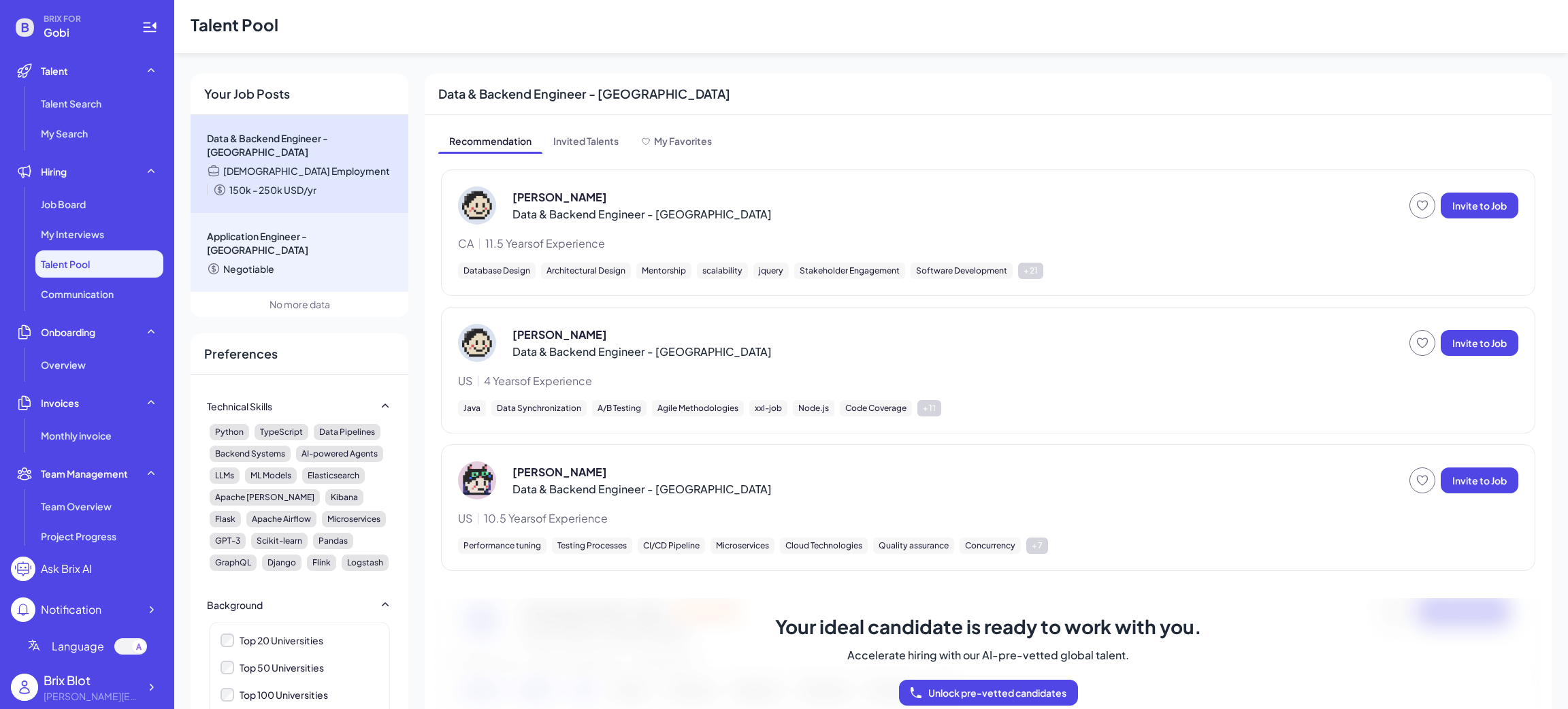
click at [359, 268] on div "Application Engineer - [GEOGRAPHIC_DATA] Negotiable" at bounding box center [299, 253] width 218 height 79
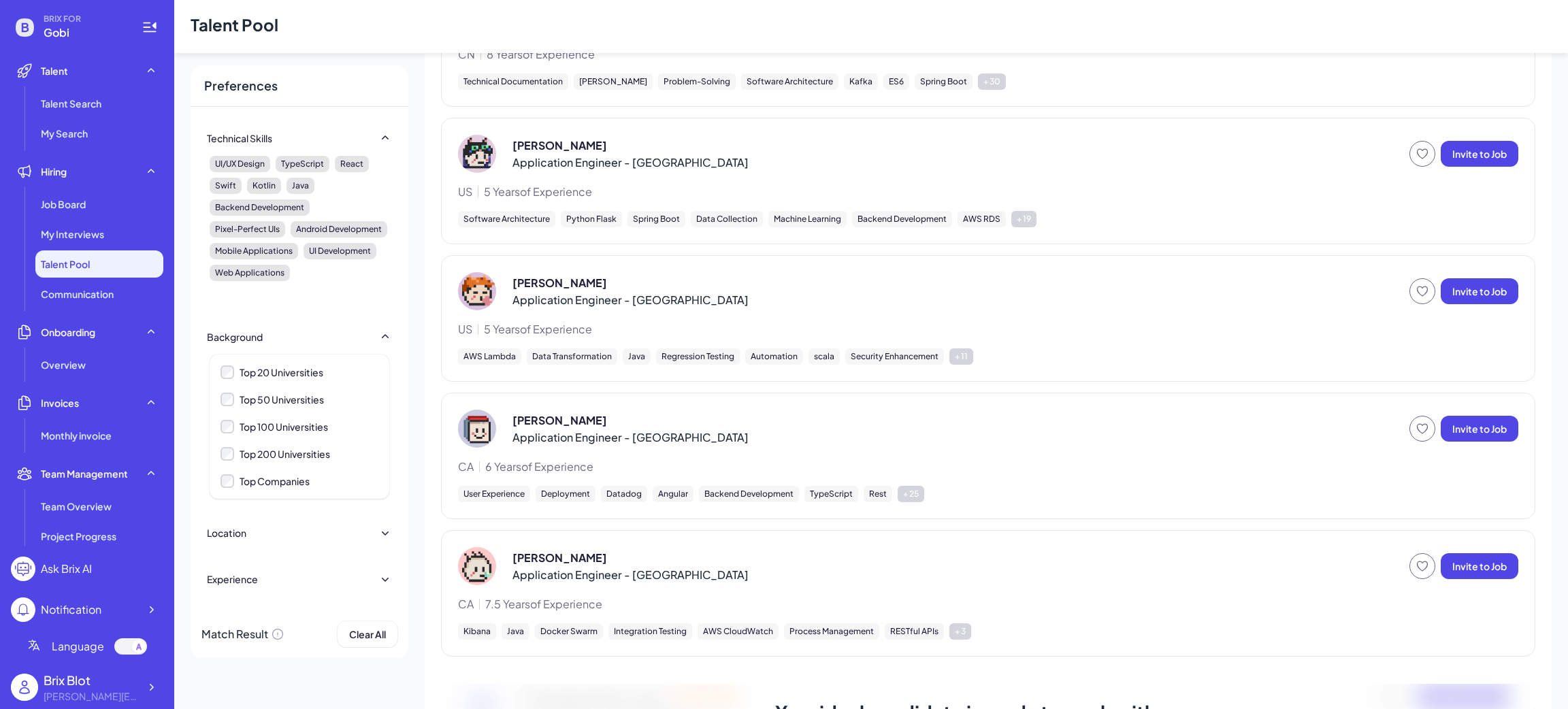
scroll to position [997, 0]
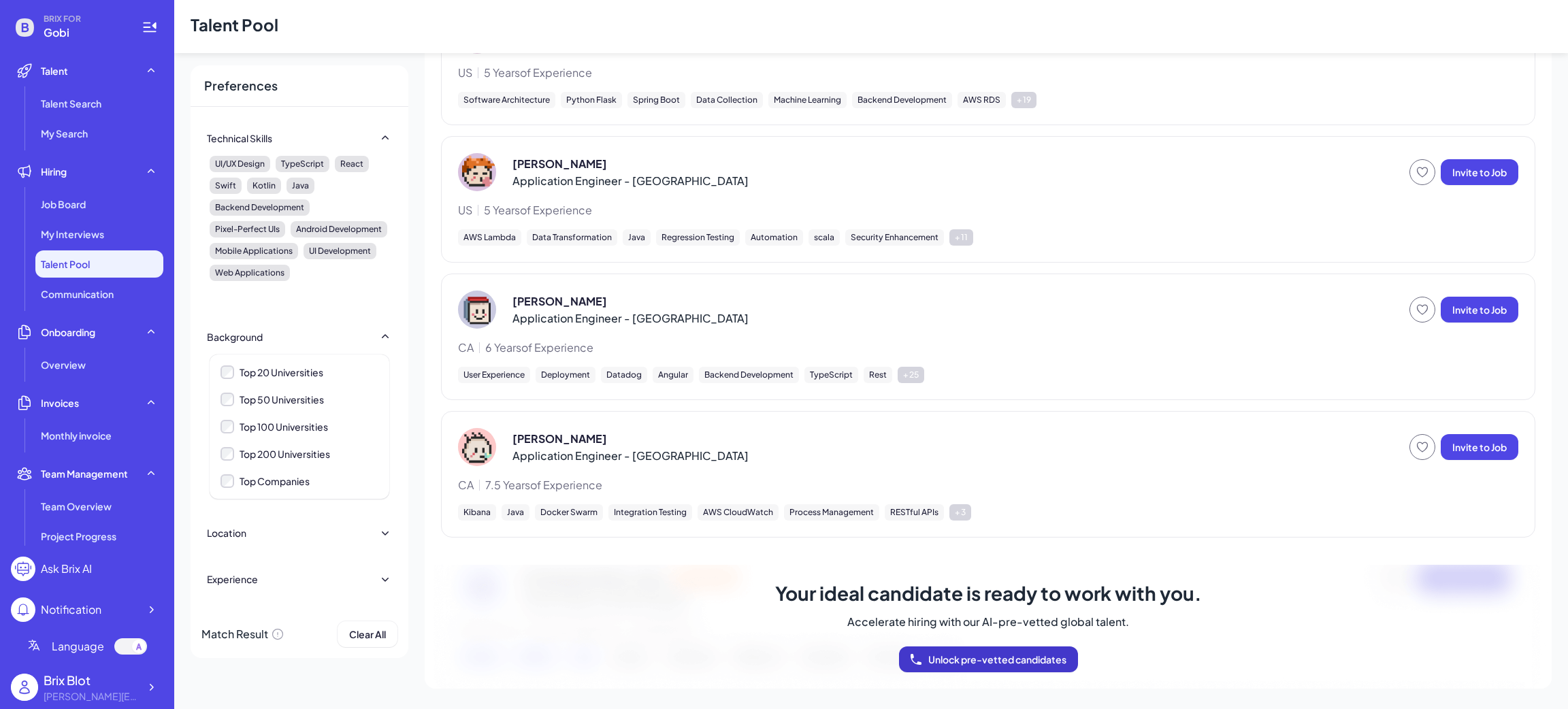
click at [978, 657] on span "Unlock pre-vetted candidates" at bounding box center [998, 659] width 138 height 12
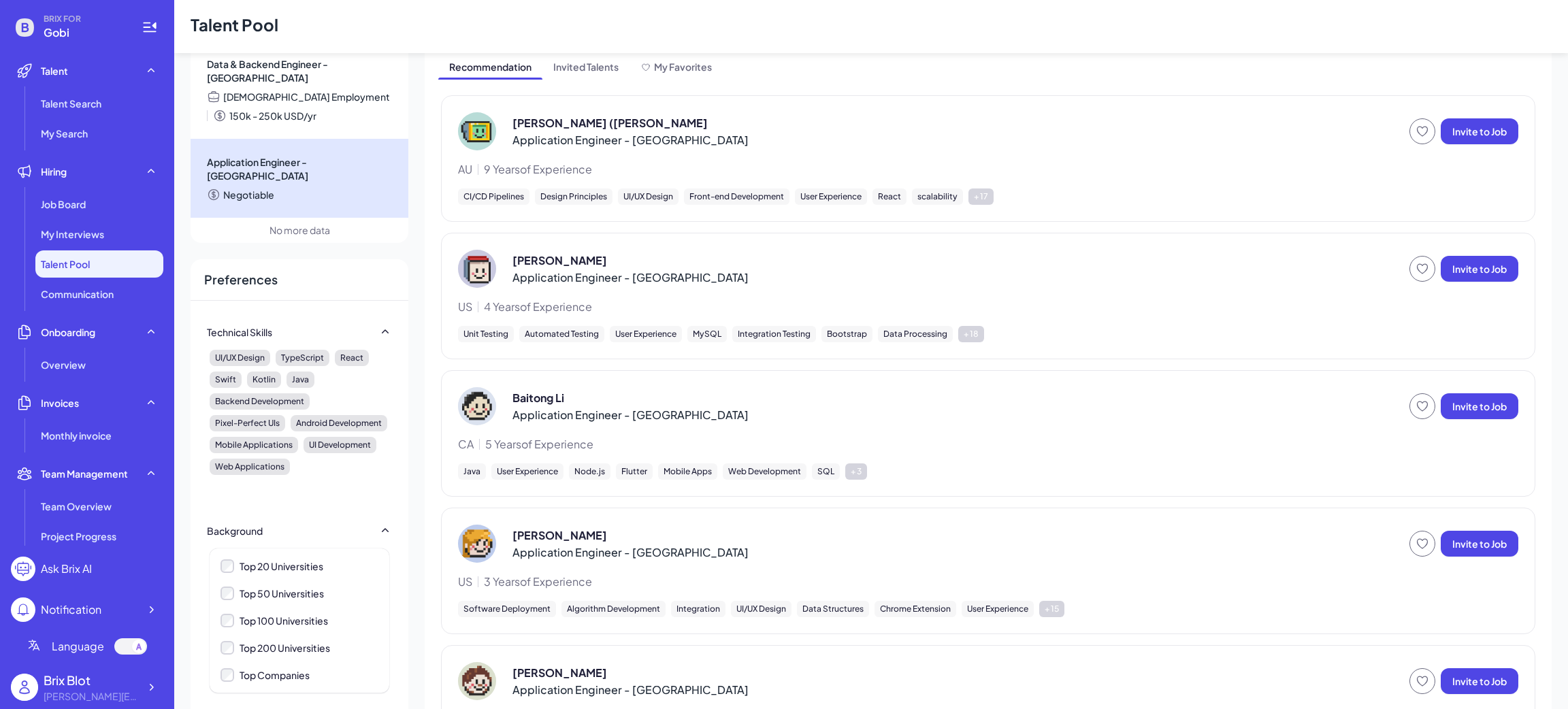
scroll to position [0, 0]
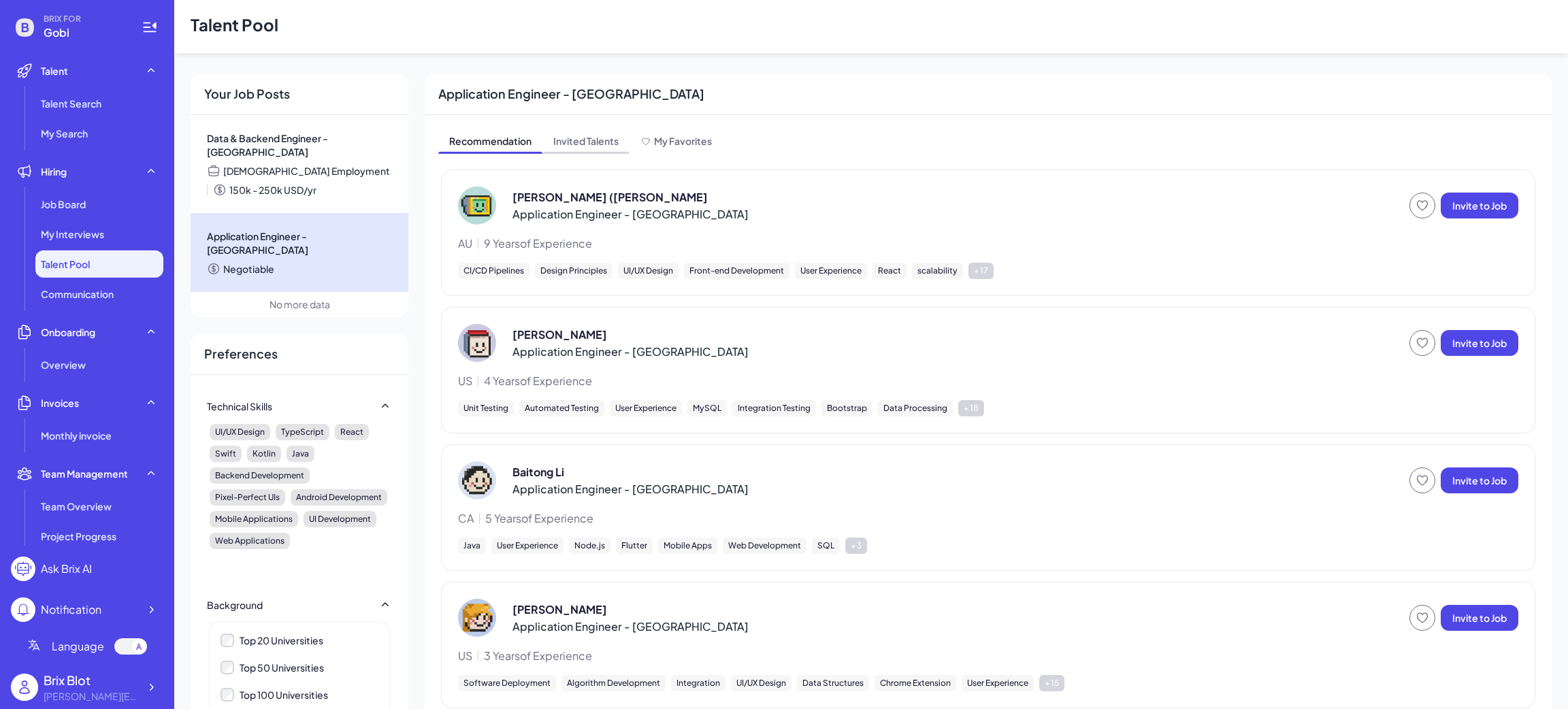
click at [578, 144] on span "Invited Talents" at bounding box center [586, 142] width 87 height 22
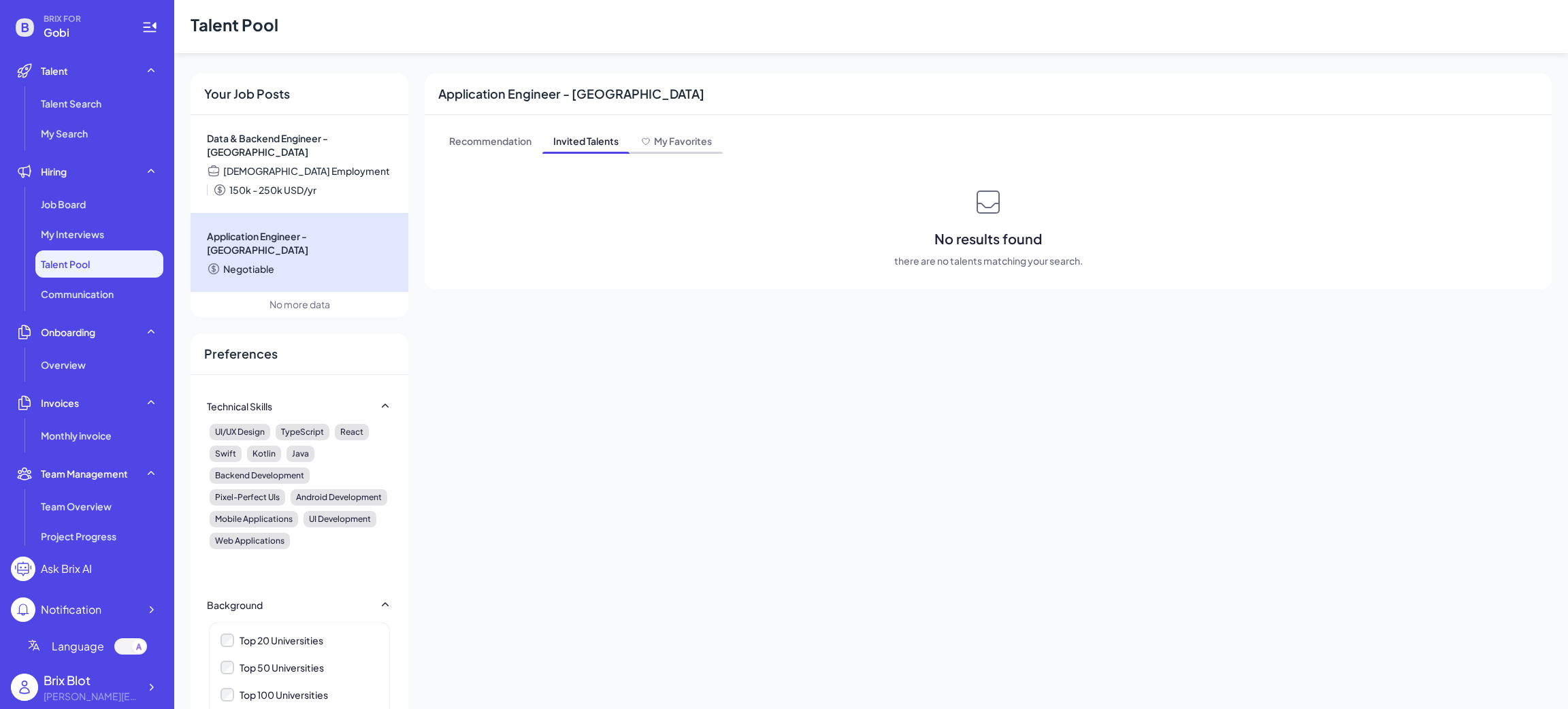
click at [671, 137] on span "My Favorites" at bounding box center [682, 140] width 58 height 12
click at [475, 133] on span "Recommendation" at bounding box center [490, 142] width 104 height 22
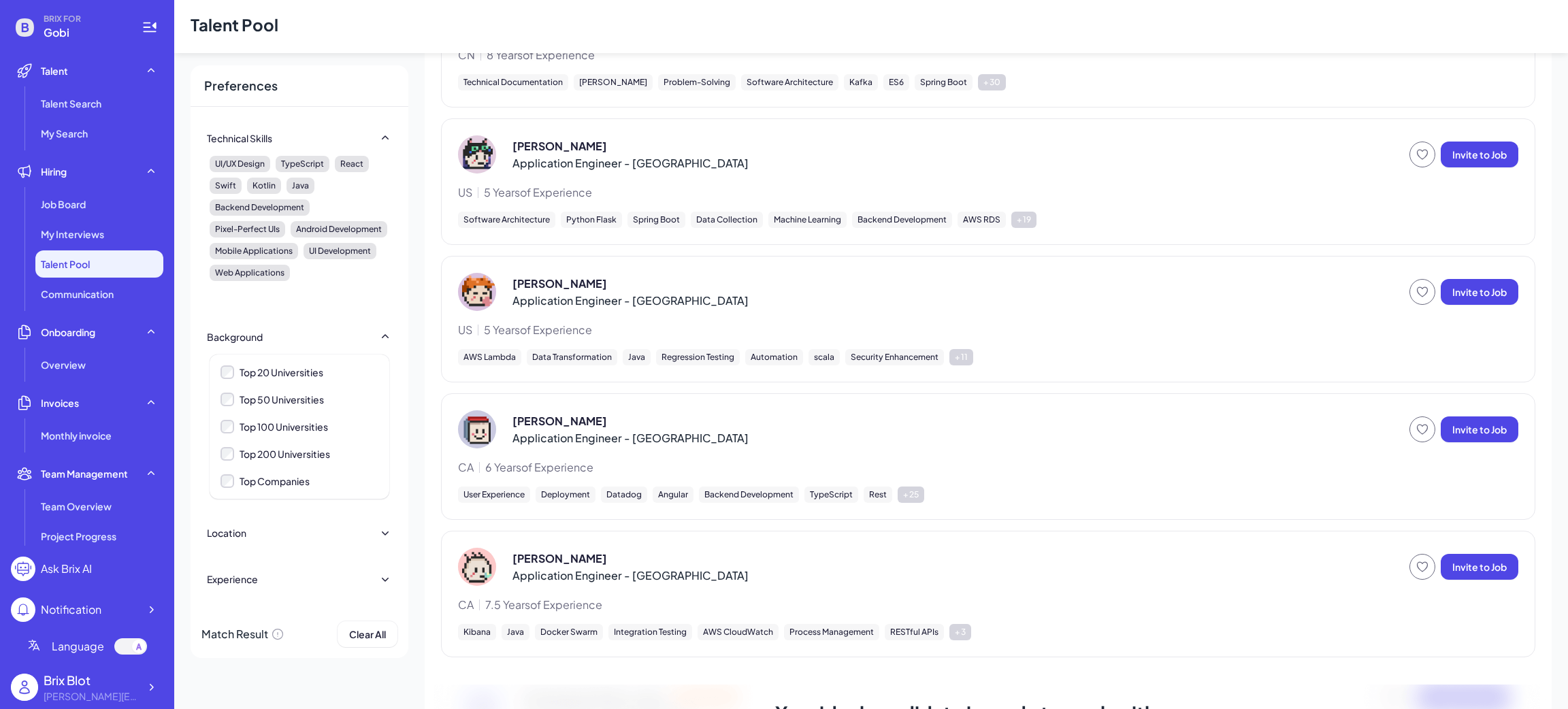
scroll to position [997, 0]
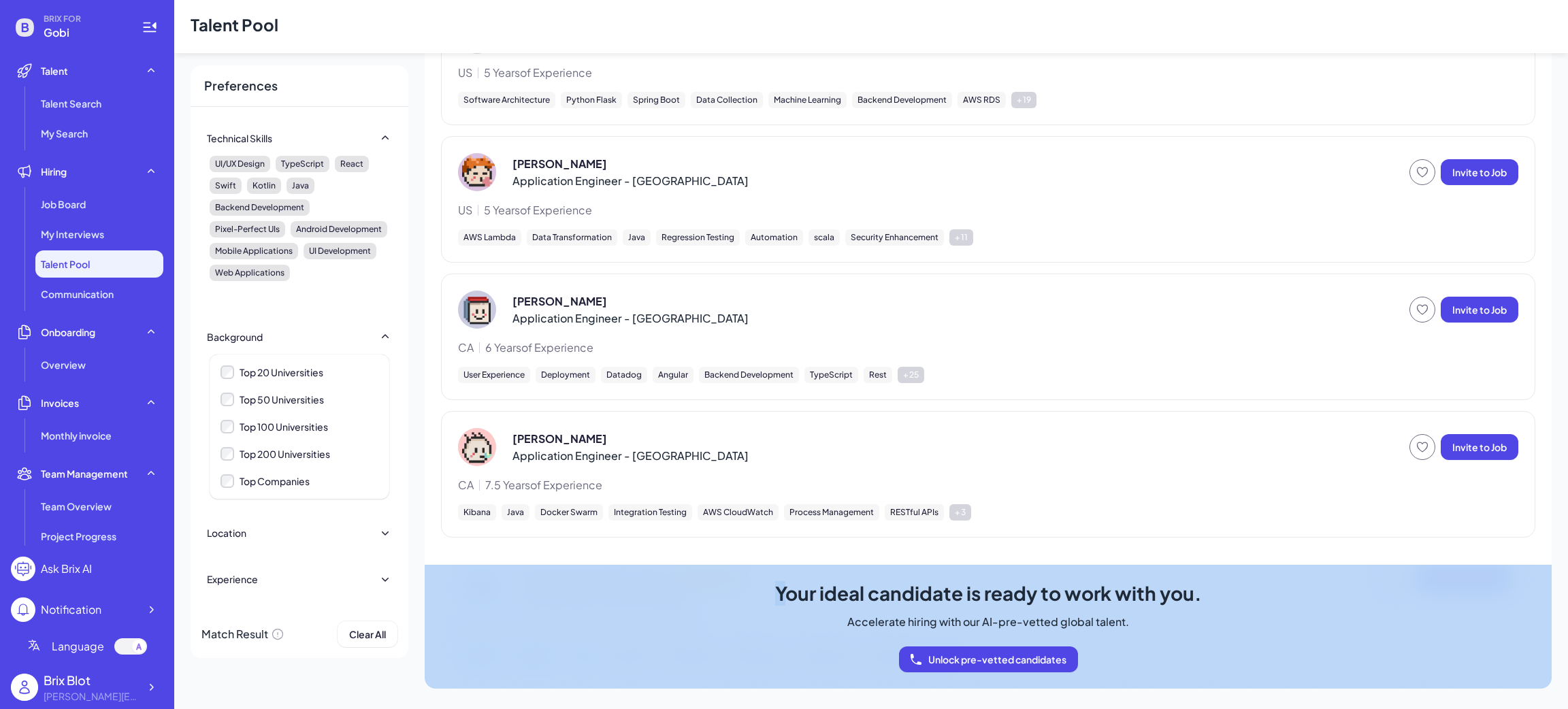
drag, startPoint x: 781, startPoint y: 600, endPoint x: 1234, endPoint y: 604, distance: 453.0
click at [1234, 604] on div "Your ideal candidate is ready to work with you. Accelerate hiring with our AI-p…" at bounding box center [988, 627] width 1127 height 124
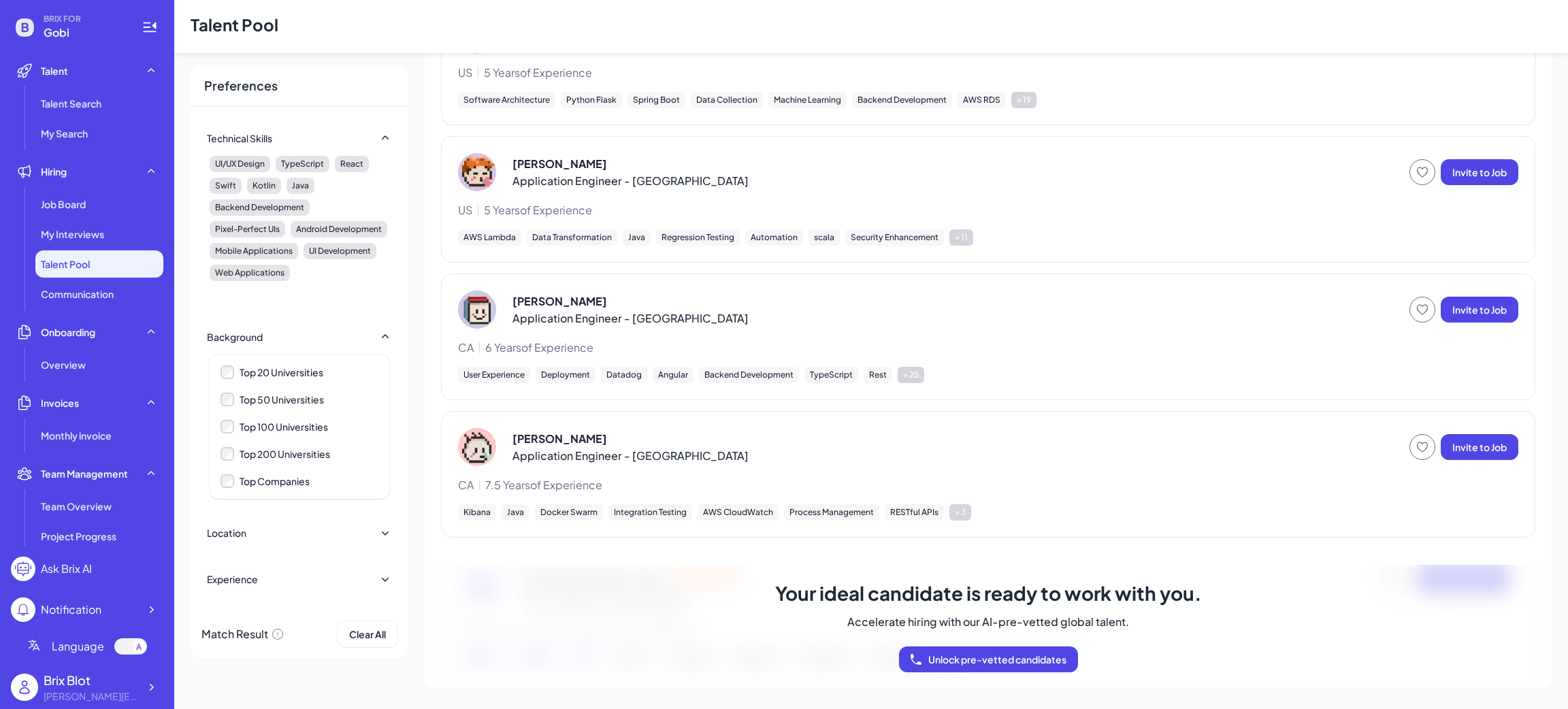
click at [567, 435] on p "[PERSON_NAME]" at bounding box center [560, 439] width 95 height 16
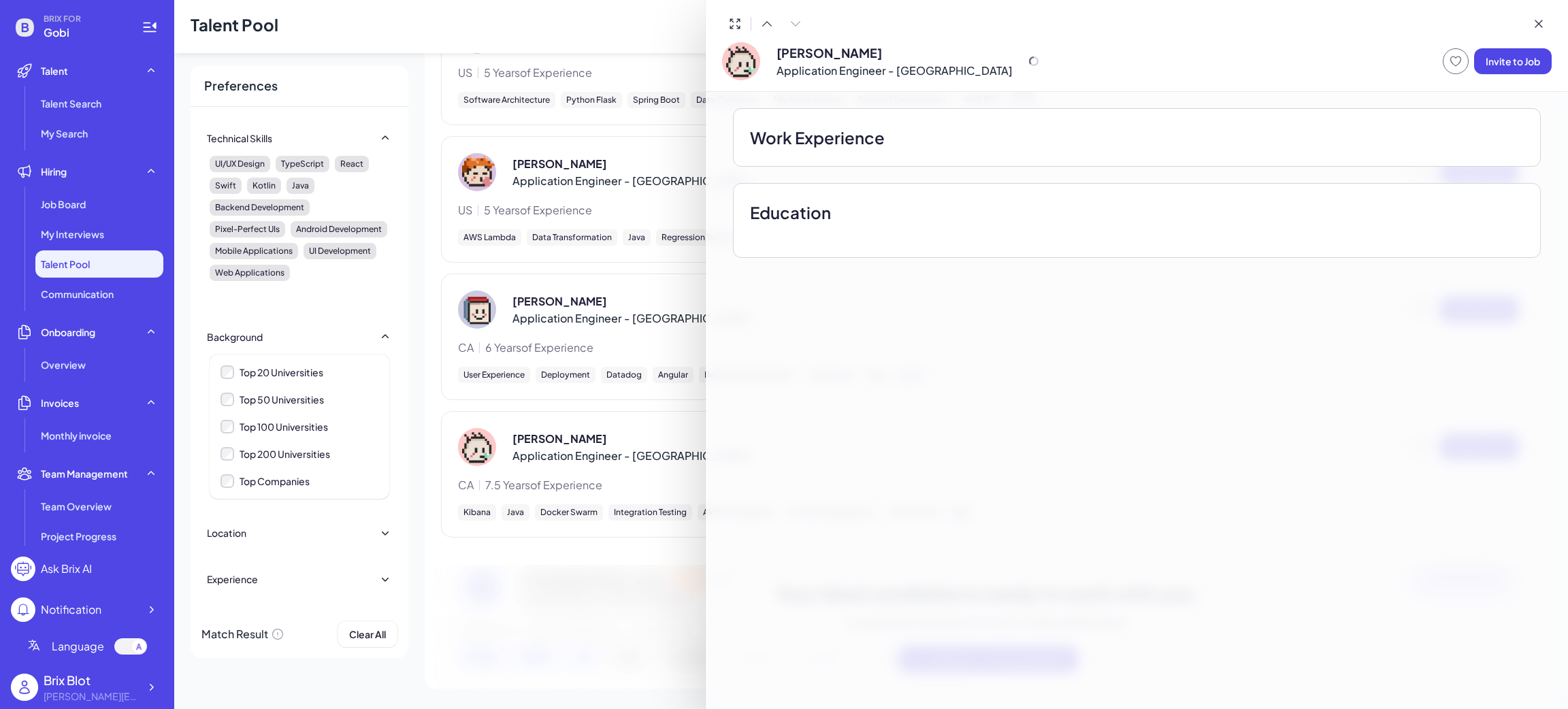
click at [591, 586] on div at bounding box center [784, 354] width 1568 height 709
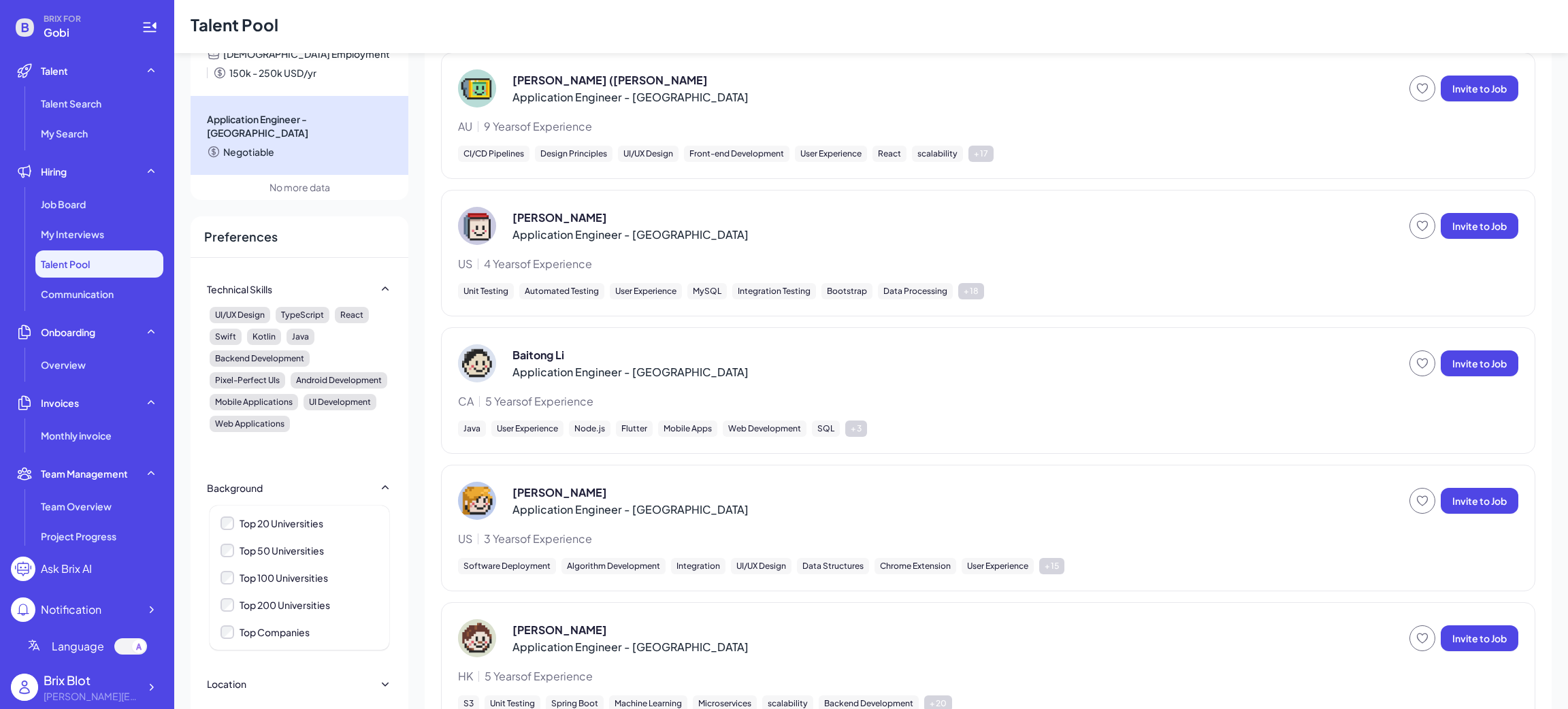
scroll to position [0, 0]
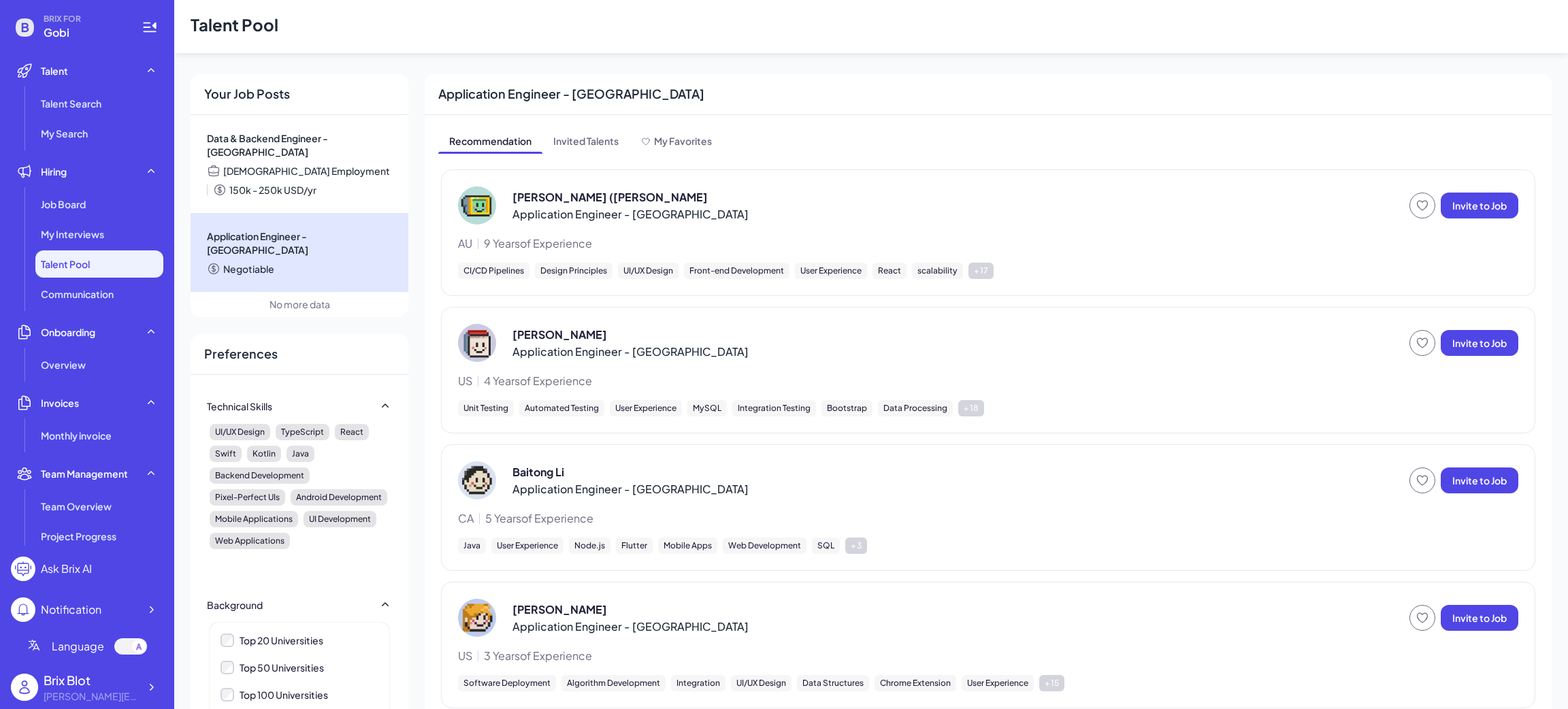
click at [578, 191] on p "[PERSON_NAME] ([PERSON_NAME]" at bounding box center [610, 197] width 195 height 16
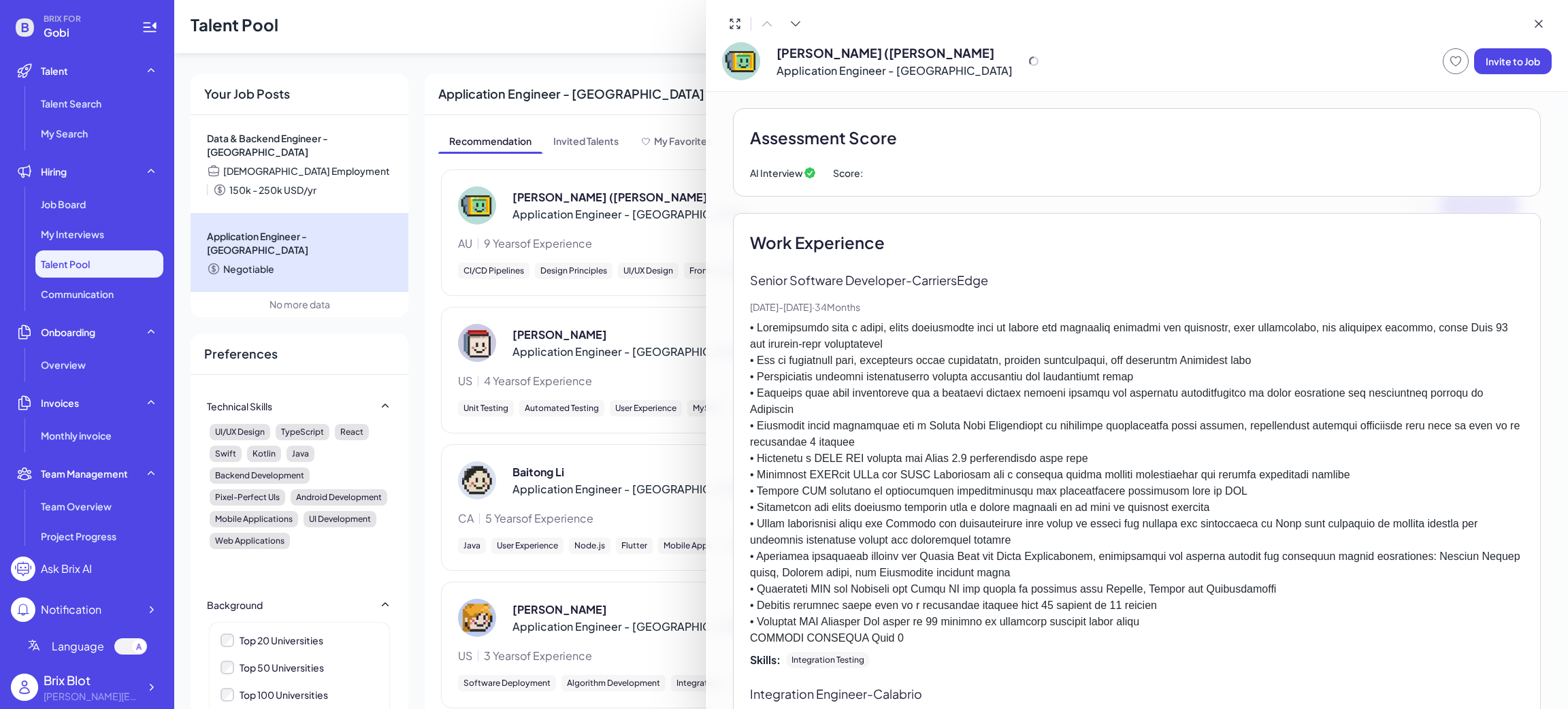
click at [435, 197] on div at bounding box center [784, 354] width 1568 height 709
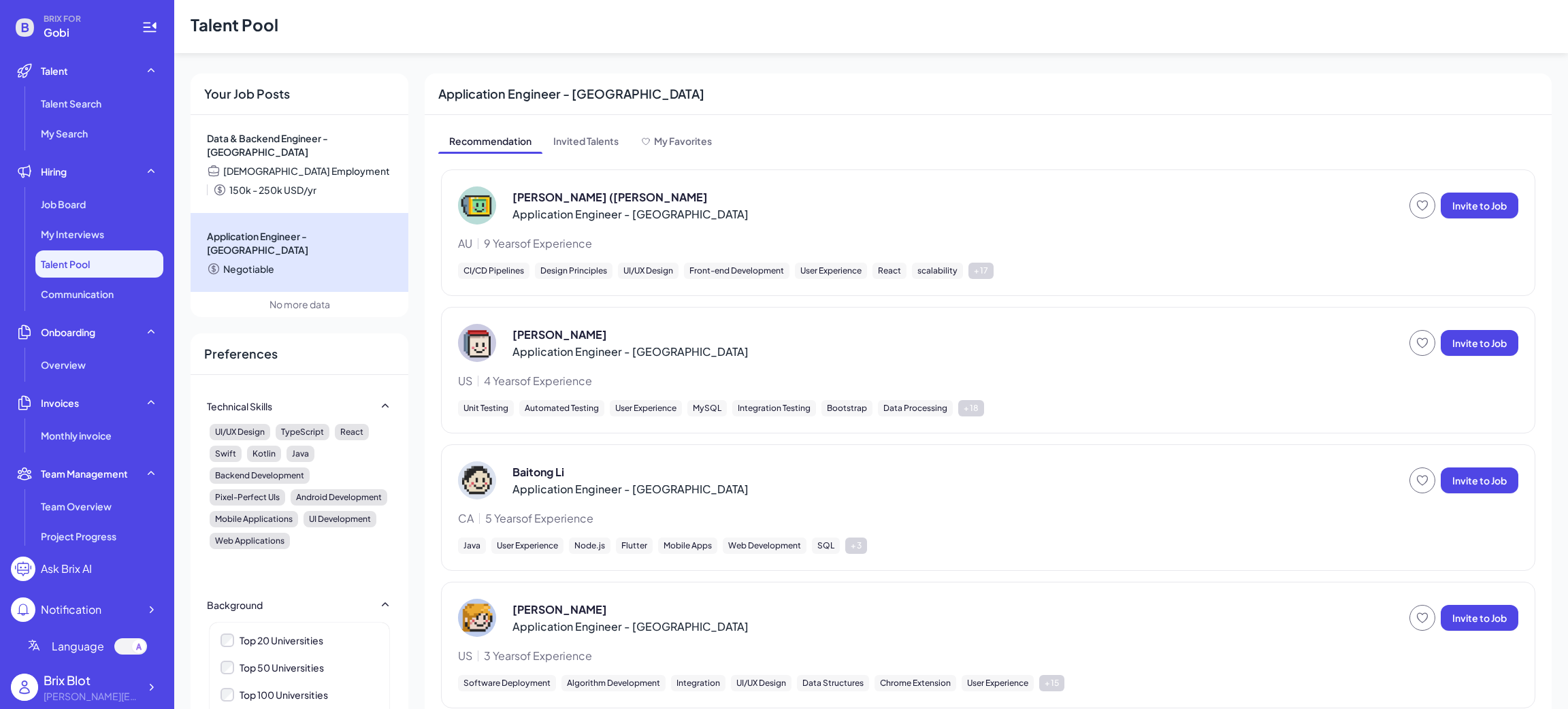
click at [505, 204] on div "[PERSON_NAME] ([PERSON_NAME]) Li Application Engineer - [GEOGRAPHIC_DATA]" at bounding box center [931, 205] width 946 height 38
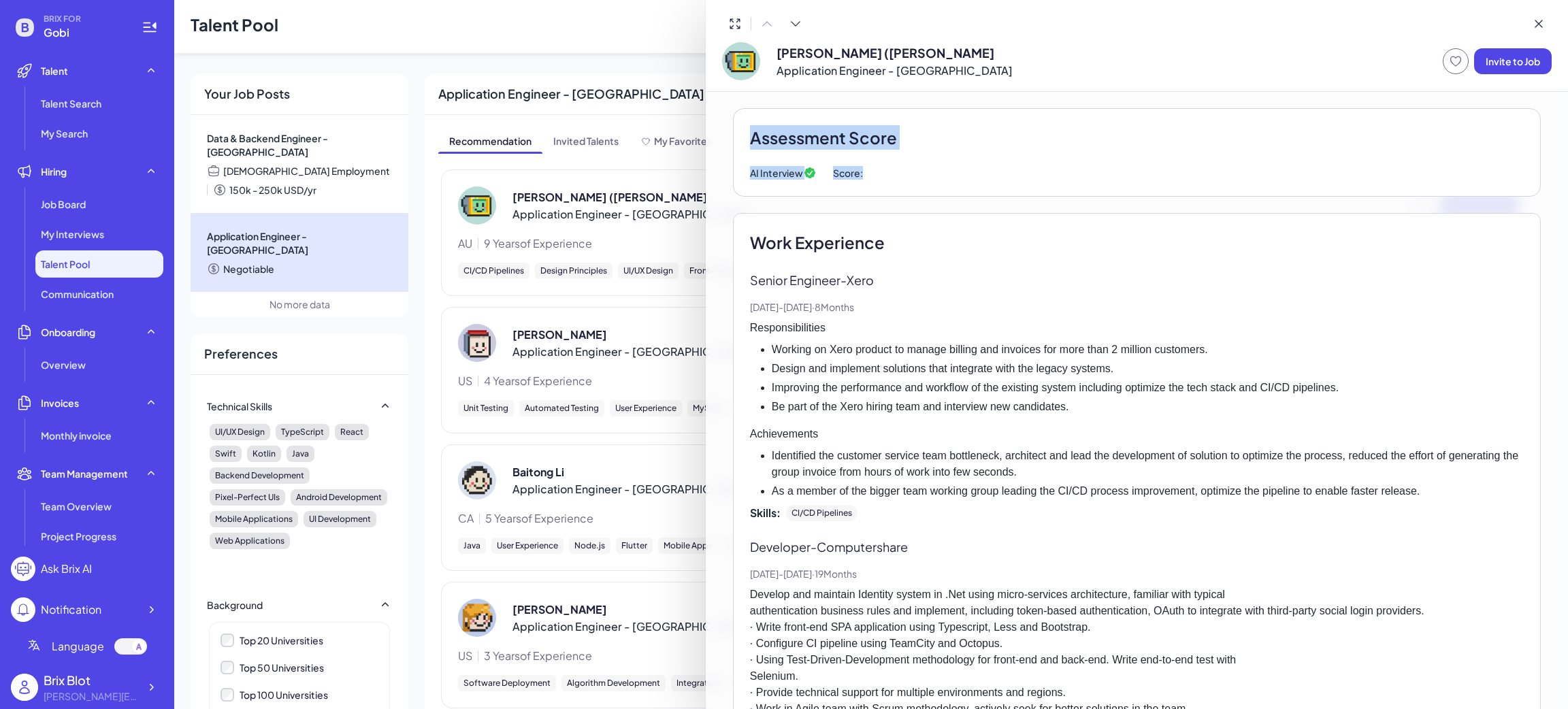
drag, startPoint x: 777, startPoint y: 133, endPoint x: 1026, endPoint y: 174, distance: 252.4
click at [1026, 174] on div "Assessment Score AI Interview Score:" at bounding box center [1137, 153] width 808 height 89
click at [1020, 178] on div "AI Interview Score:" at bounding box center [1137, 173] width 774 height 14
drag, startPoint x: 873, startPoint y: 182, endPoint x: 850, endPoint y: 202, distance: 30.5
click at [693, 132] on div "[PERSON_NAME] ([PERSON_NAME]) Li Application Engineer - [GEOGRAPHIC_DATA] Invit…" at bounding box center [784, 354] width 1568 height 709
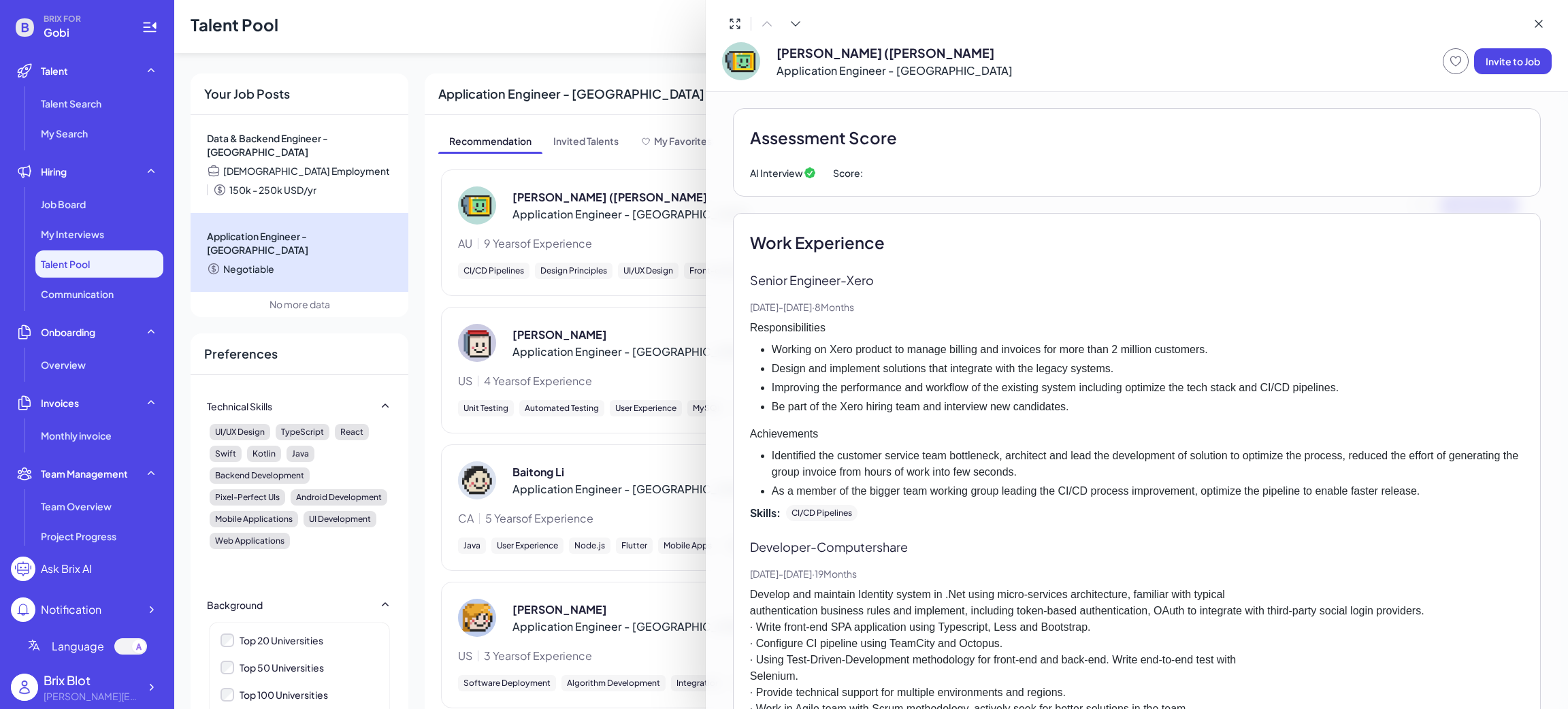
drag, startPoint x: 1239, startPoint y: 382, endPoint x: 1236, endPoint y: 412, distance: 30.1
click at [1239, 383] on li "Improving the performance and workflow of the existing system including optimiz…" at bounding box center [1148, 388] width 752 height 16
click at [408, 162] on div at bounding box center [784, 354] width 1568 height 709
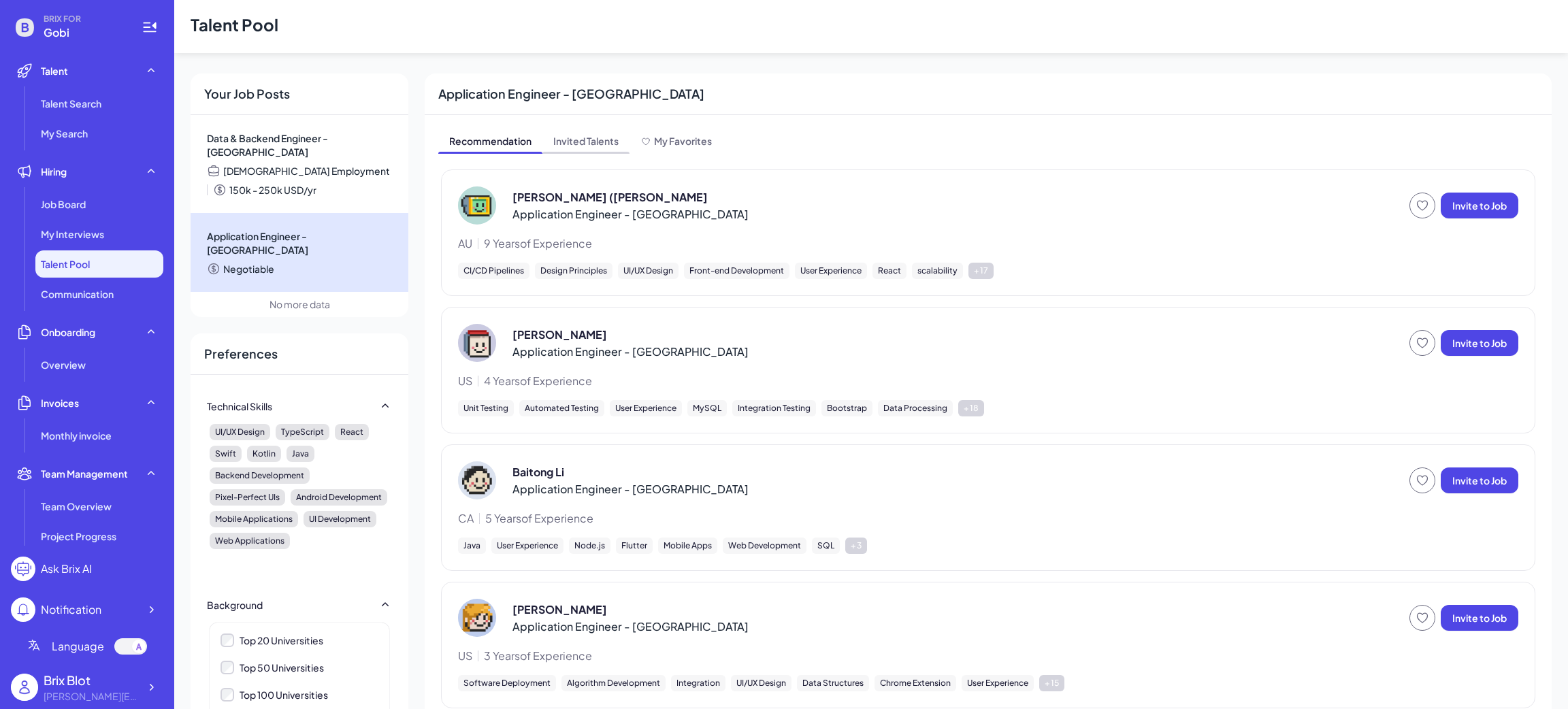
click at [587, 140] on span "Invited Talents" at bounding box center [586, 142] width 87 height 22
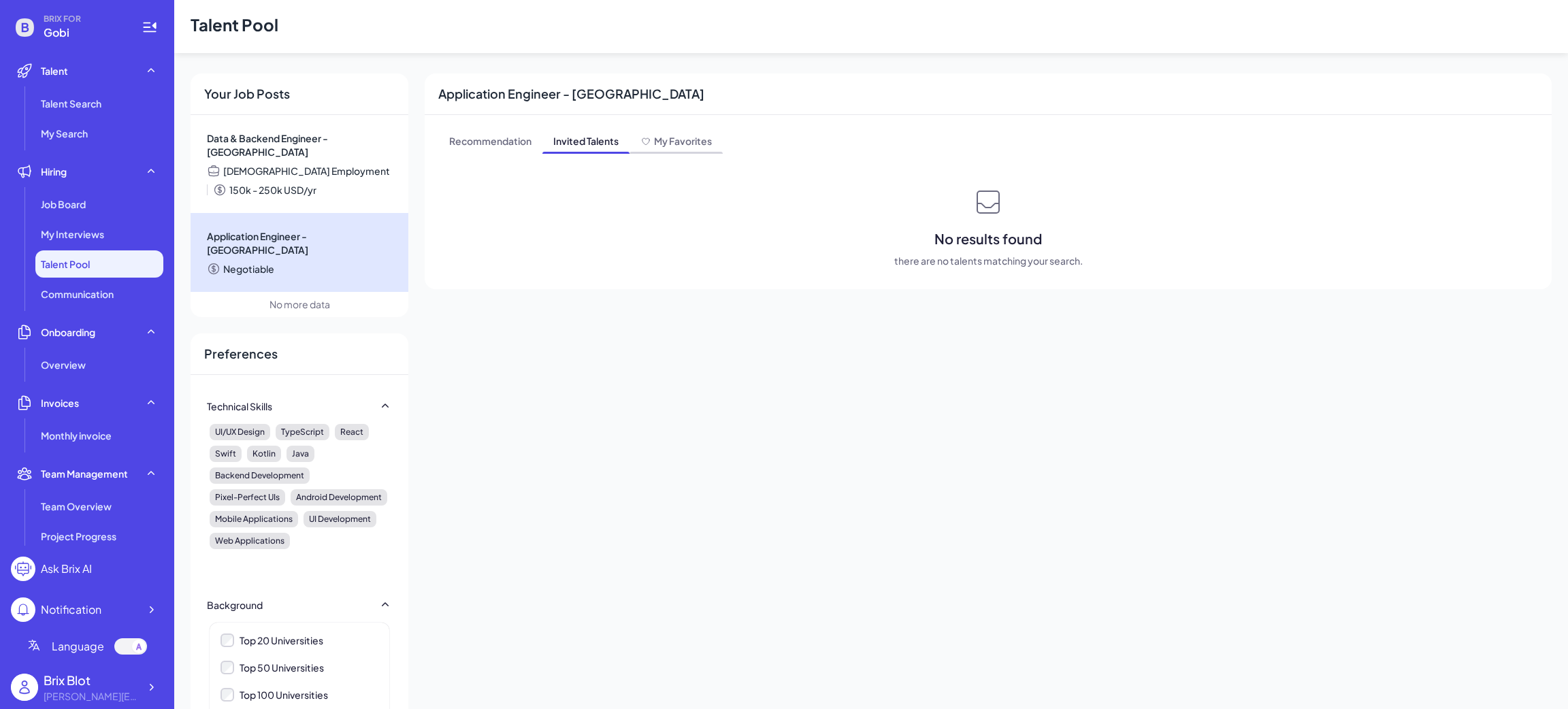
click at [681, 149] on span "My Favorites" at bounding box center [677, 142] width 93 height 22
click at [550, 137] on span "Invited Talents" at bounding box center [586, 142] width 87 height 22
click at [497, 144] on span "Recommendation" at bounding box center [490, 142] width 104 height 22
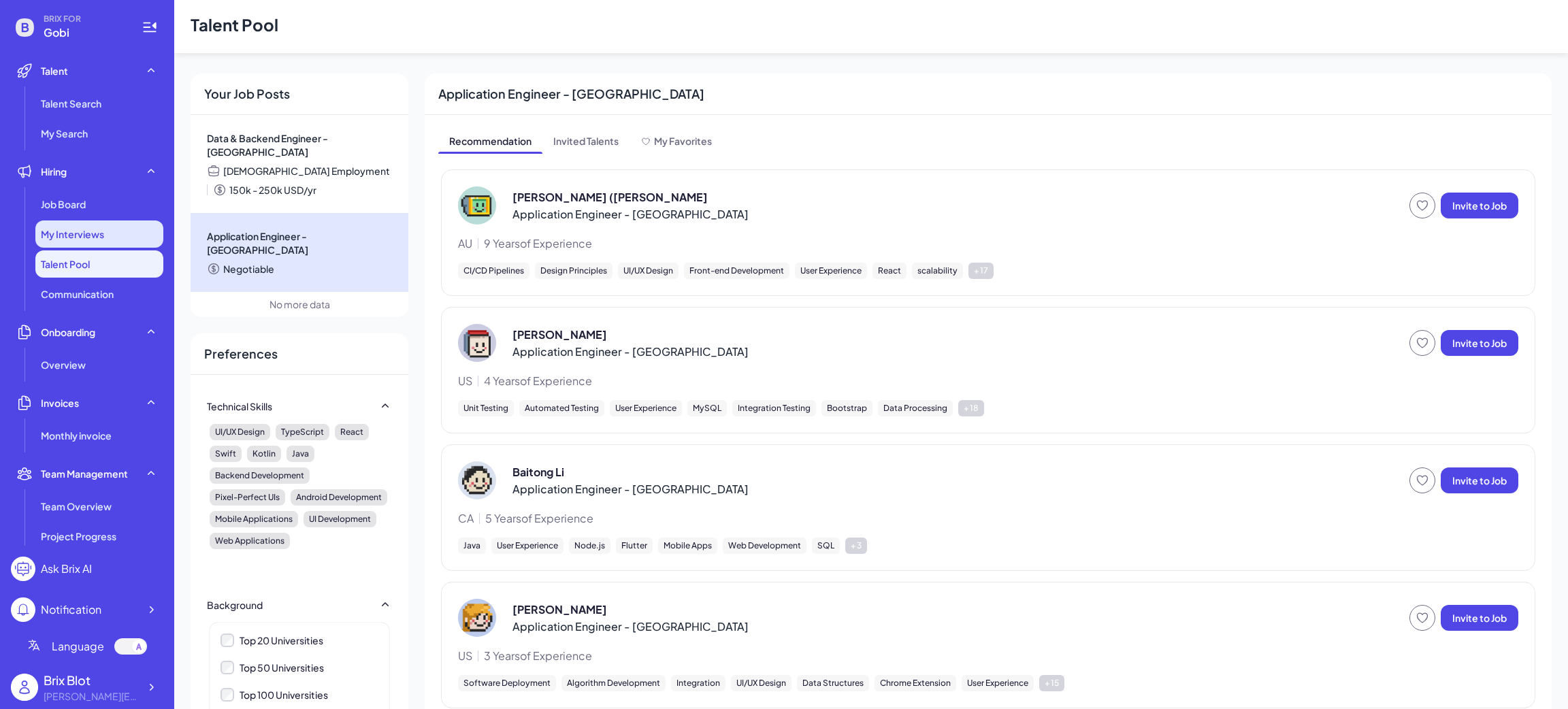
click at [104, 229] on div "My Interviews" at bounding box center [100, 234] width 128 height 27
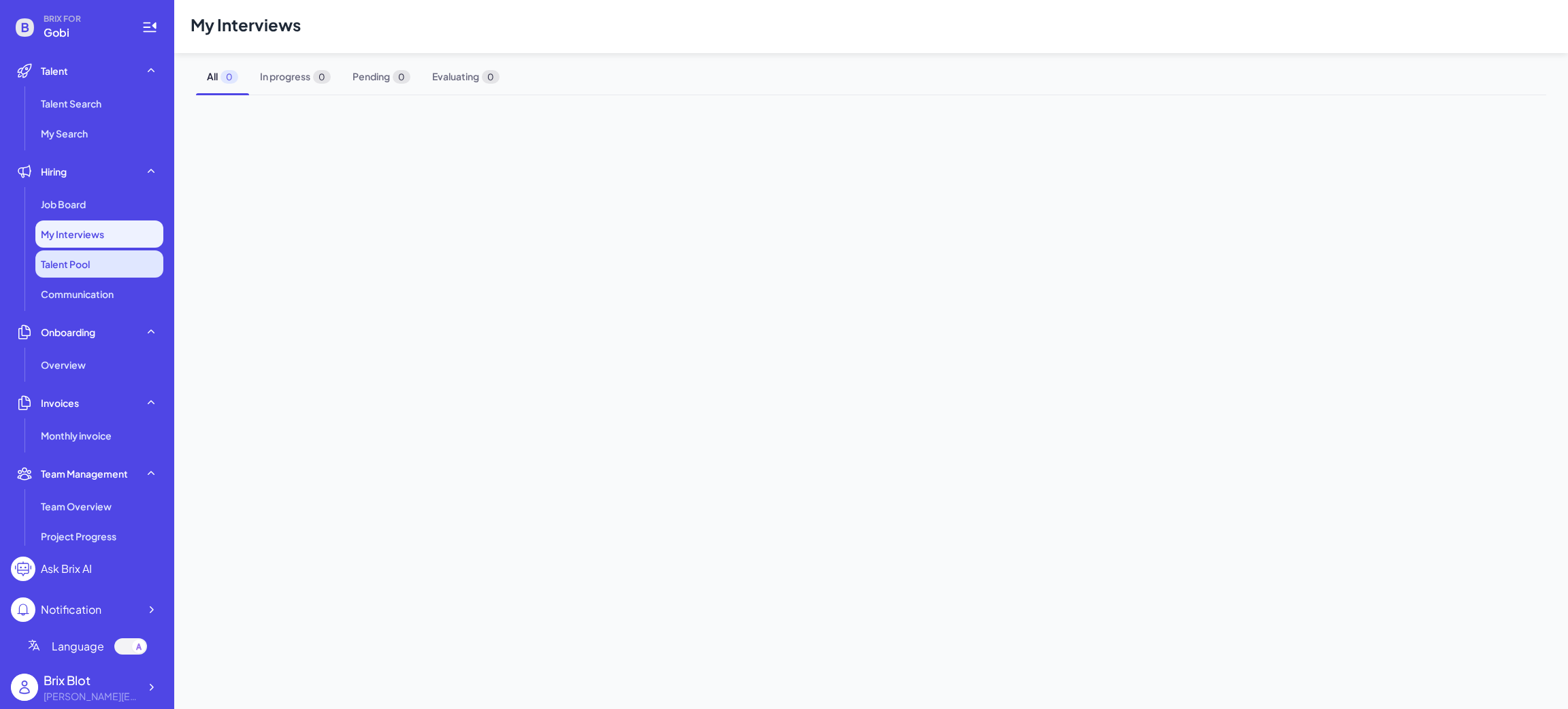
click at [124, 264] on li "Talent Pool" at bounding box center [100, 264] width 128 height 27
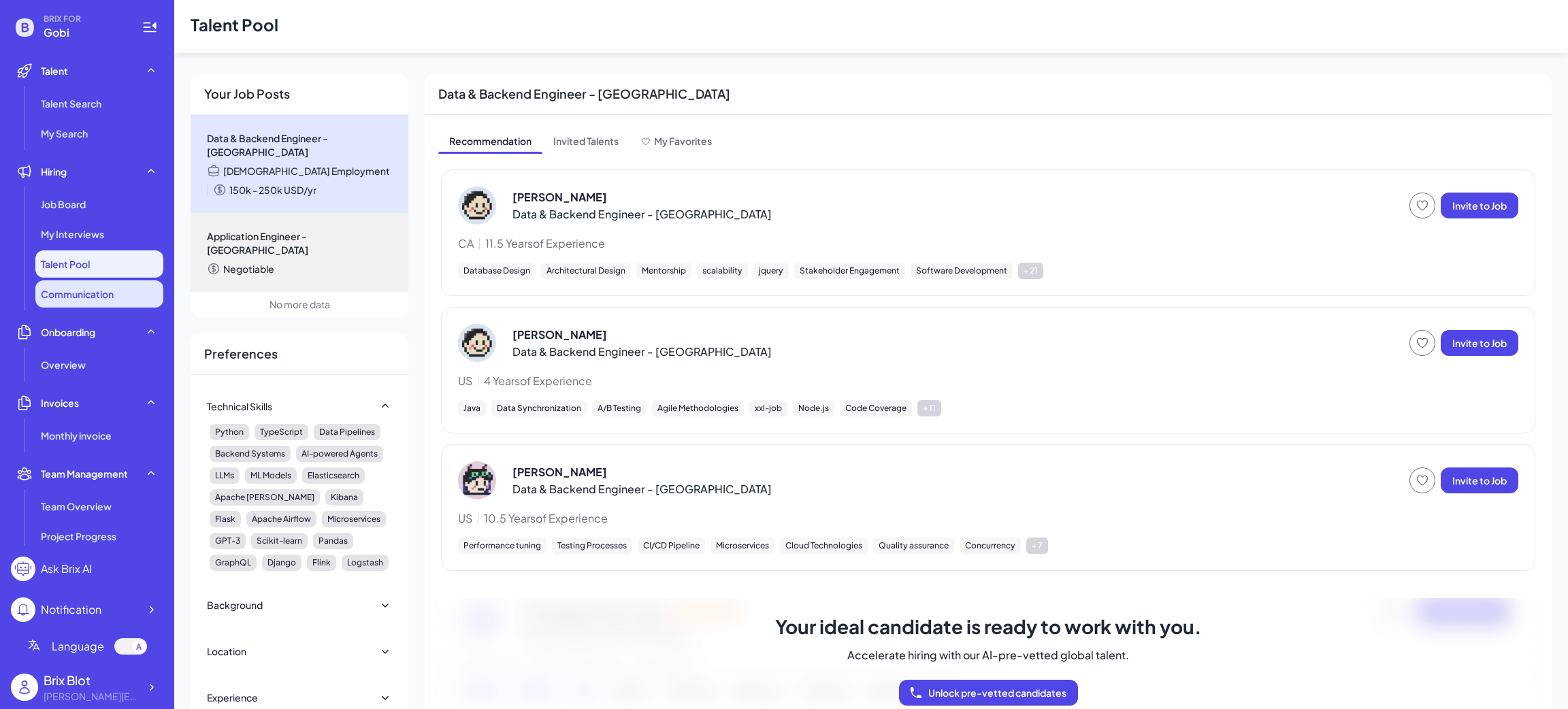
click at [125, 301] on li "Communication" at bounding box center [100, 293] width 128 height 27
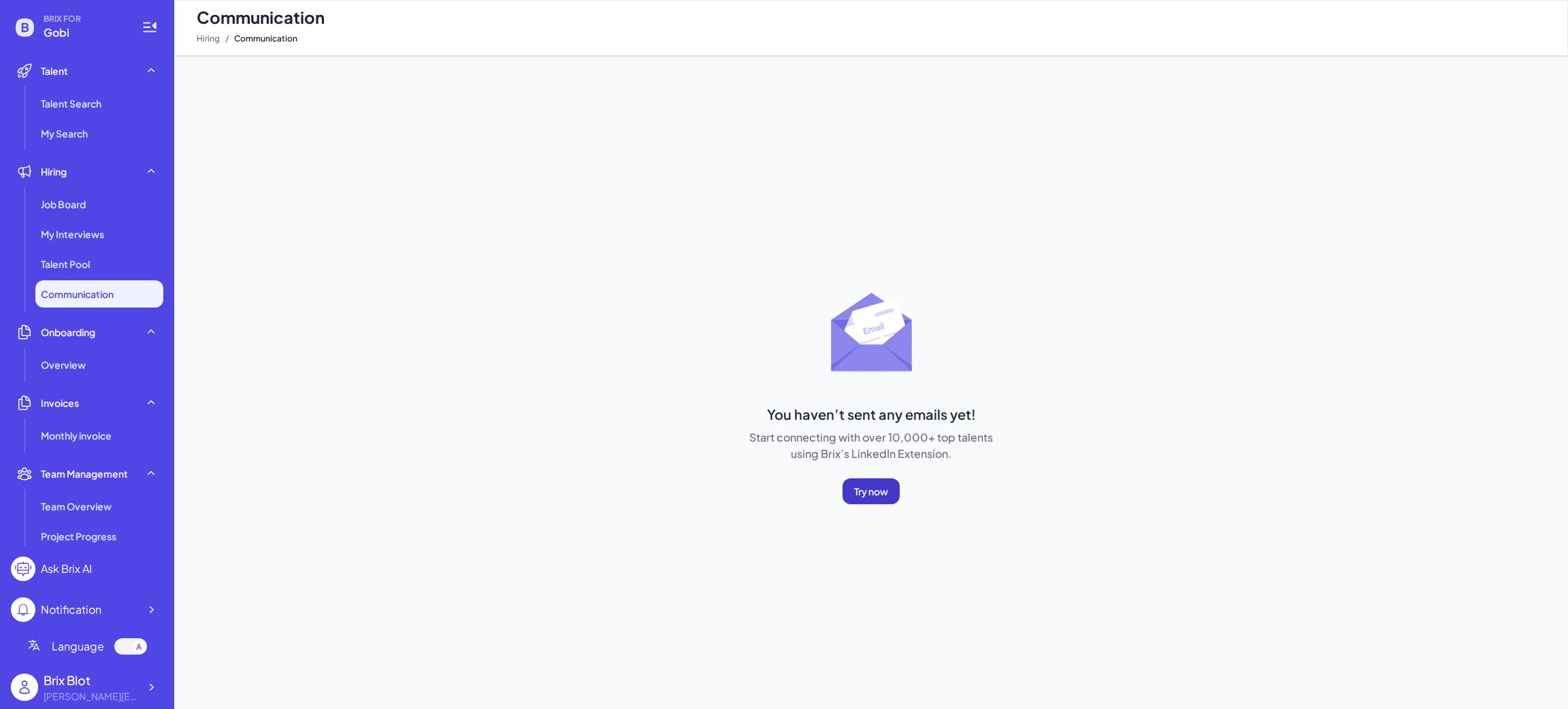
click at [854, 486] on span "Try now" at bounding box center [871, 491] width 34 height 12
click at [127, 266] on li "Talent Pool" at bounding box center [100, 264] width 128 height 27
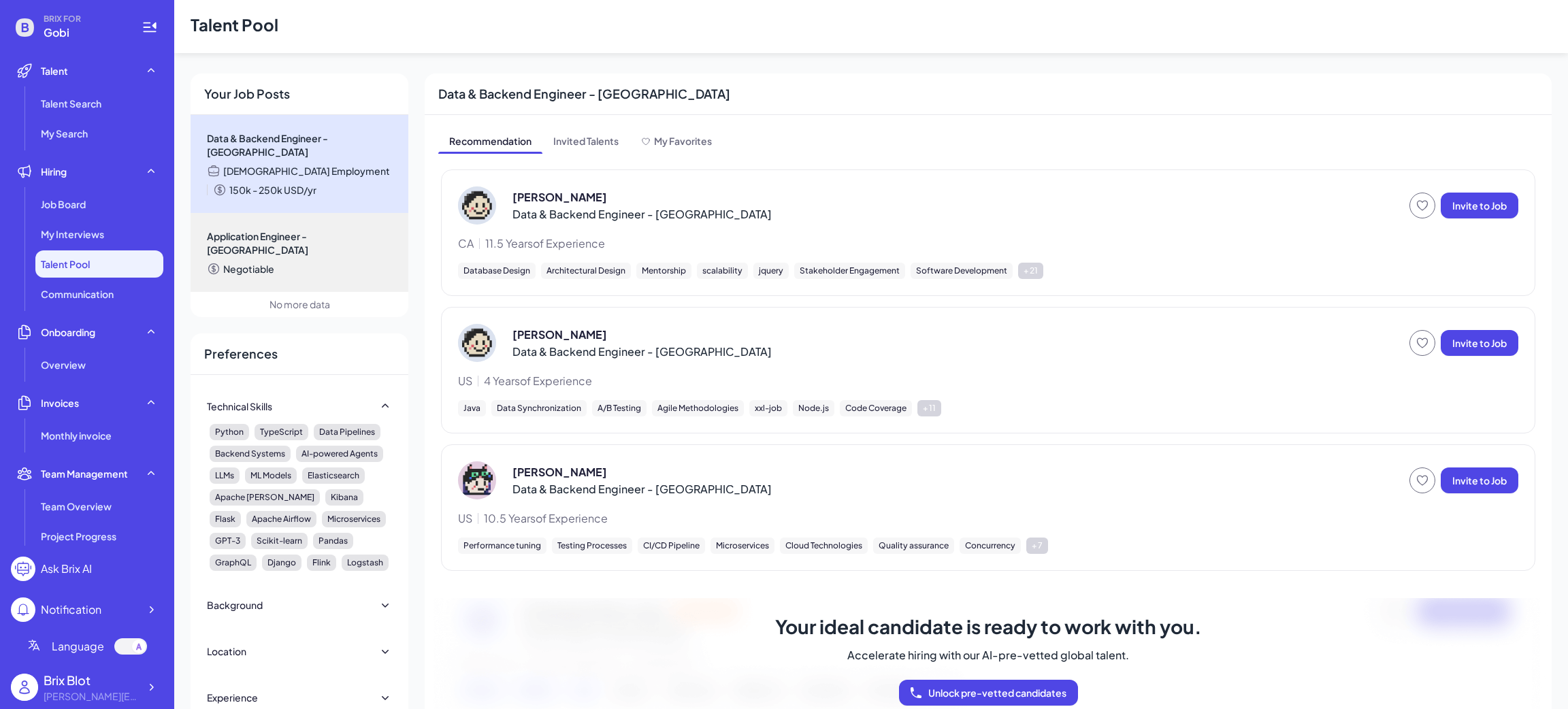
scroll to position [73, 0]
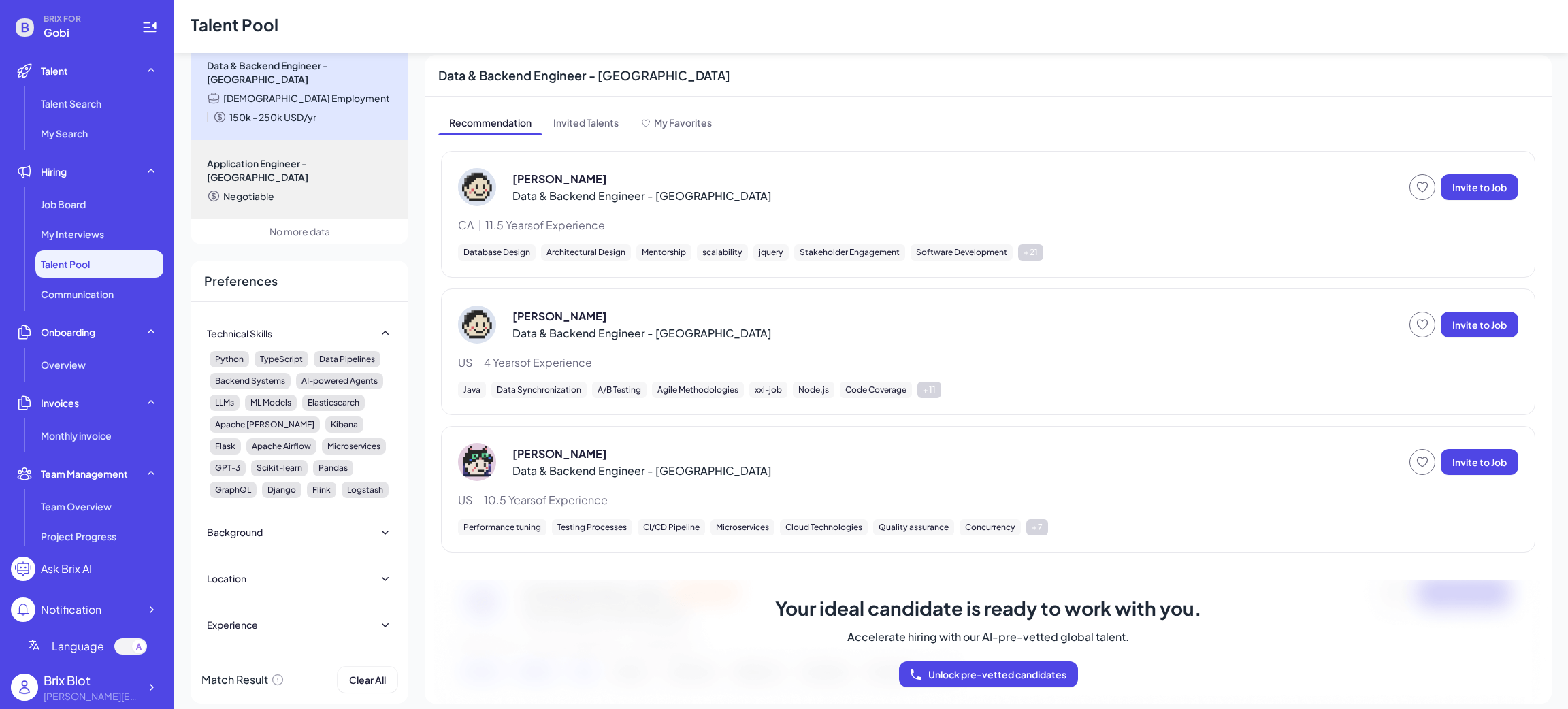
click at [380, 526] on icon at bounding box center [385, 532] width 14 height 14
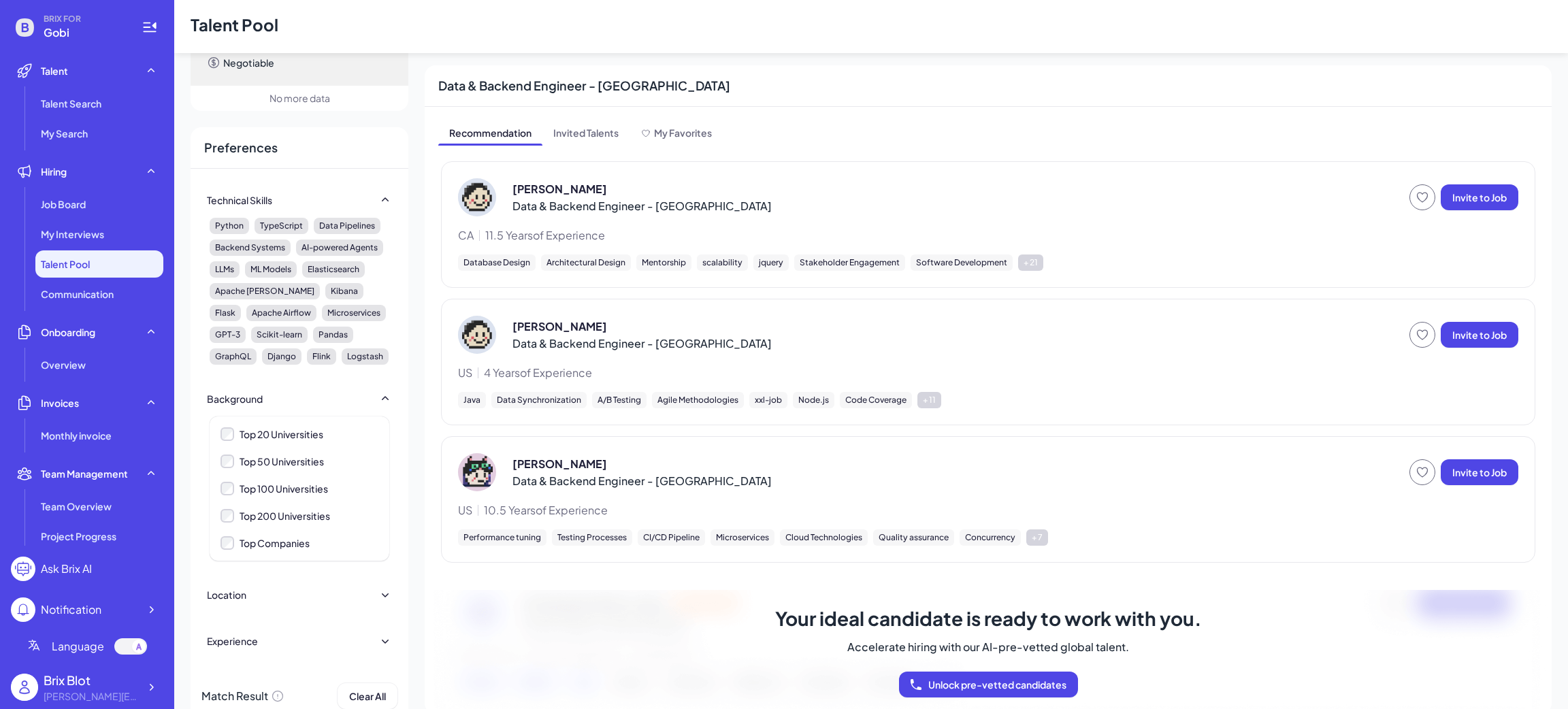
scroll to position [223, 0]
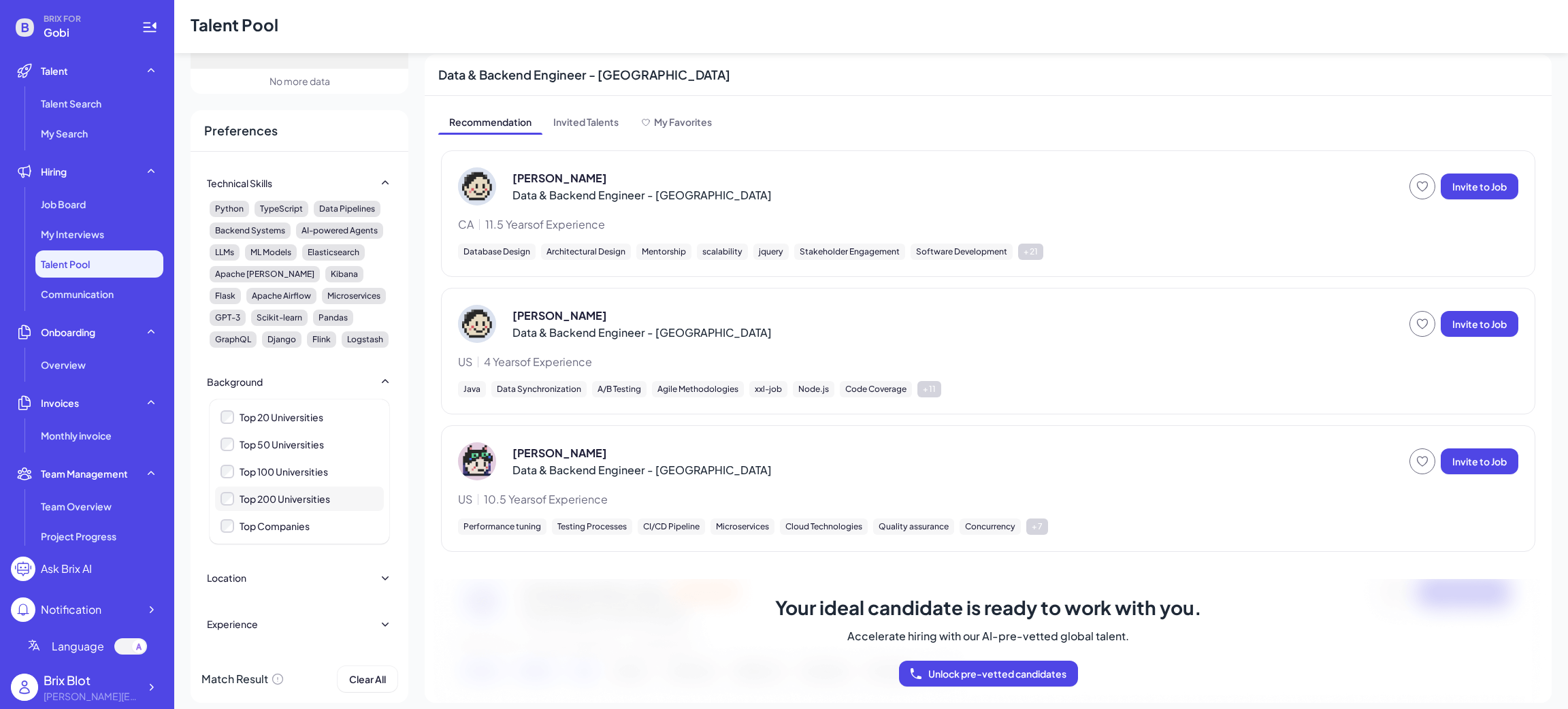
click at [267, 492] on div "Top 200 Universities" at bounding box center [285, 499] width 90 height 14
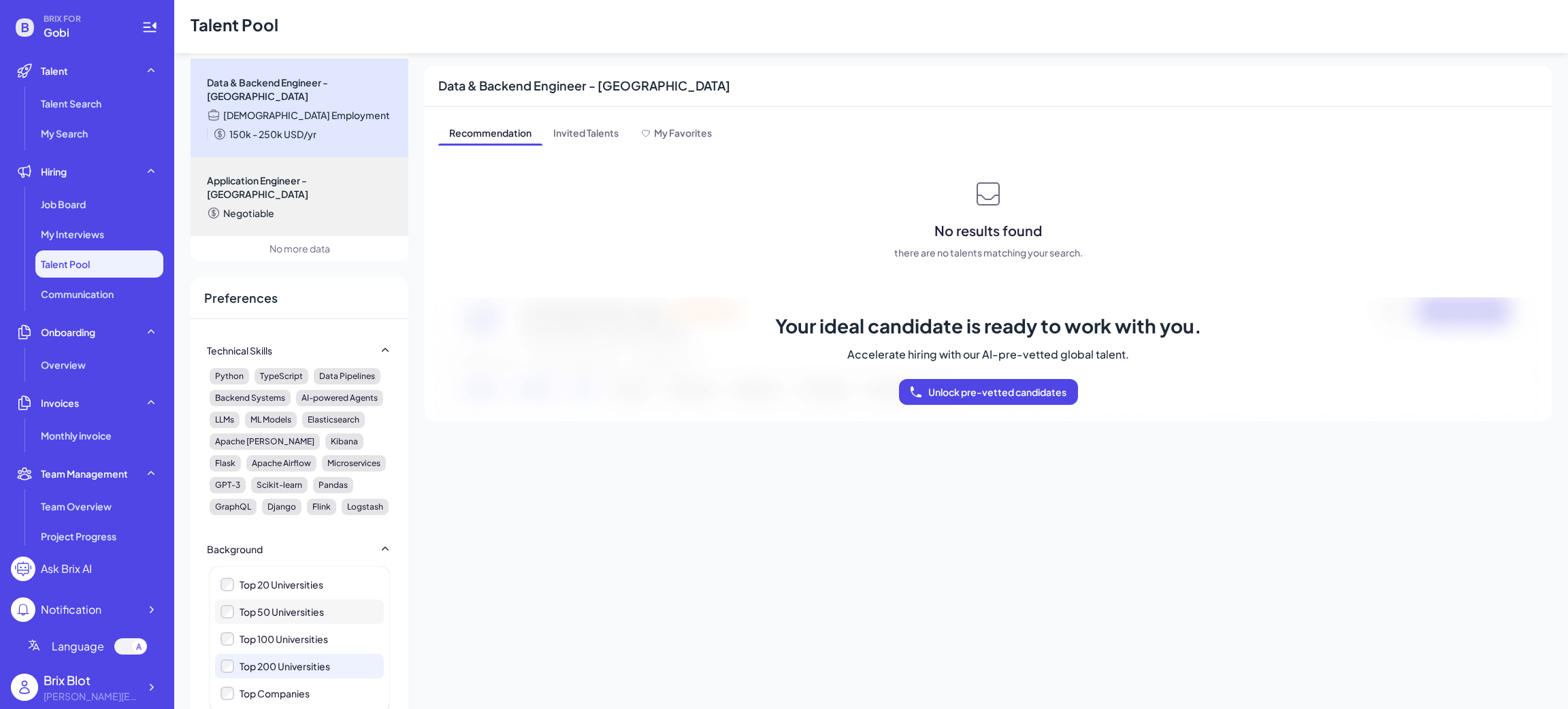
scroll to position [102, 0]
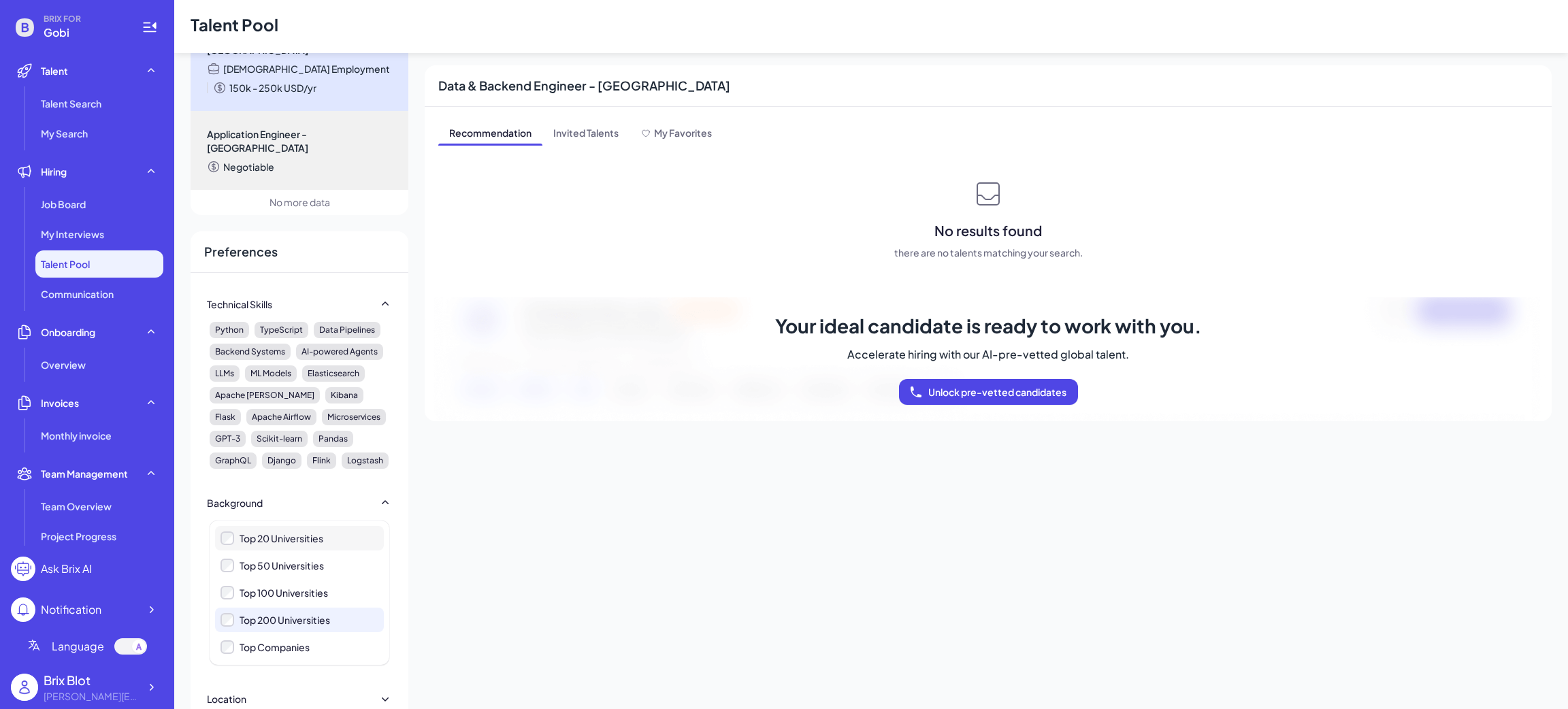
click at [304, 531] on div "Top 20 Universities" at bounding box center [281, 538] width 84 height 14
click at [285, 531] on div "Top 20 Universities" at bounding box center [281, 538] width 84 height 14
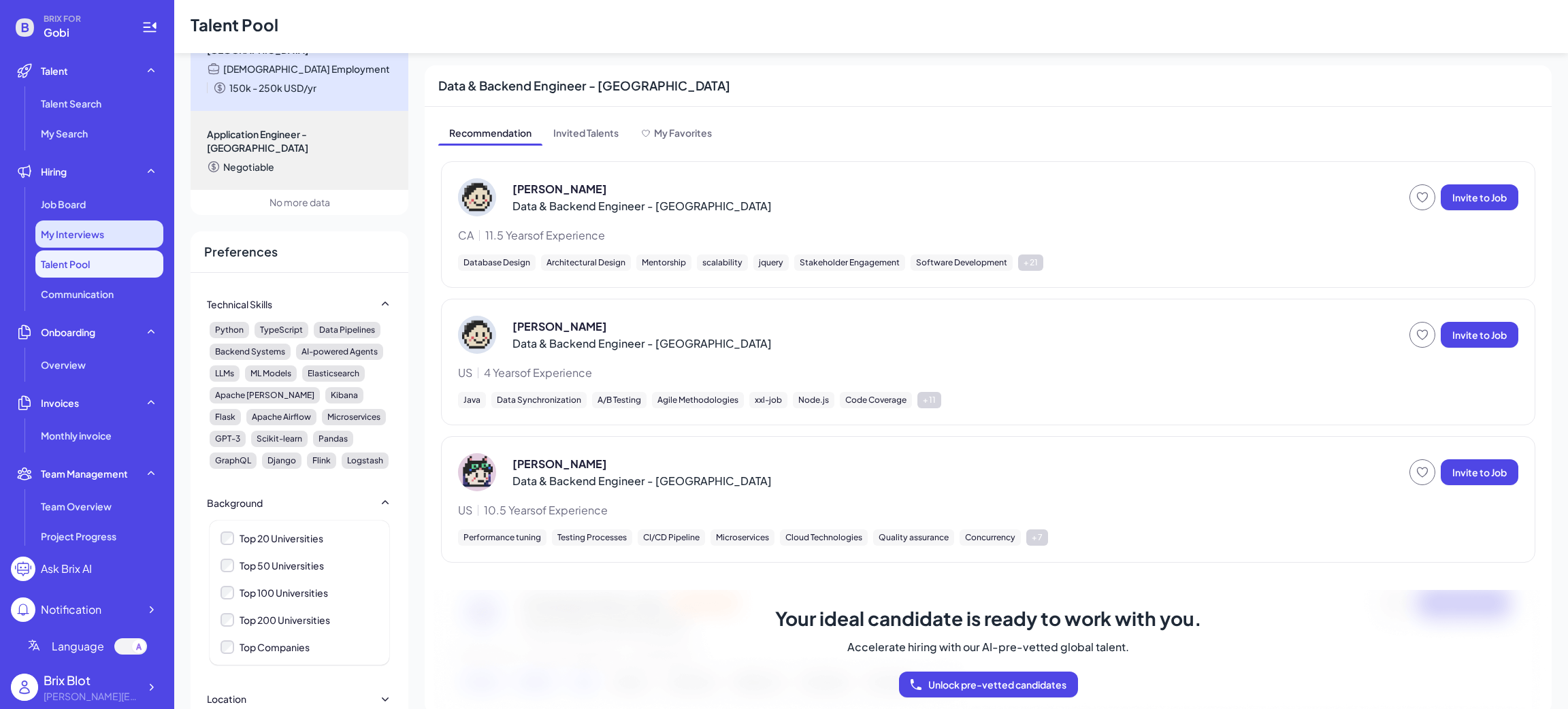
click at [82, 239] on span "My Interviews" at bounding box center [72, 234] width 63 height 14
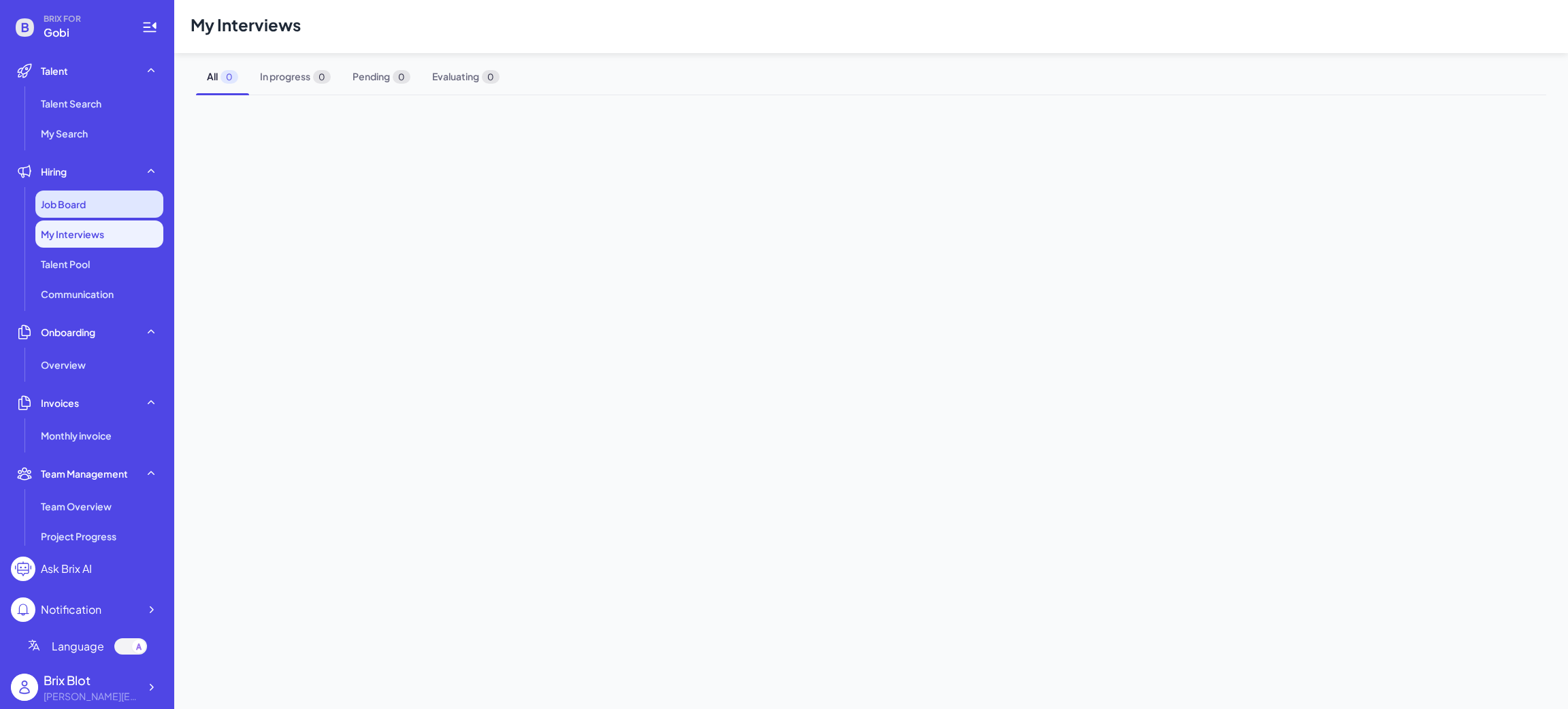
click at [74, 202] on span "Job Board" at bounding box center [63, 204] width 45 height 14
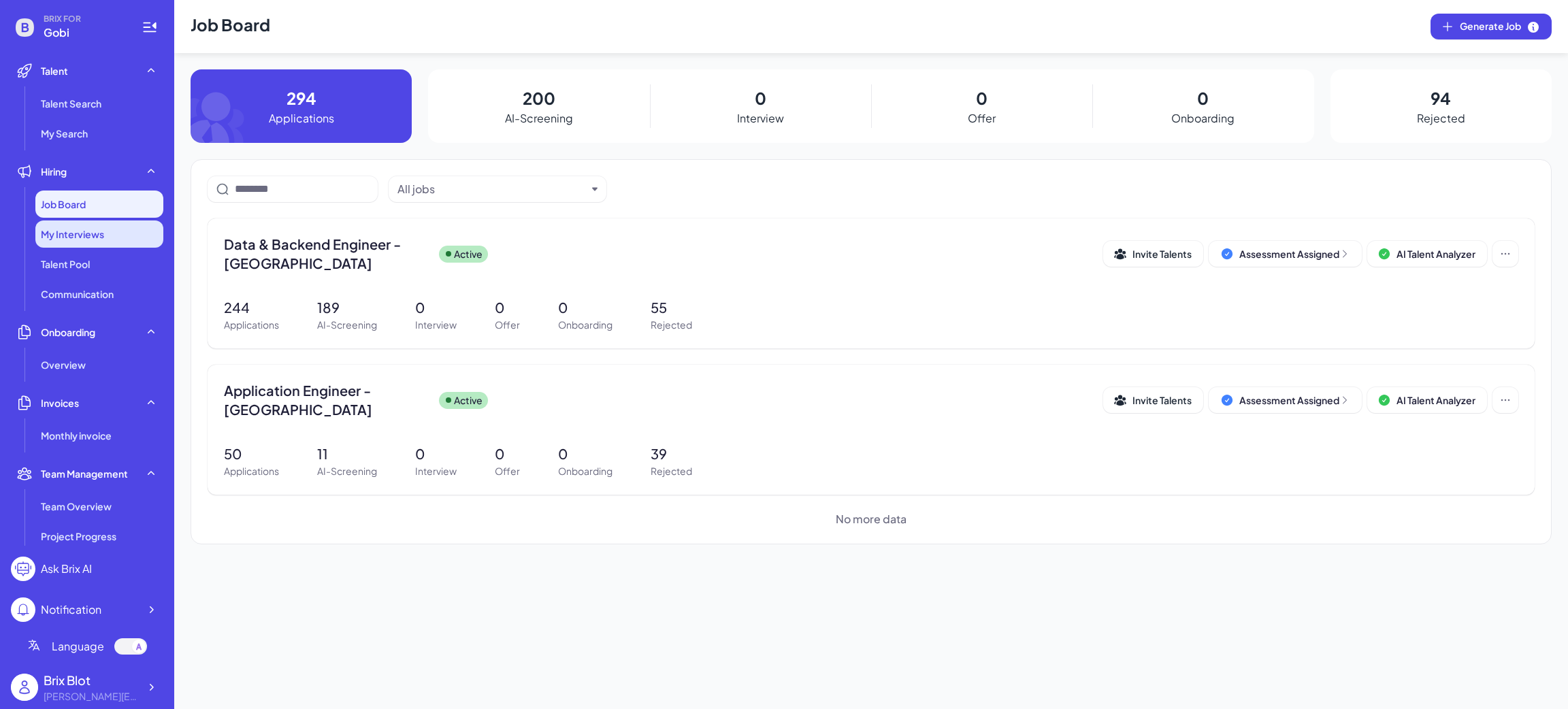
click at [90, 233] on span "My Interviews" at bounding box center [72, 234] width 63 height 14
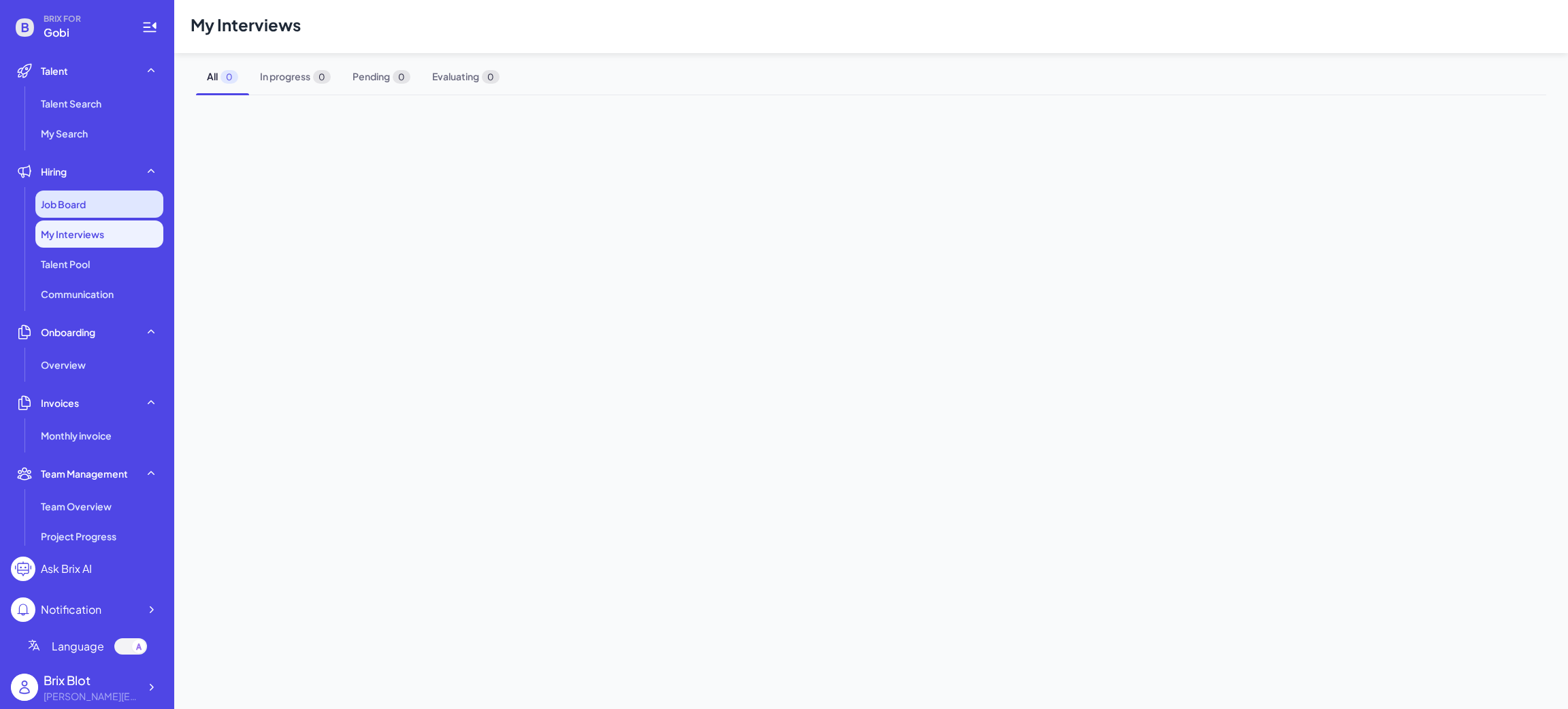
click at [103, 207] on div "Job Board" at bounding box center [100, 204] width 128 height 27
